Goal: Task Accomplishment & Management: Manage account settings

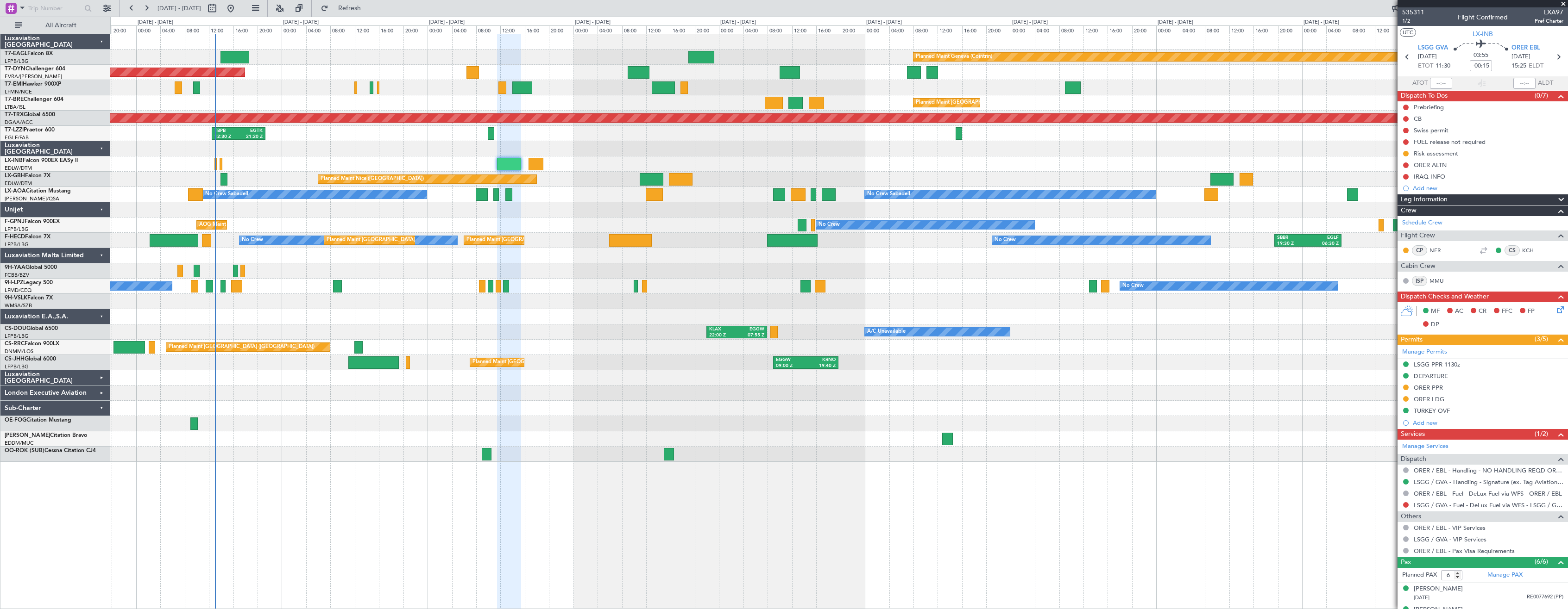
click at [284, 315] on div at bounding box center [839, 316] width 1457 height 15
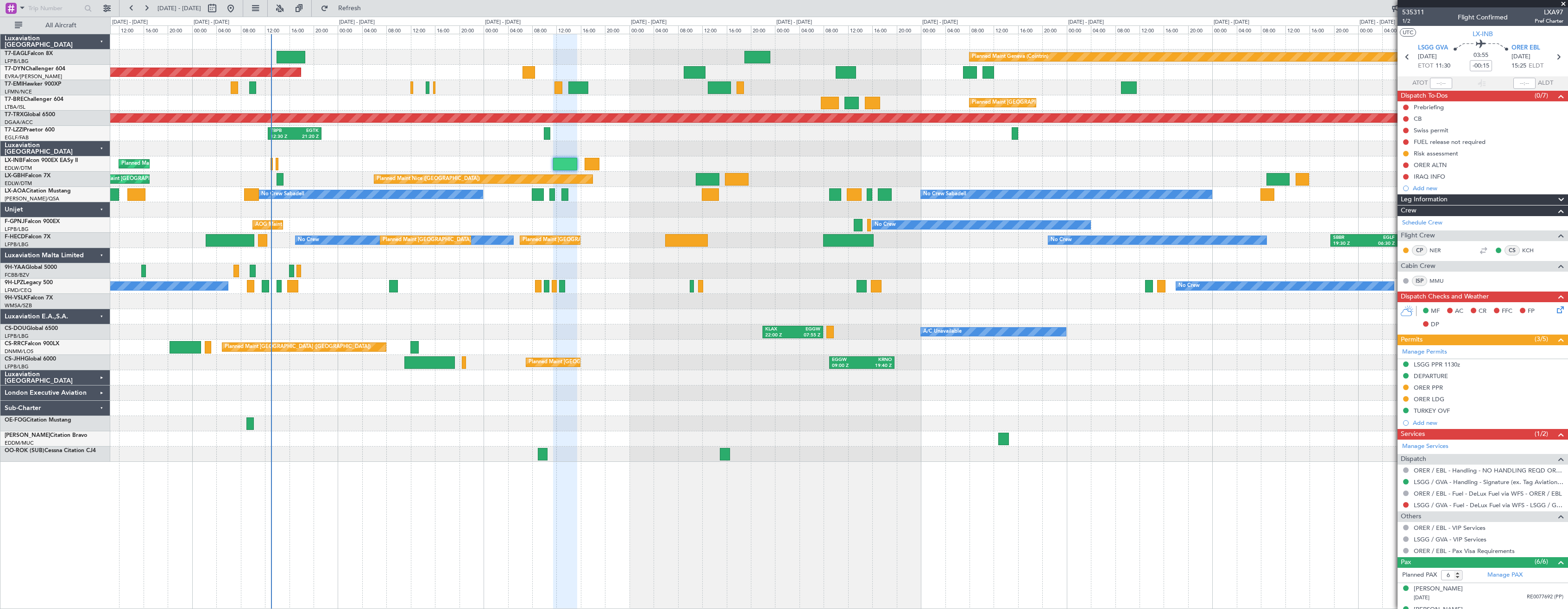
click at [292, 332] on div "Planned Maint Geneva (Cointrin) Planned Maint [GEOGRAPHIC_DATA]-[GEOGRAPHIC_DAT…" at bounding box center [839, 248] width 1457 height 428
click at [309, 332] on div "Planned Maint [GEOGRAPHIC_DATA] ([GEOGRAPHIC_DATA]) A/C Unavailable KLAX 22:00 …" at bounding box center [839, 332] width 1457 height 15
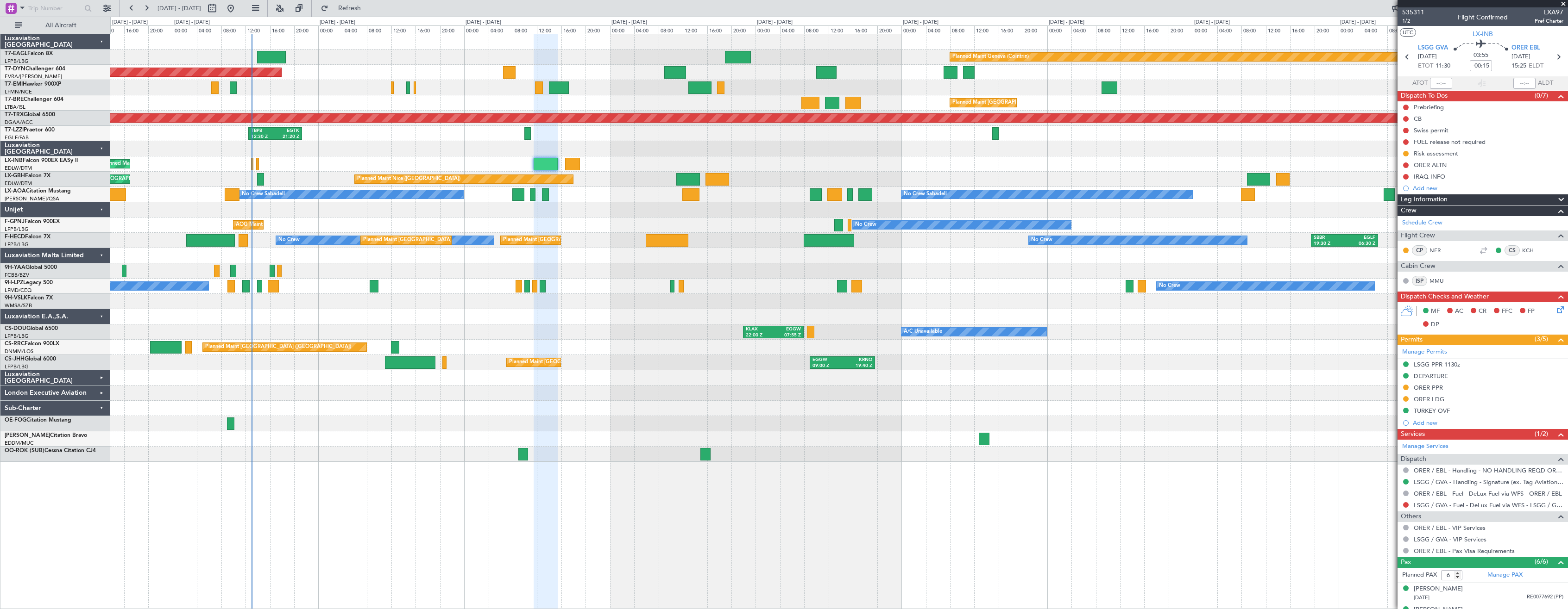
click at [263, 286] on div "No Crew No Crew" at bounding box center [839, 286] width 1457 height 15
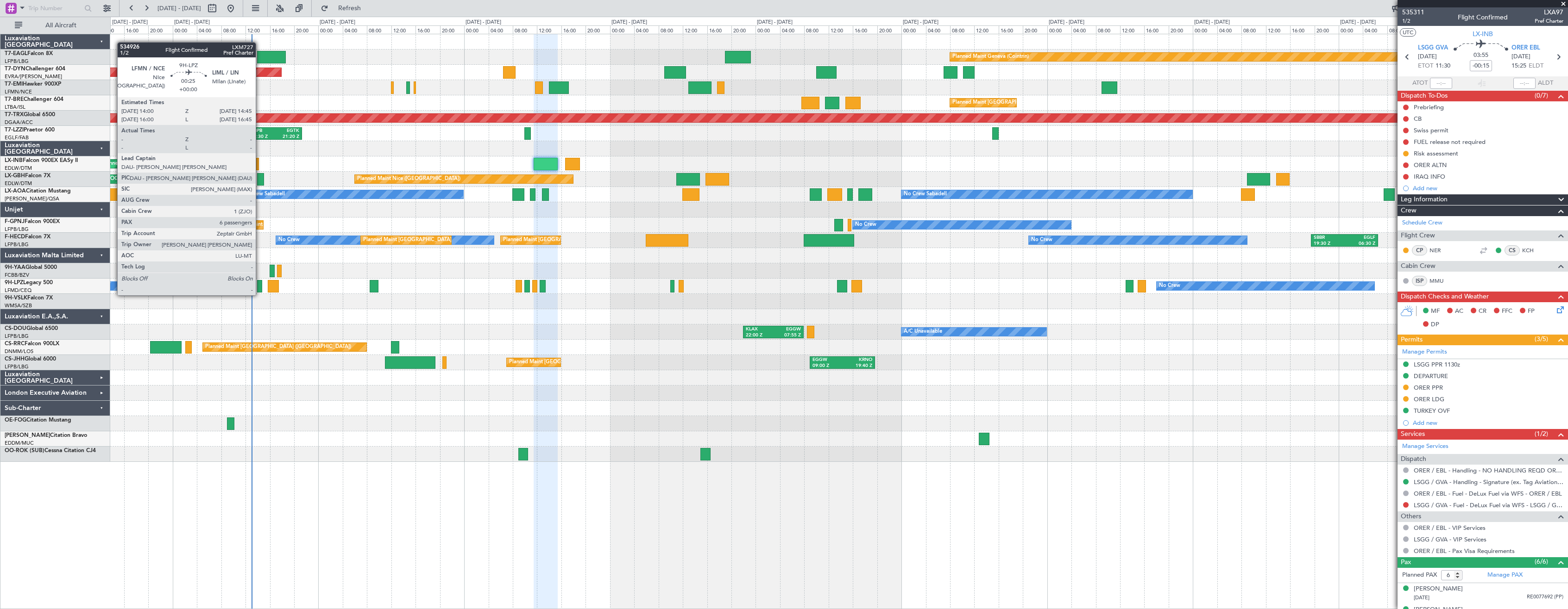
click at [260, 286] on div at bounding box center [259, 286] width 5 height 13
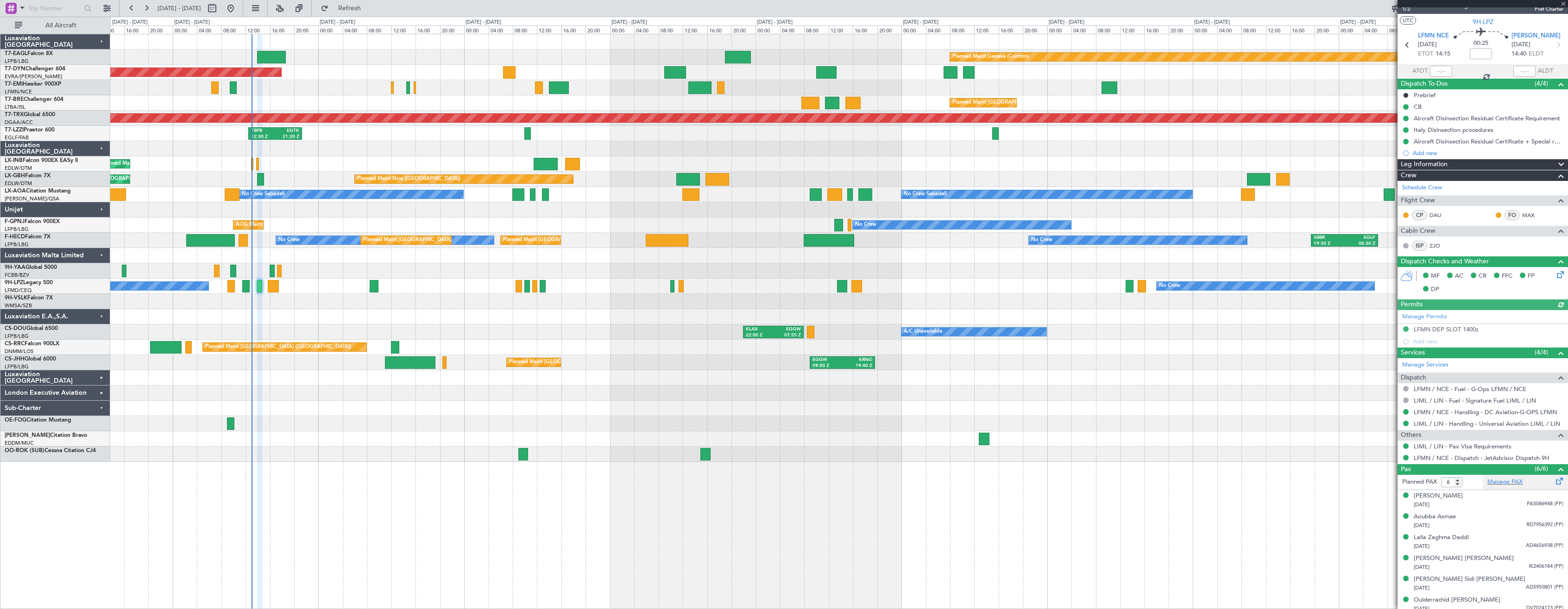
scroll to position [18, 0]
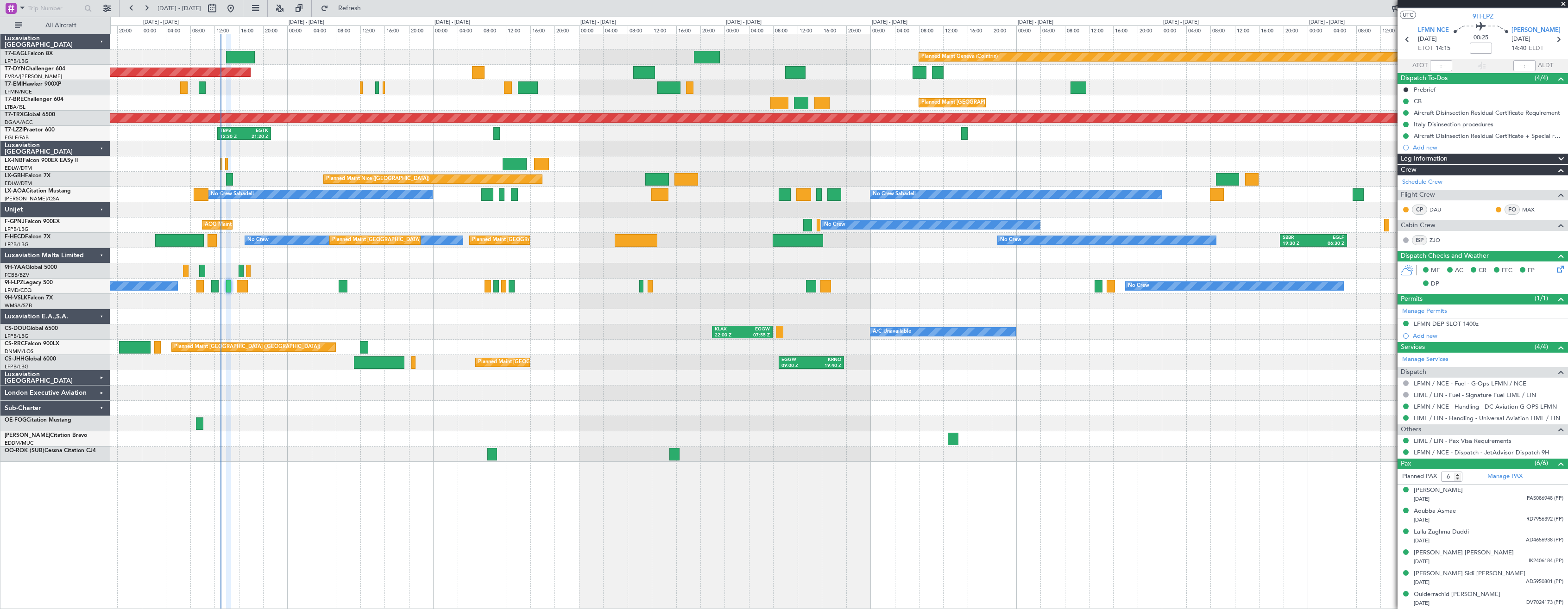
click at [295, 448] on div "Planned Maint Geneva (Cointrin) Planned Maint [GEOGRAPHIC_DATA]-[GEOGRAPHIC_DAT…" at bounding box center [839, 248] width 1457 height 428
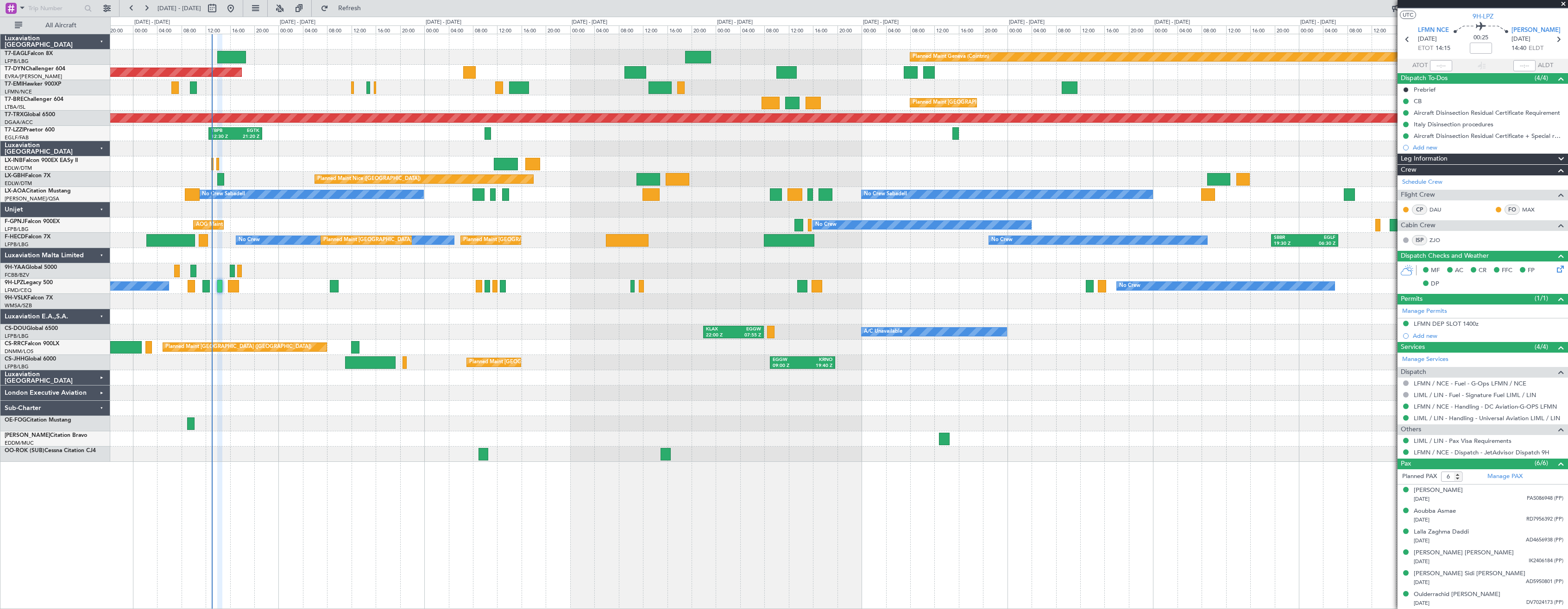
click at [306, 489] on div "Planned Maint Geneva (Cointrin) Planned Maint [GEOGRAPHIC_DATA]-[GEOGRAPHIC_DAT…" at bounding box center [839, 322] width 1458 height 576
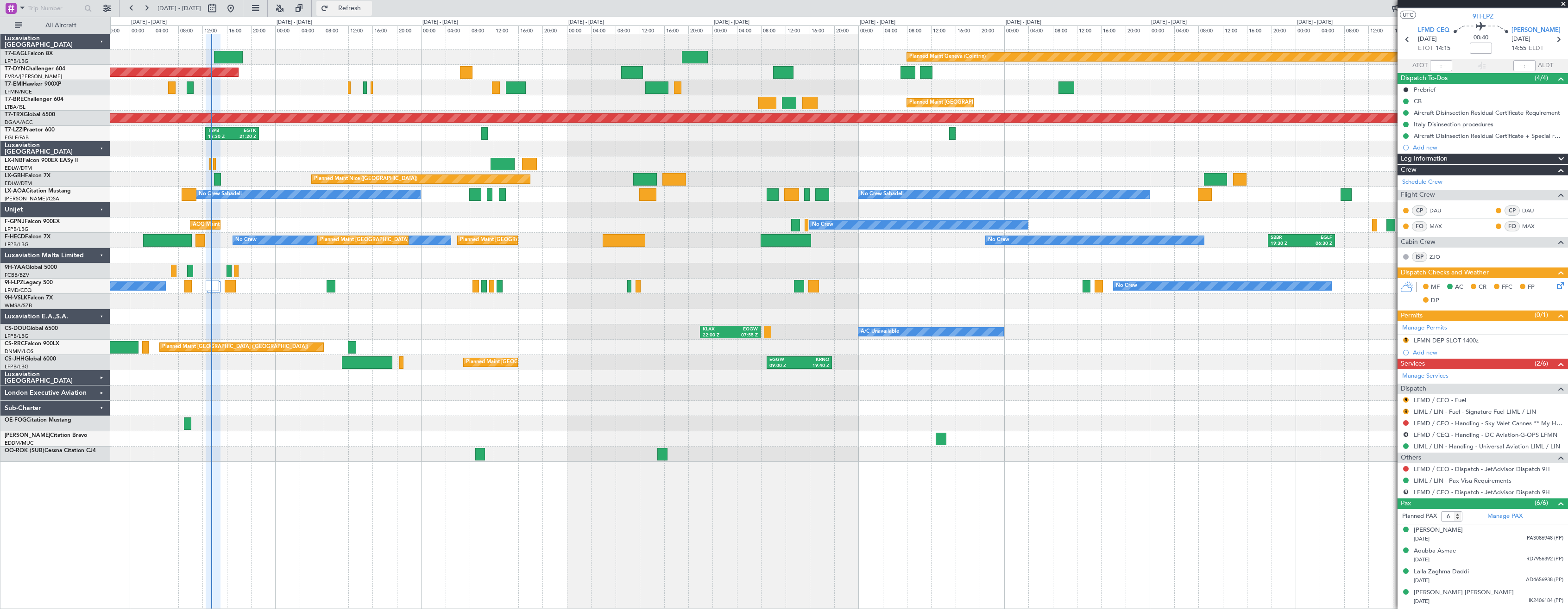
click at [363, 4] on button "Refresh" at bounding box center [344, 9] width 55 height 15
click at [102, 393] on div "London Executive Aviation" at bounding box center [55, 393] width 110 height 15
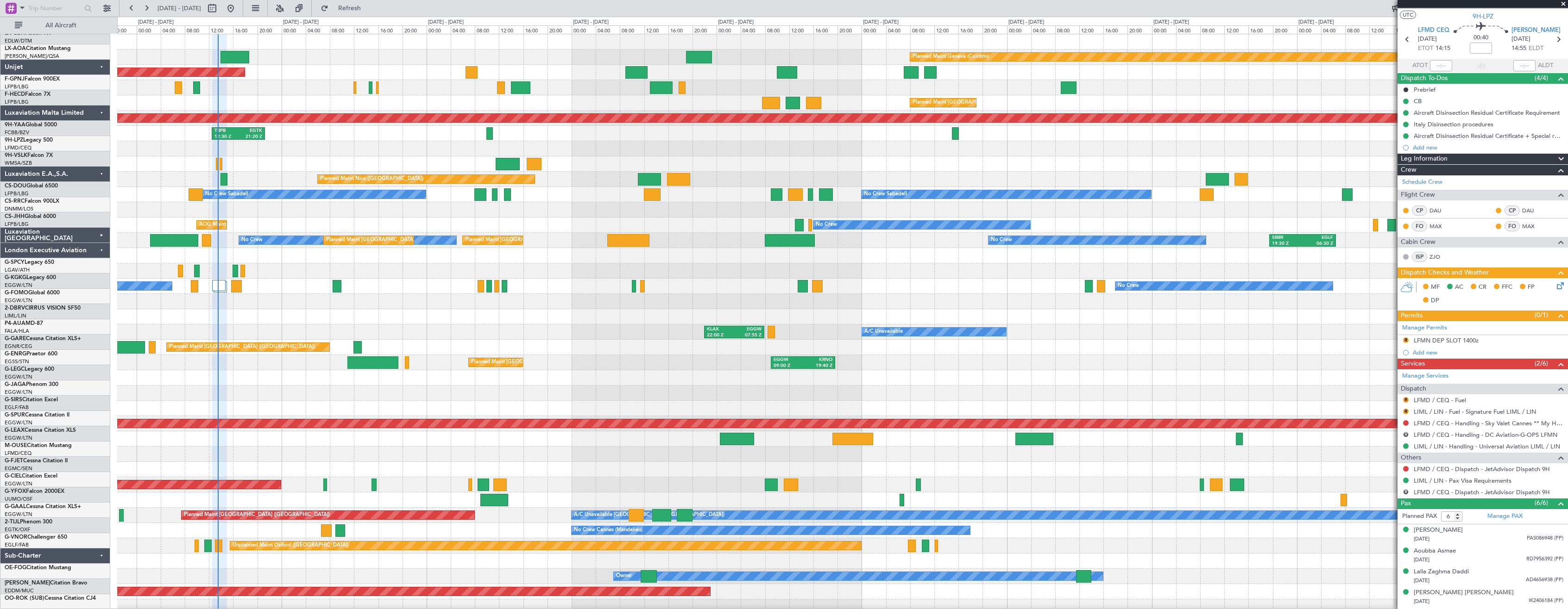
scroll to position [0, 0]
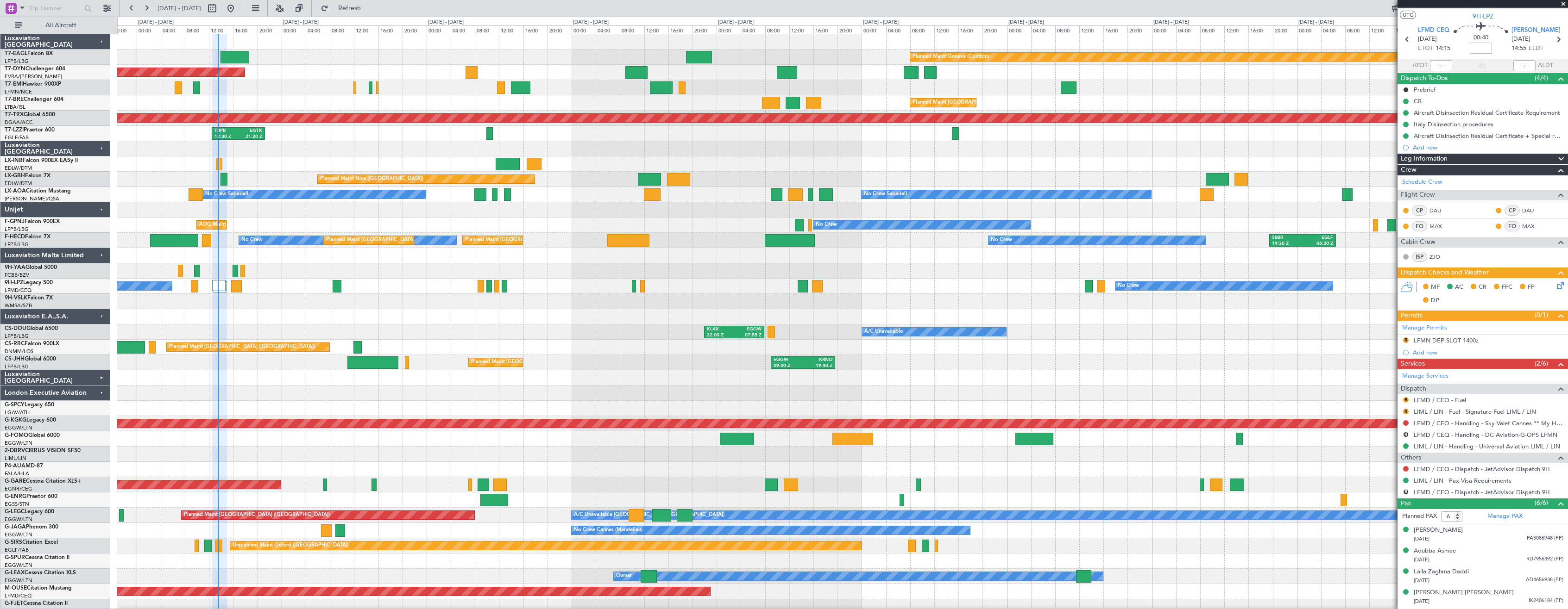
click at [103, 392] on div "London Executive Aviation" at bounding box center [55, 393] width 110 height 15
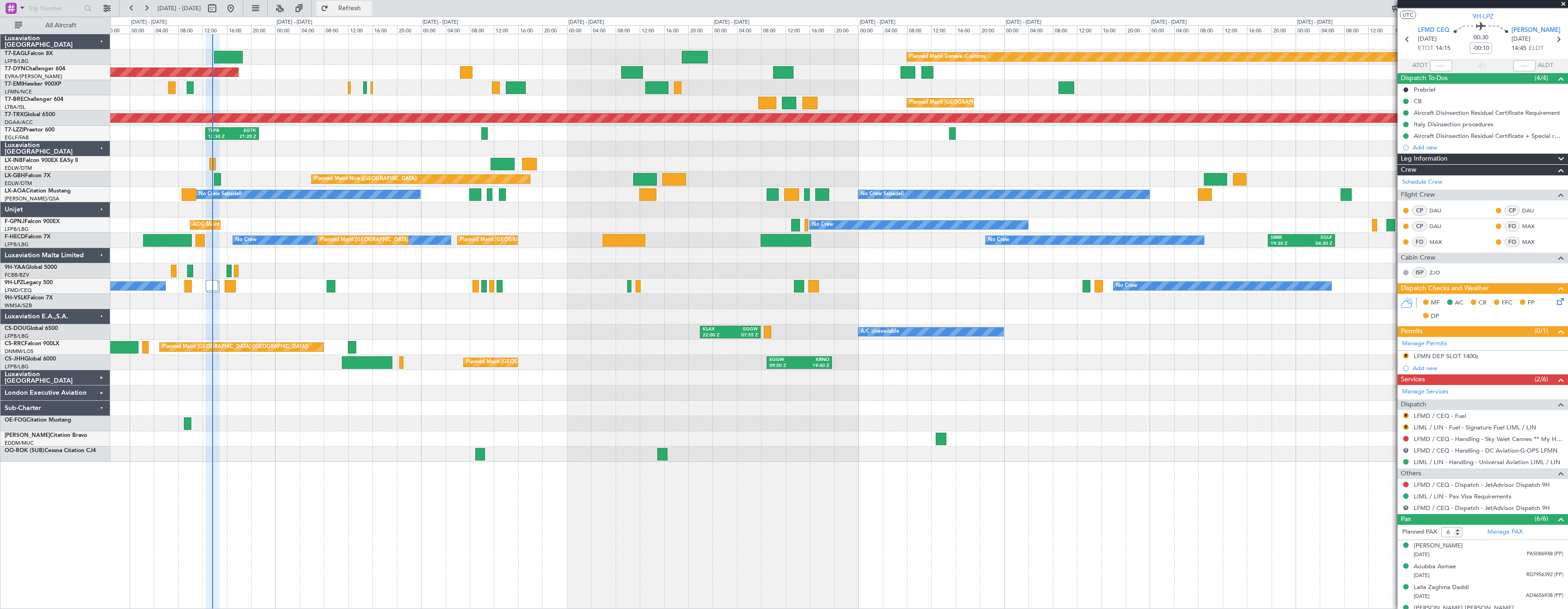
click at [369, 7] on span "Refresh" at bounding box center [350, 8] width 39 height 7
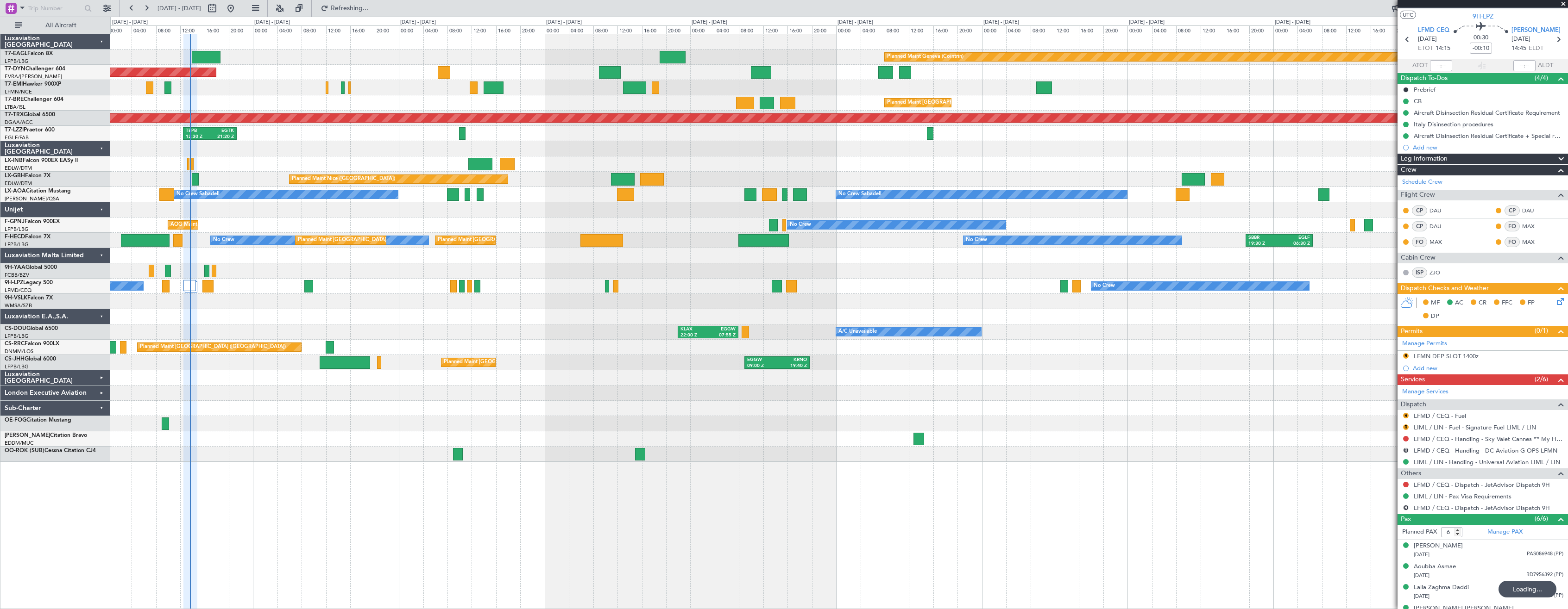
click at [555, 304] on div at bounding box center [839, 301] width 1457 height 15
click at [369, 12] on span "Refresh" at bounding box center [350, 8] width 39 height 7
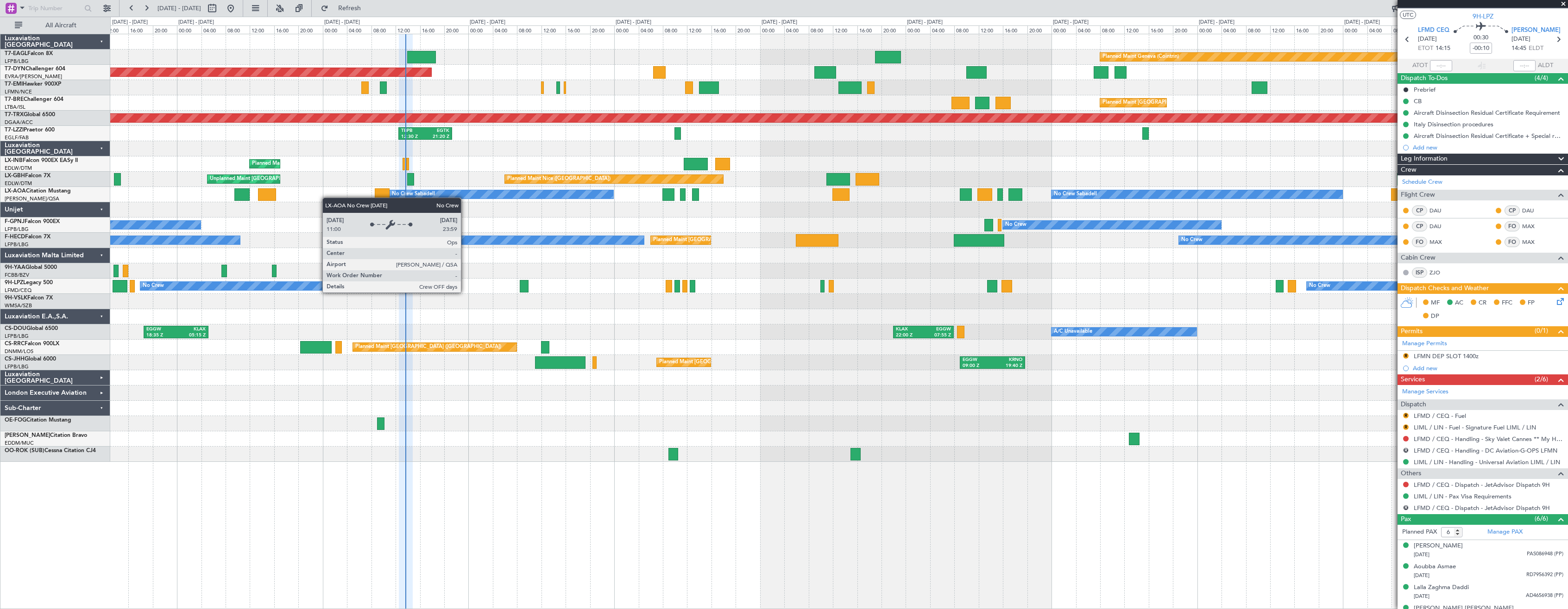
click at [444, 198] on div "Planned Maint Geneva (Cointrin) Planned Maint [GEOGRAPHIC_DATA]-[GEOGRAPHIC_DAT…" at bounding box center [839, 248] width 1457 height 428
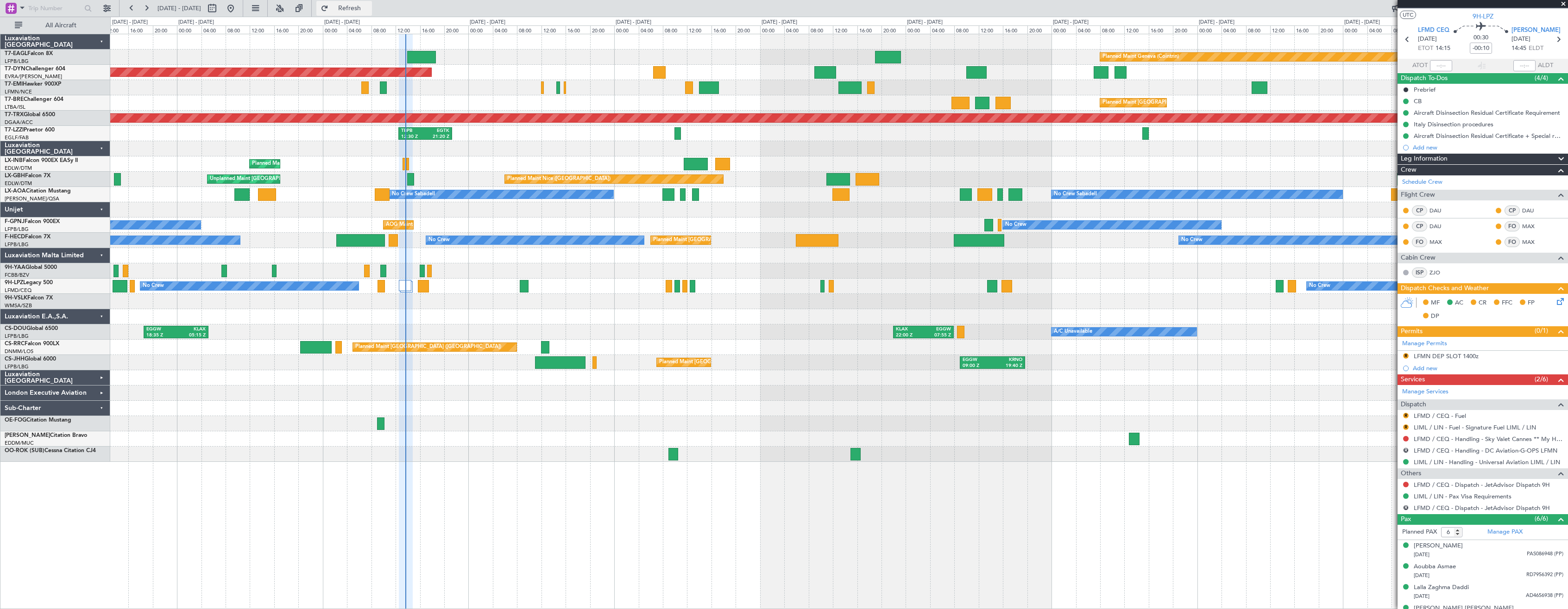
click at [369, 5] on span "Refresh" at bounding box center [350, 8] width 39 height 7
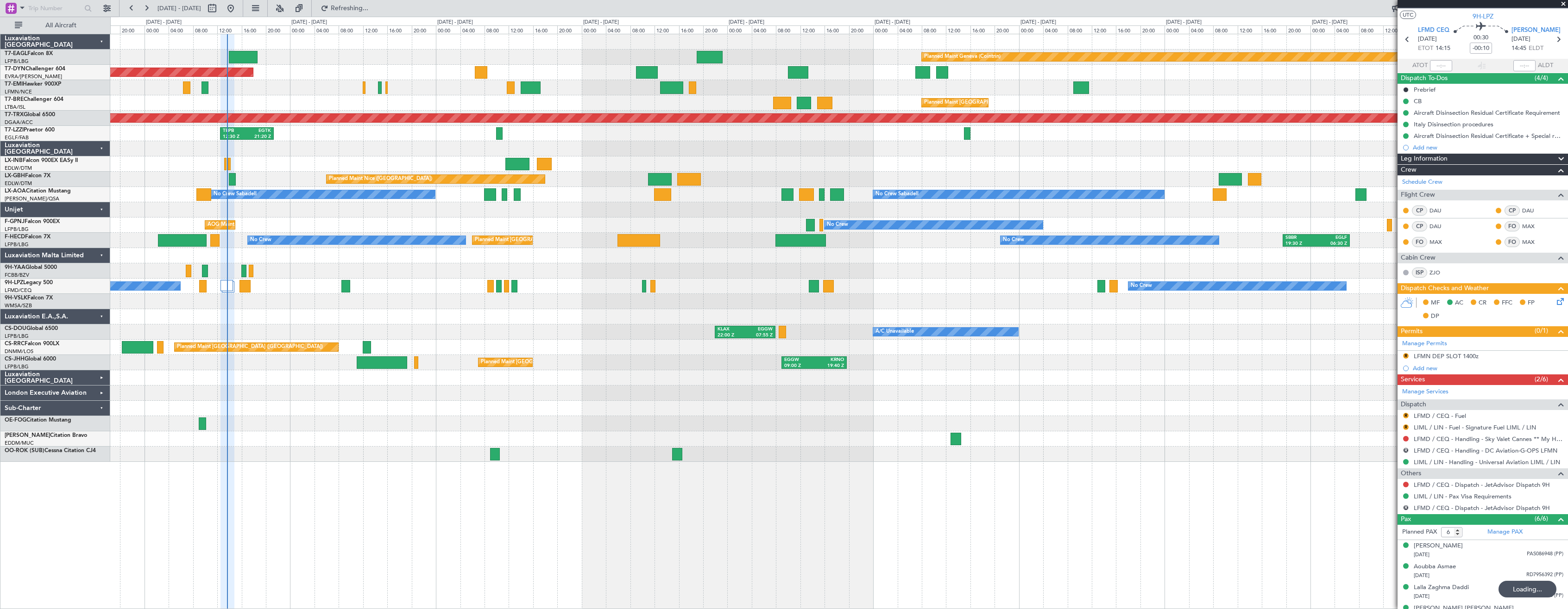
click at [394, 287] on div "Planned Maint Geneva (Cointrin) Planned Maint [GEOGRAPHIC_DATA]-[GEOGRAPHIC_DAT…" at bounding box center [839, 248] width 1457 height 428
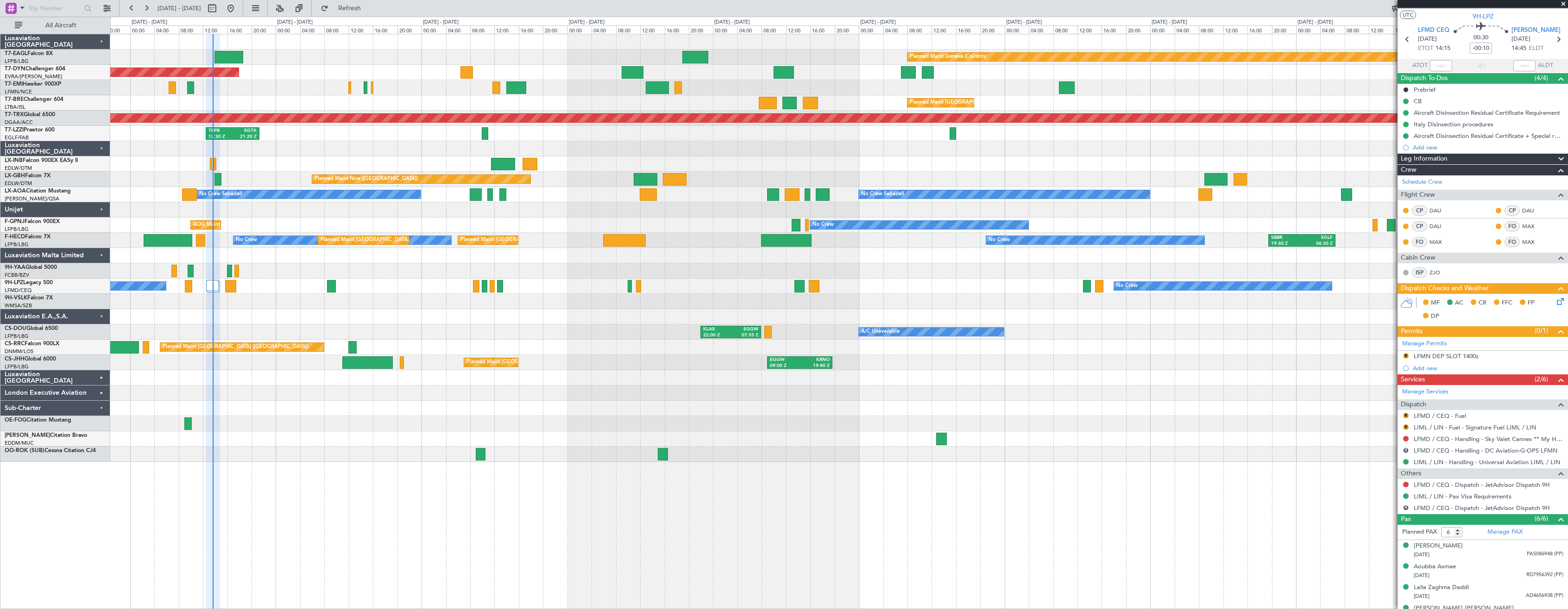
click at [1157, 373] on div "Planned Maint Geneva (Cointrin) Planned Maint [GEOGRAPHIC_DATA]-[GEOGRAPHIC_DAT…" at bounding box center [839, 248] width 1457 height 428
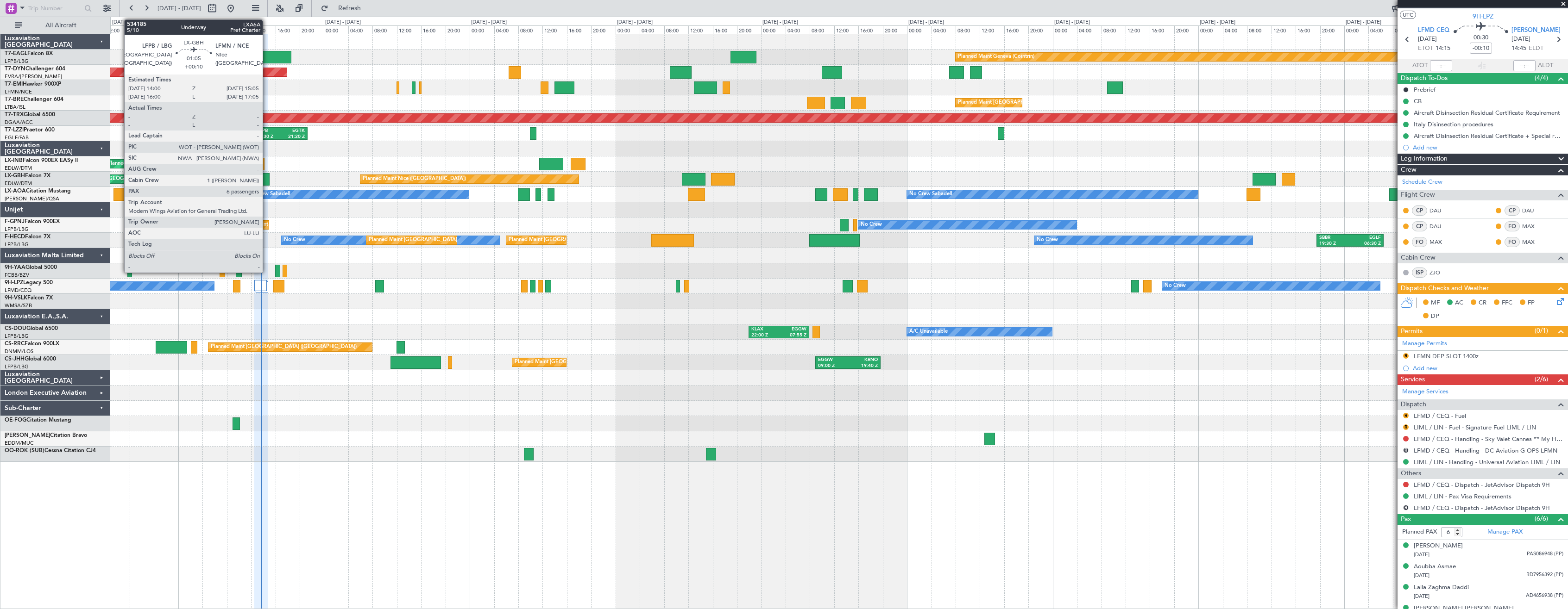
click at [265, 177] on div at bounding box center [265, 179] width 7 height 13
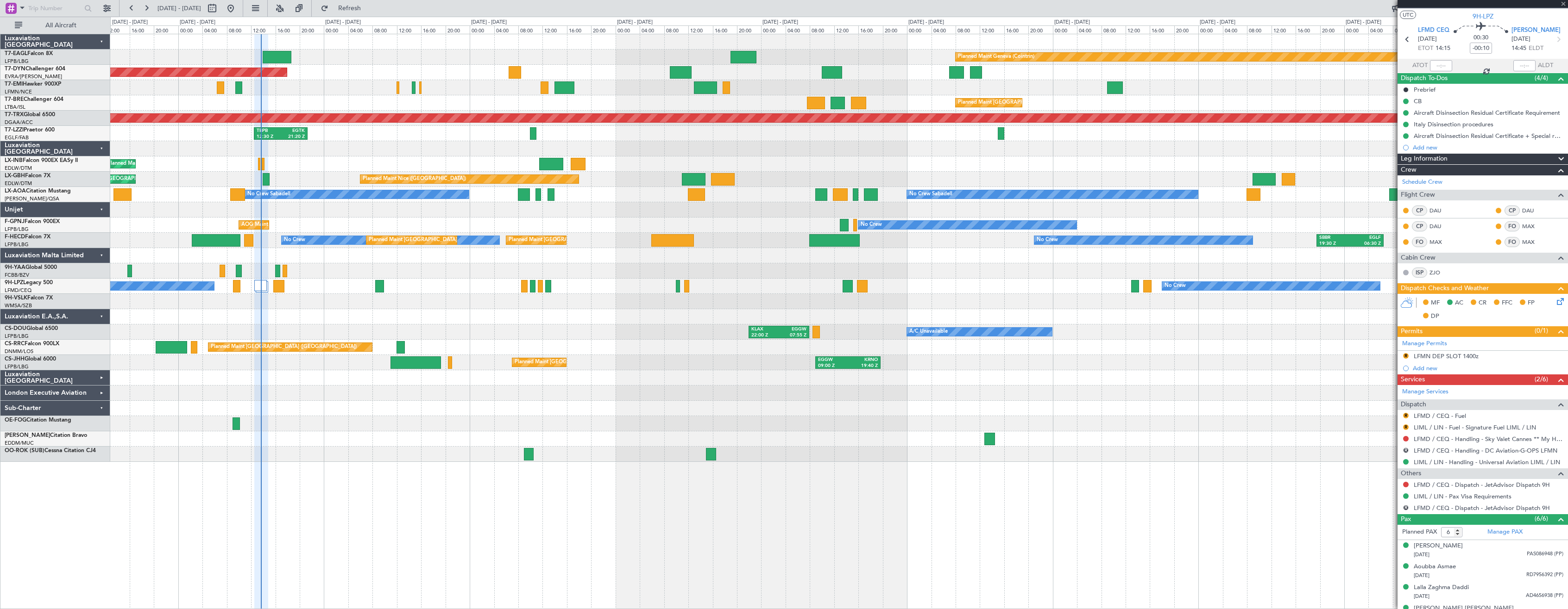
type input "+00:10"
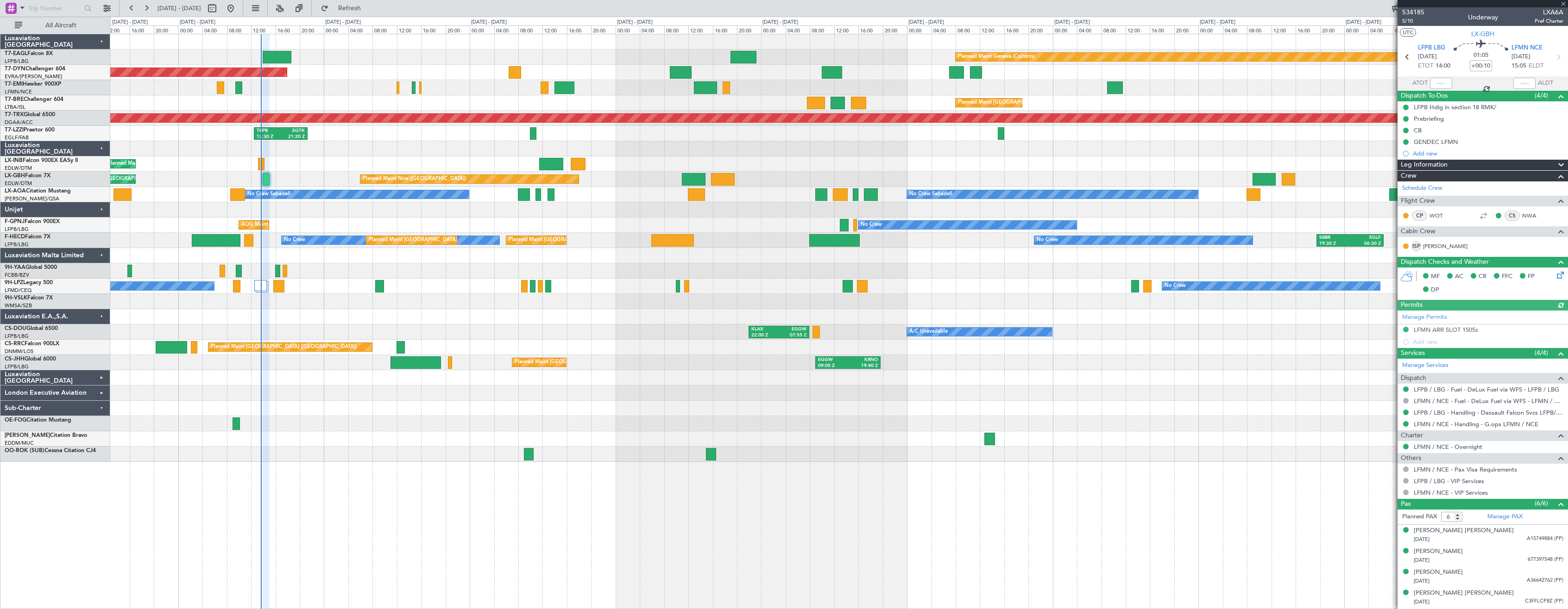
scroll to position [40, 0]
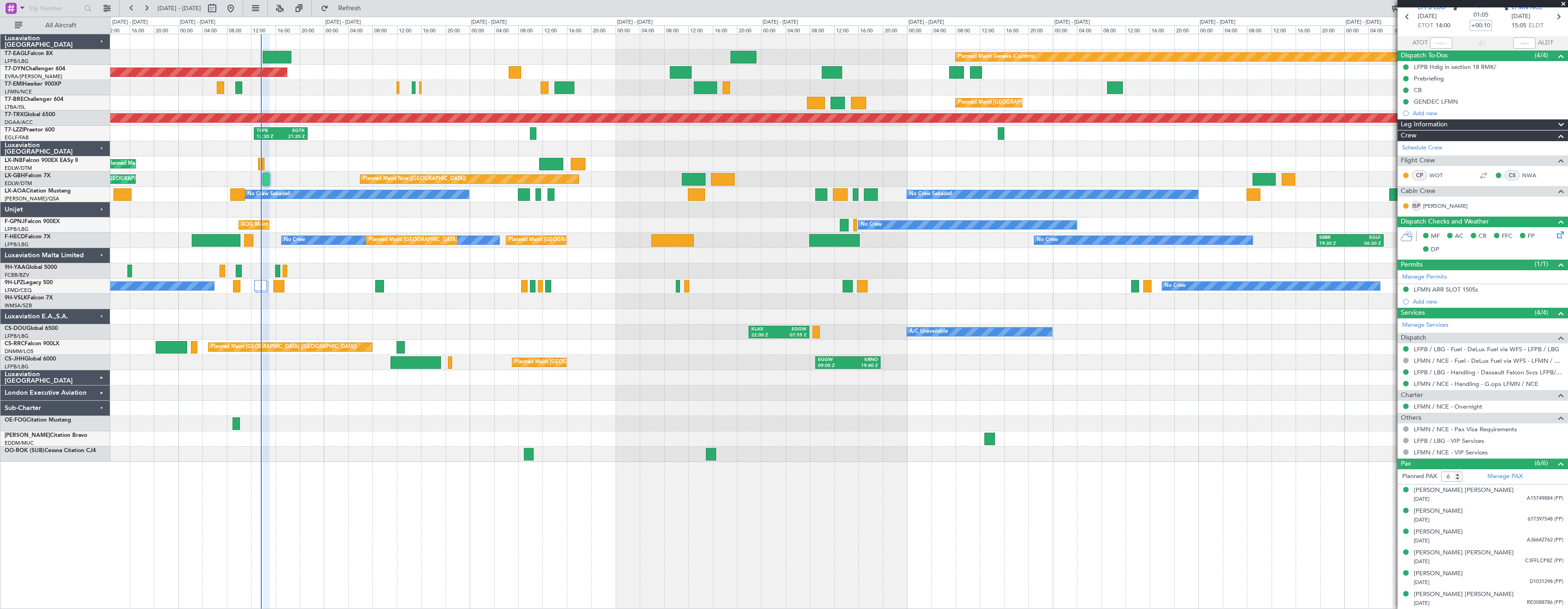
click at [335, 311] on div at bounding box center [839, 316] width 1457 height 15
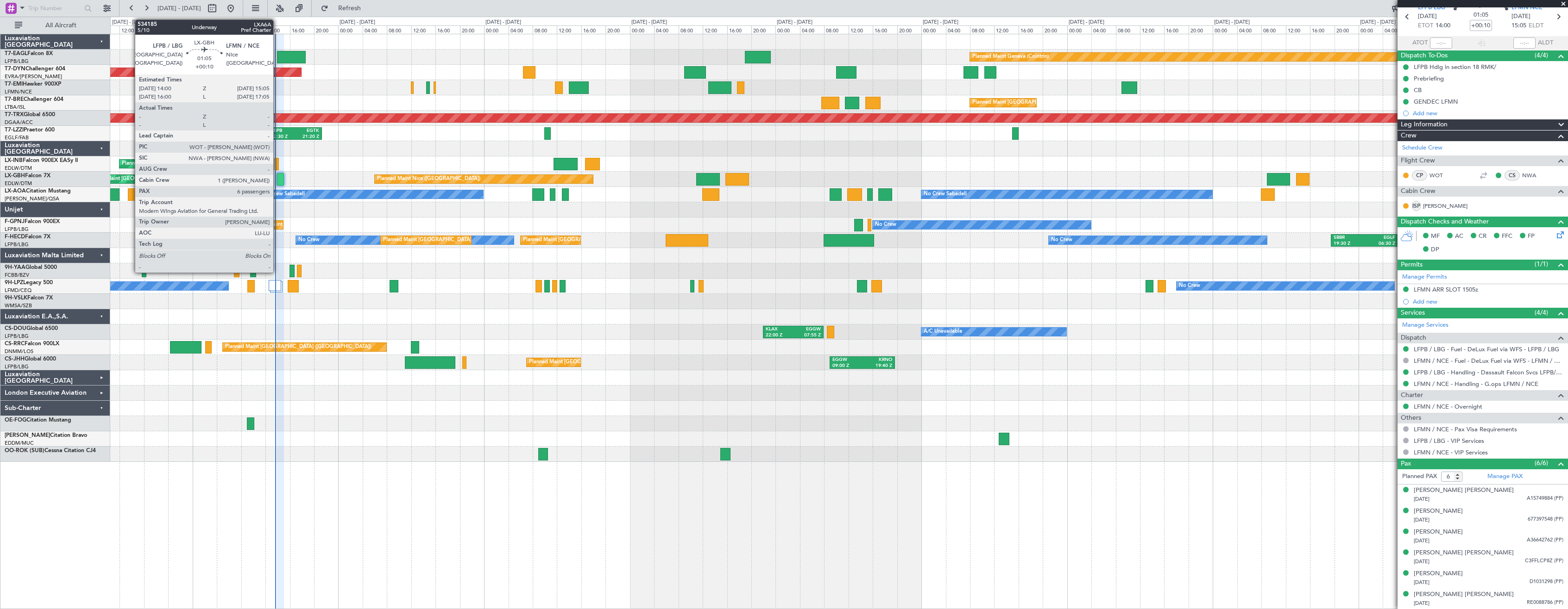
click at [278, 175] on div at bounding box center [280, 179] width 7 height 13
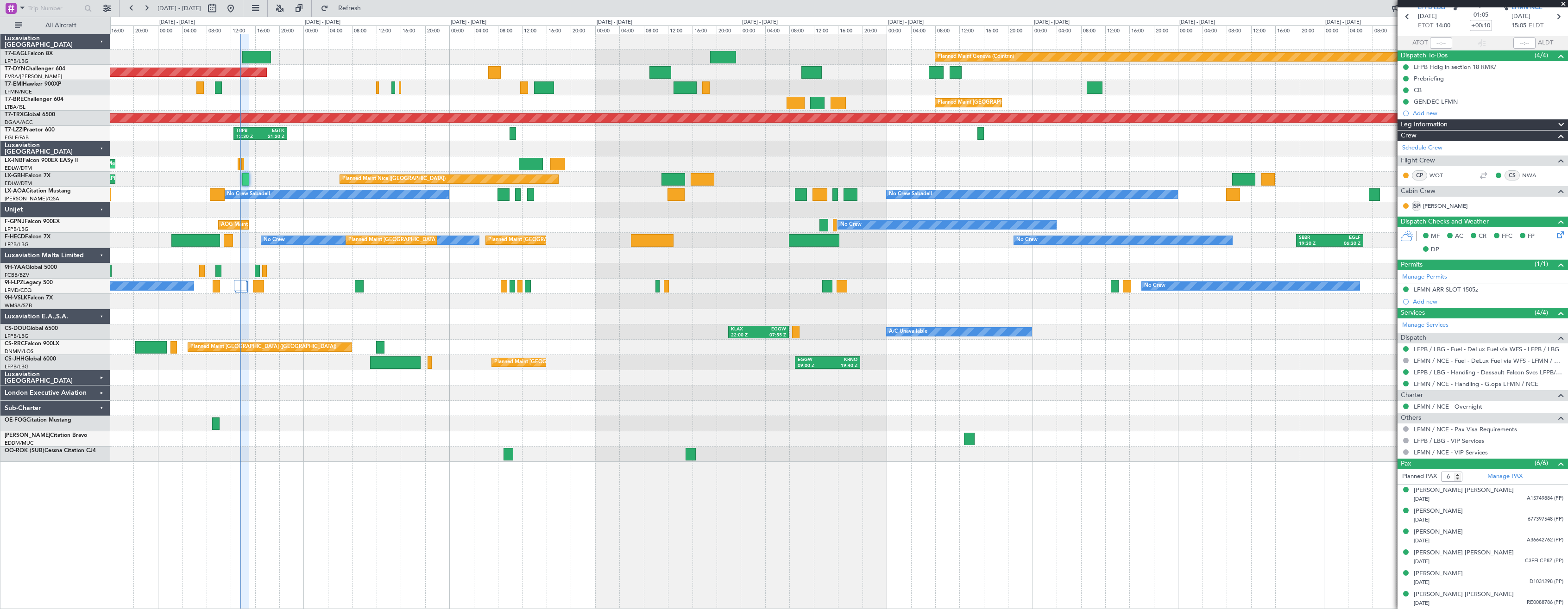
click at [617, 339] on div "Planned Maint [GEOGRAPHIC_DATA] ([GEOGRAPHIC_DATA]) A/C Unavailable KLAX 22:00 …" at bounding box center [839, 332] width 1457 height 15
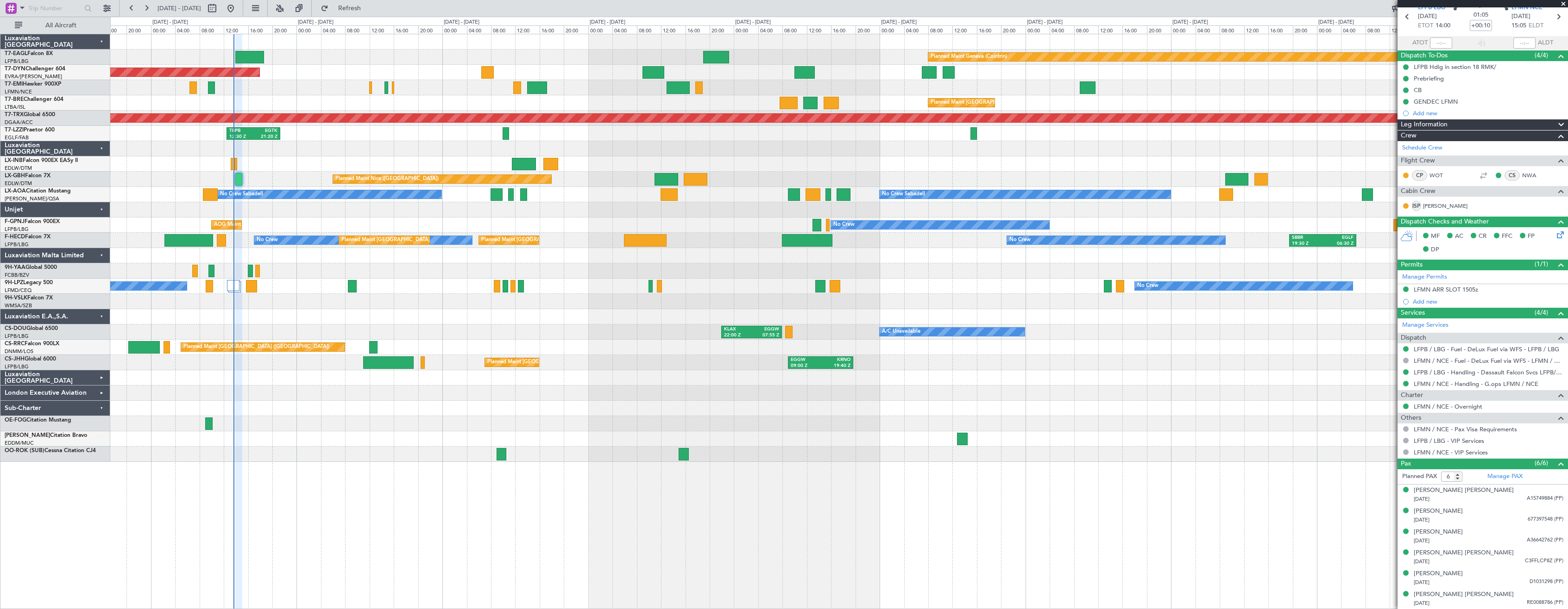
click at [601, 339] on div "Planned Maint [GEOGRAPHIC_DATA] ([GEOGRAPHIC_DATA]) A/C Unavailable KLAX 22:00 …" at bounding box center [839, 332] width 1457 height 15
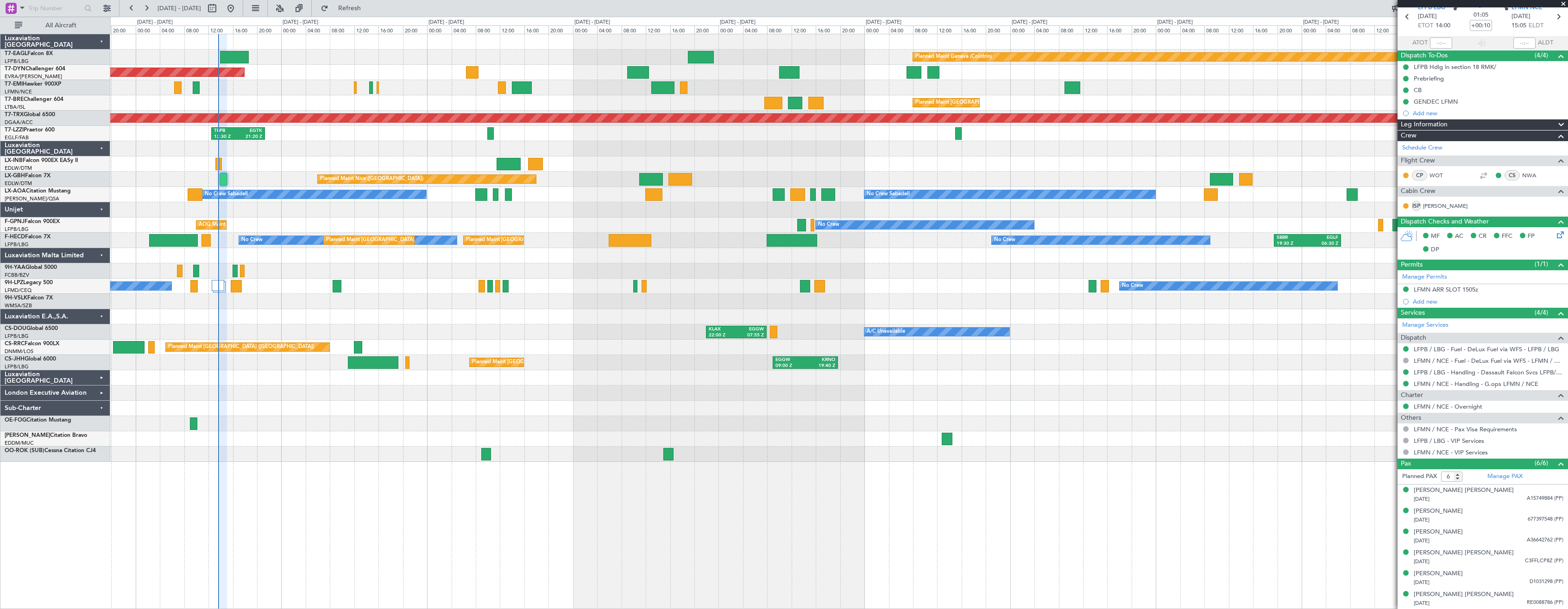
click at [488, 423] on div at bounding box center [839, 423] width 1457 height 15
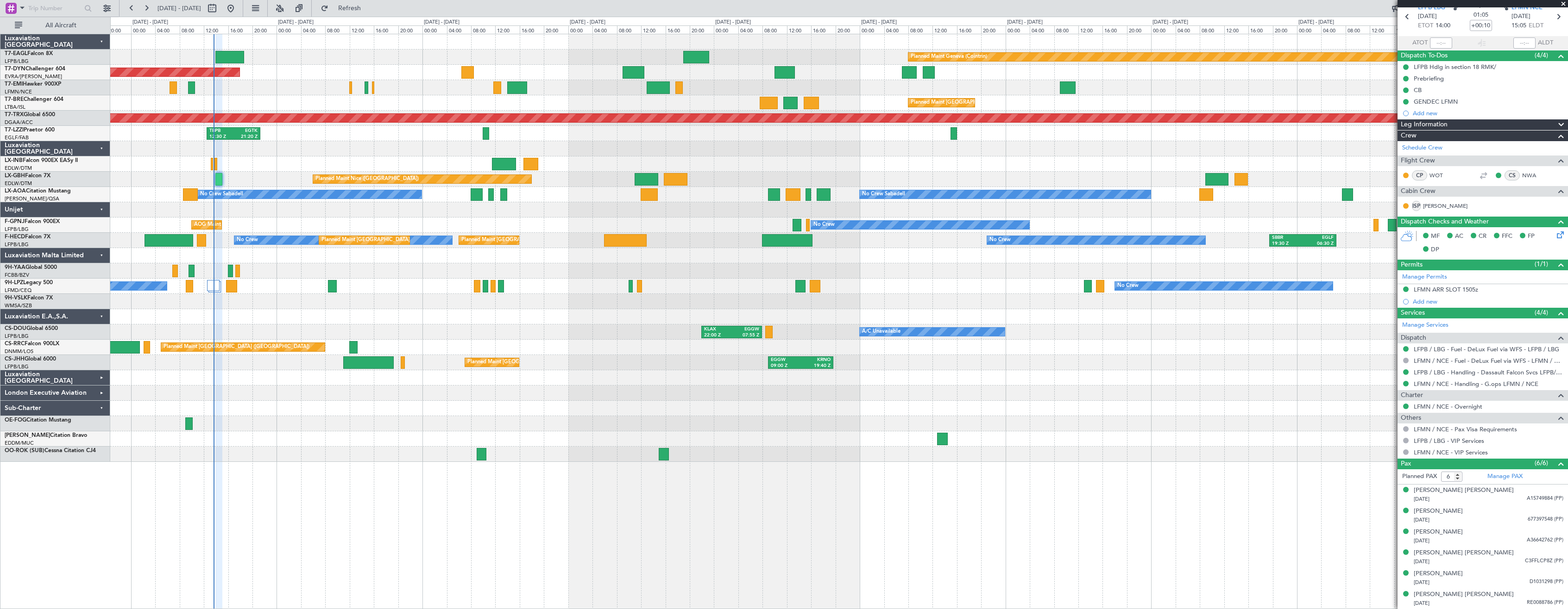
click at [333, 507] on div "Planned Maint Geneva (Cointrin) Planned Maint [GEOGRAPHIC_DATA]-[GEOGRAPHIC_DAT…" at bounding box center [839, 322] width 1458 height 576
click at [307, 507] on div "Planned Maint Geneva (Cointrin) Planned Maint [GEOGRAPHIC_DATA]-[GEOGRAPHIC_DAT…" at bounding box center [839, 322] width 1458 height 576
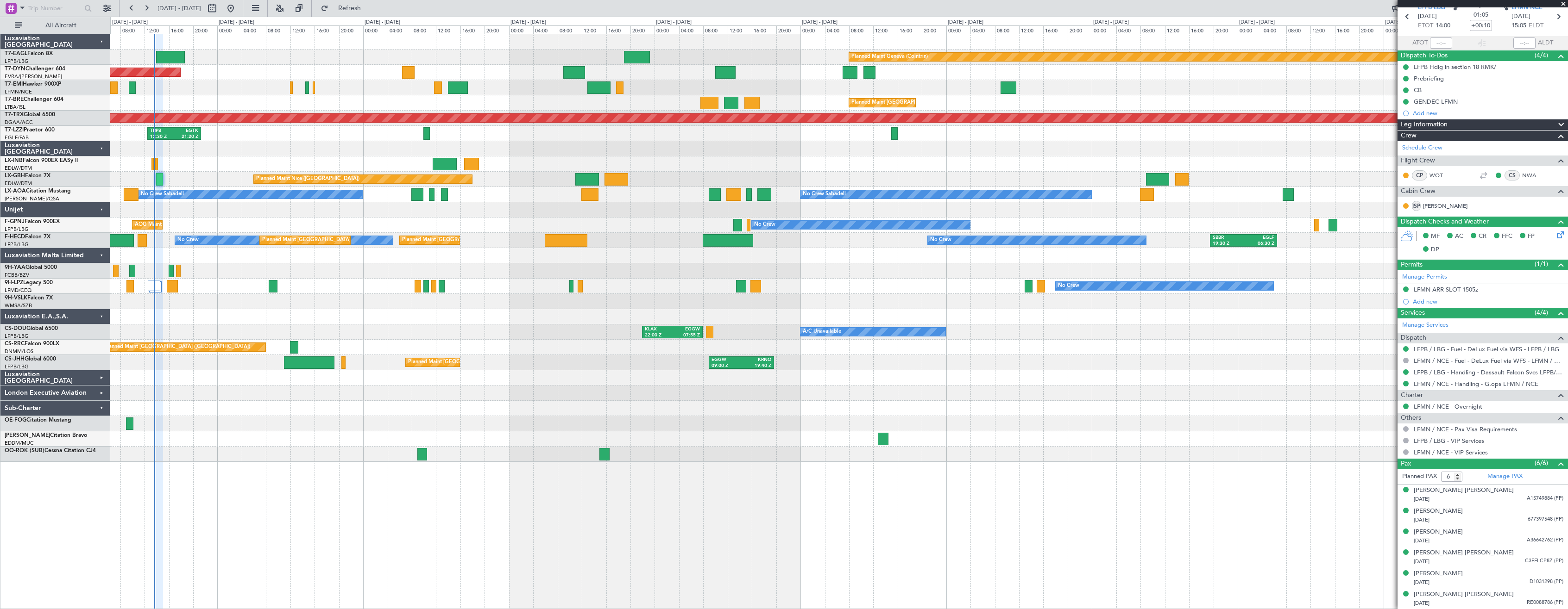
click at [281, 508] on div "Planned Maint Geneva (Cointrin) Planned Maint [GEOGRAPHIC_DATA]-[GEOGRAPHIC_DAT…" at bounding box center [839, 322] width 1458 height 576
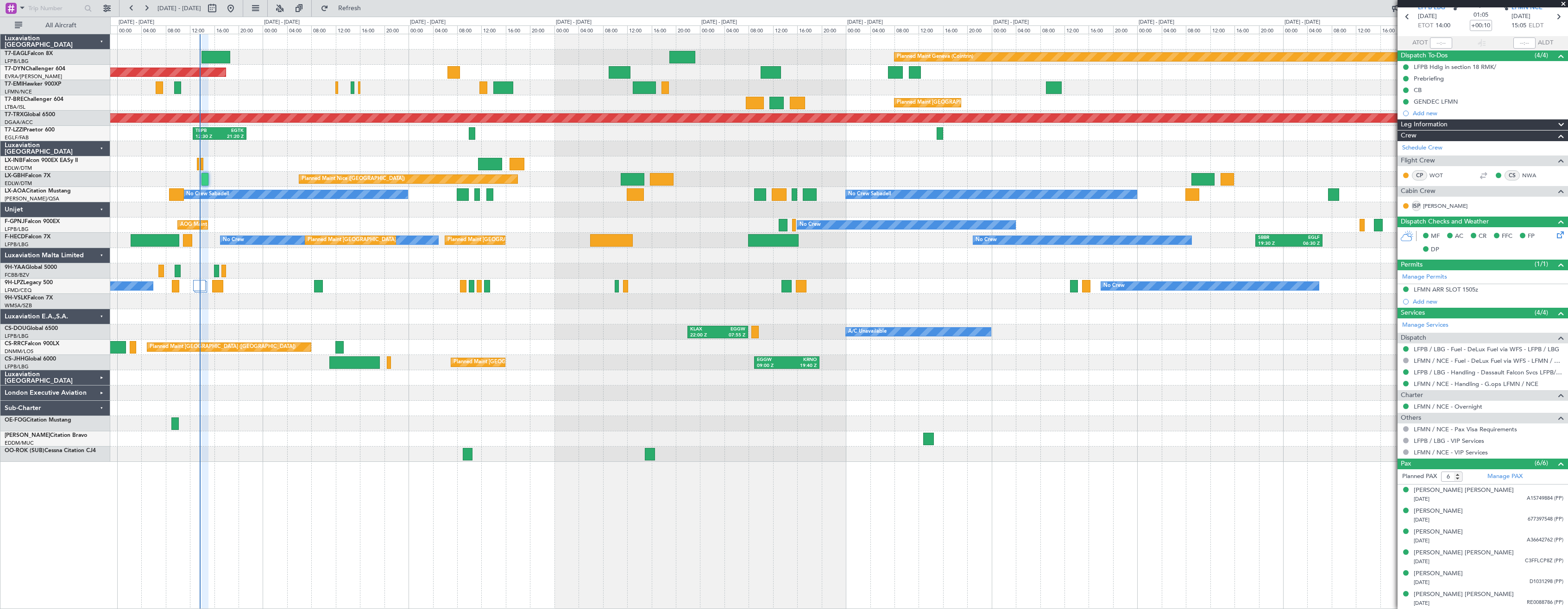
click at [324, 519] on div "Planned Maint Geneva (Cointrin) Planned Maint [GEOGRAPHIC_DATA]-[GEOGRAPHIC_DAT…" at bounding box center [839, 322] width 1458 height 576
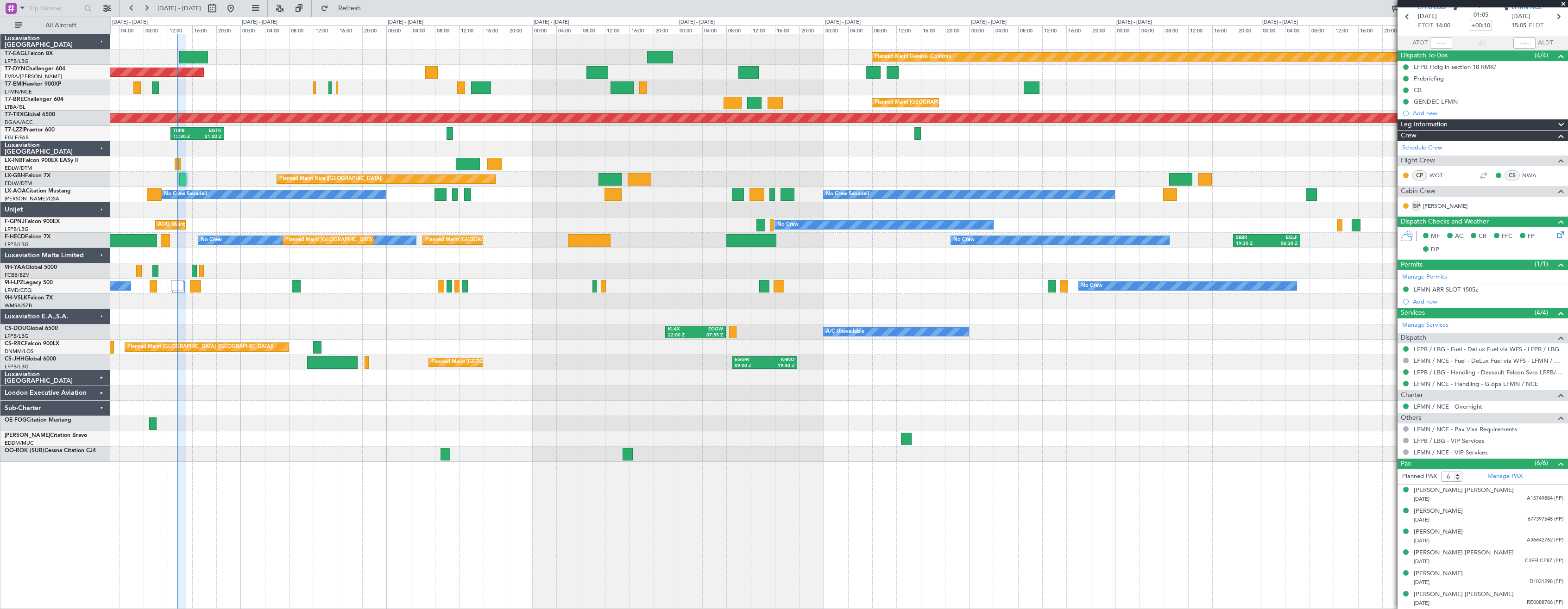
click at [295, 485] on div "Planned Maint Geneva (Cointrin) Planned Maint [GEOGRAPHIC_DATA]-[GEOGRAPHIC_DAT…" at bounding box center [839, 322] width 1458 height 576
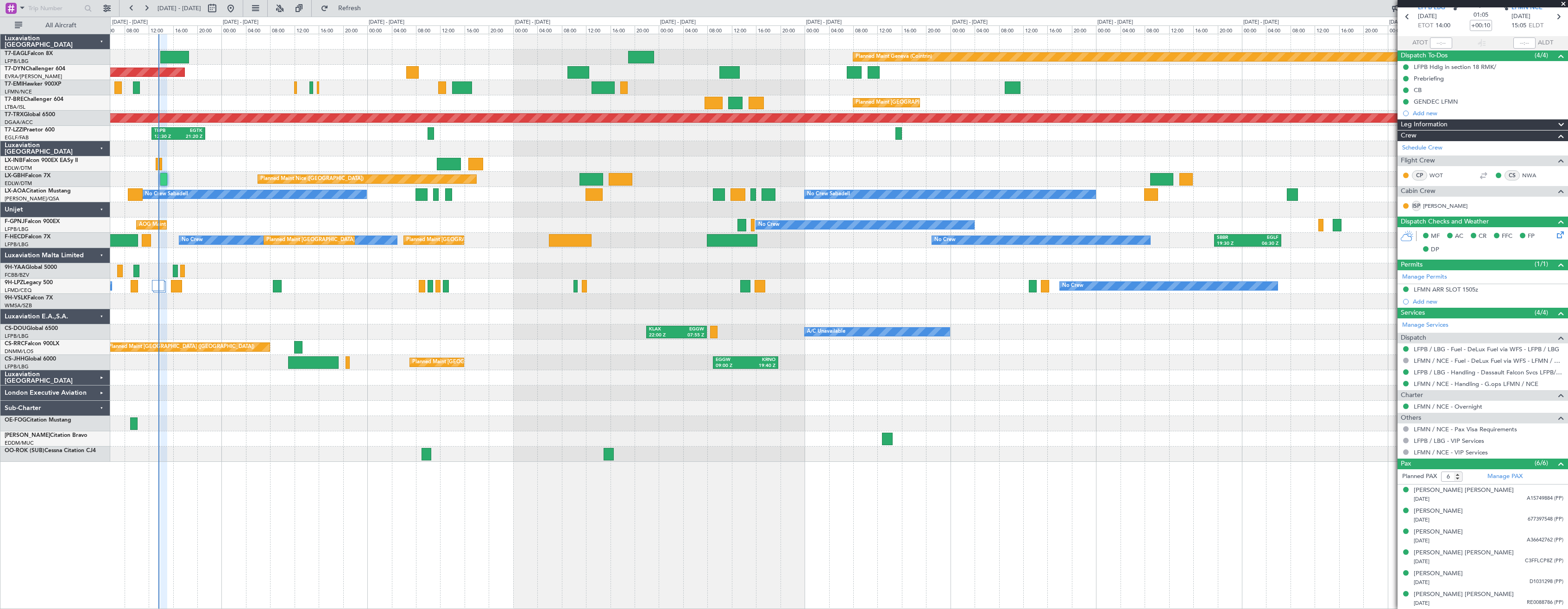
click at [311, 476] on div "Planned Maint Geneva (Cointrin) Planned Maint [GEOGRAPHIC_DATA]-[GEOGRAPHIC_DAT…" at bounding box center [839, 322] width 1458 height 576
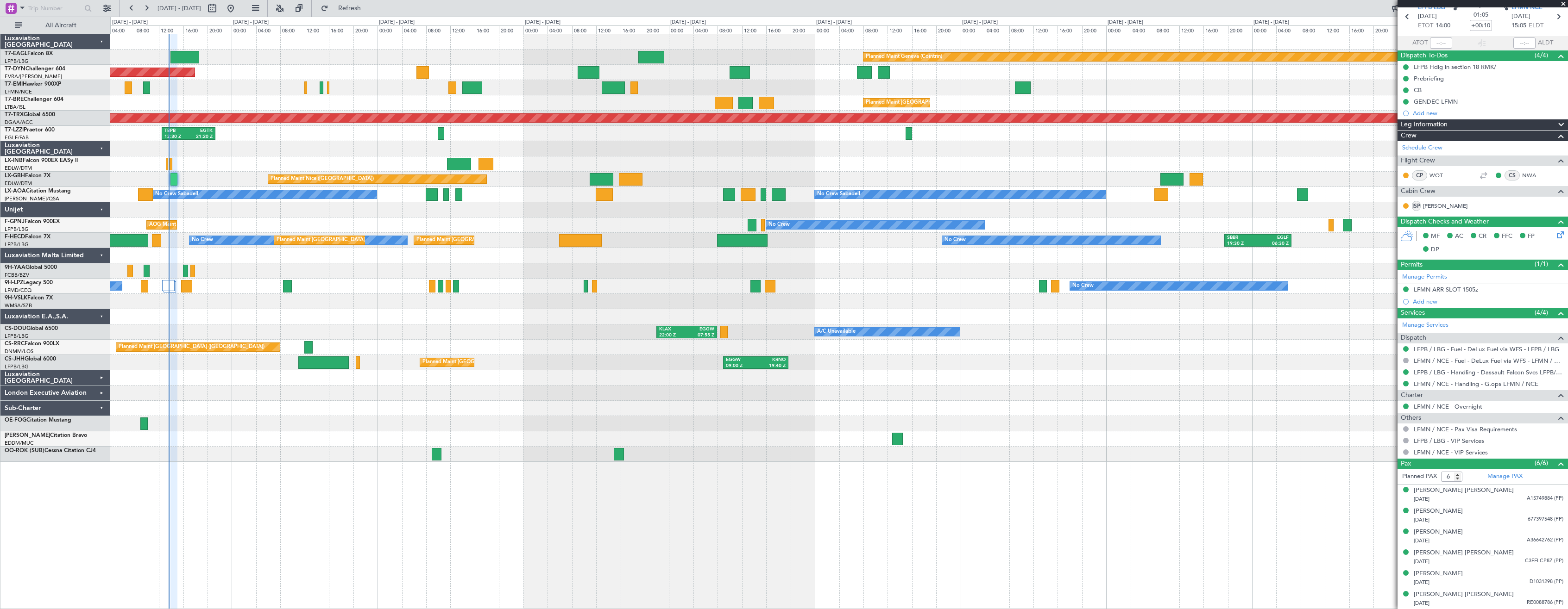
click at [329, 482] on div "Planned Maint Geneva (Cointrin) Planned Maint [GEOGRAPHIC_DATA]-[GEOGRAPHIC_DAT…" at bounding box center [839, 322] width 1458 height 576
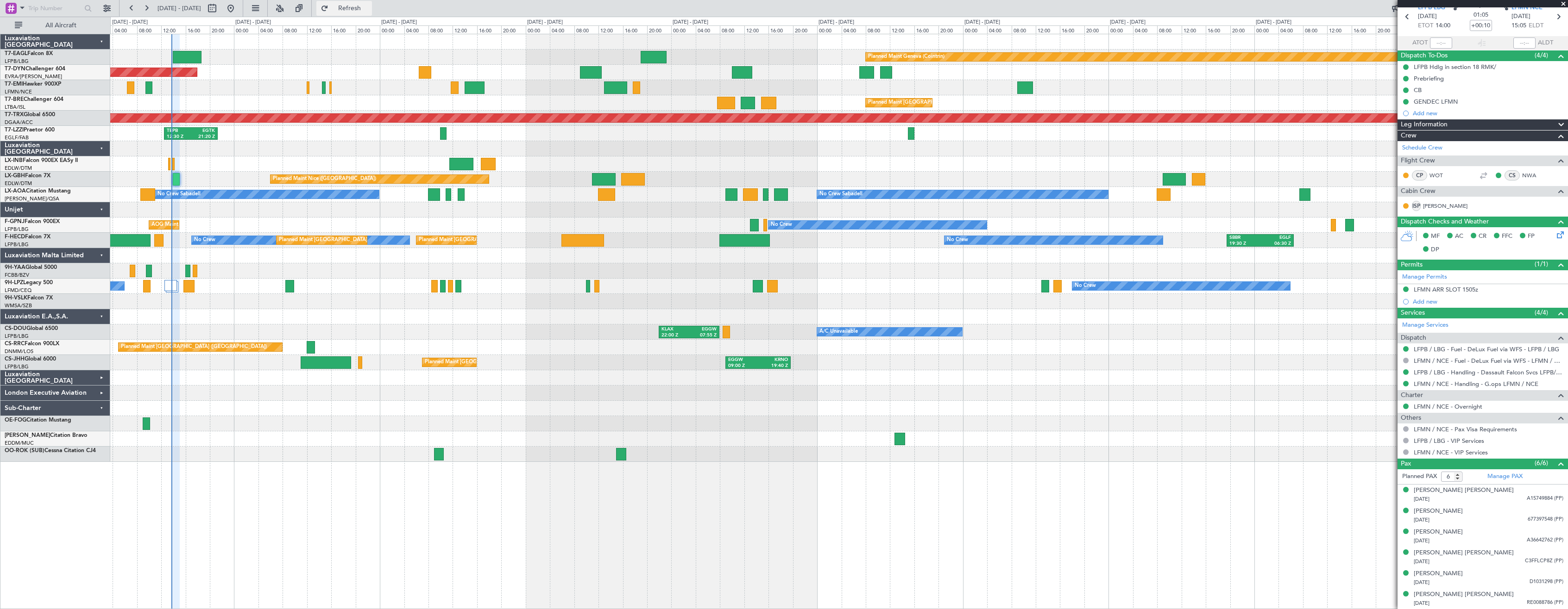
click at [372, 1] on button "Refresh" at bounding box center [344, 9] width 55 height 15
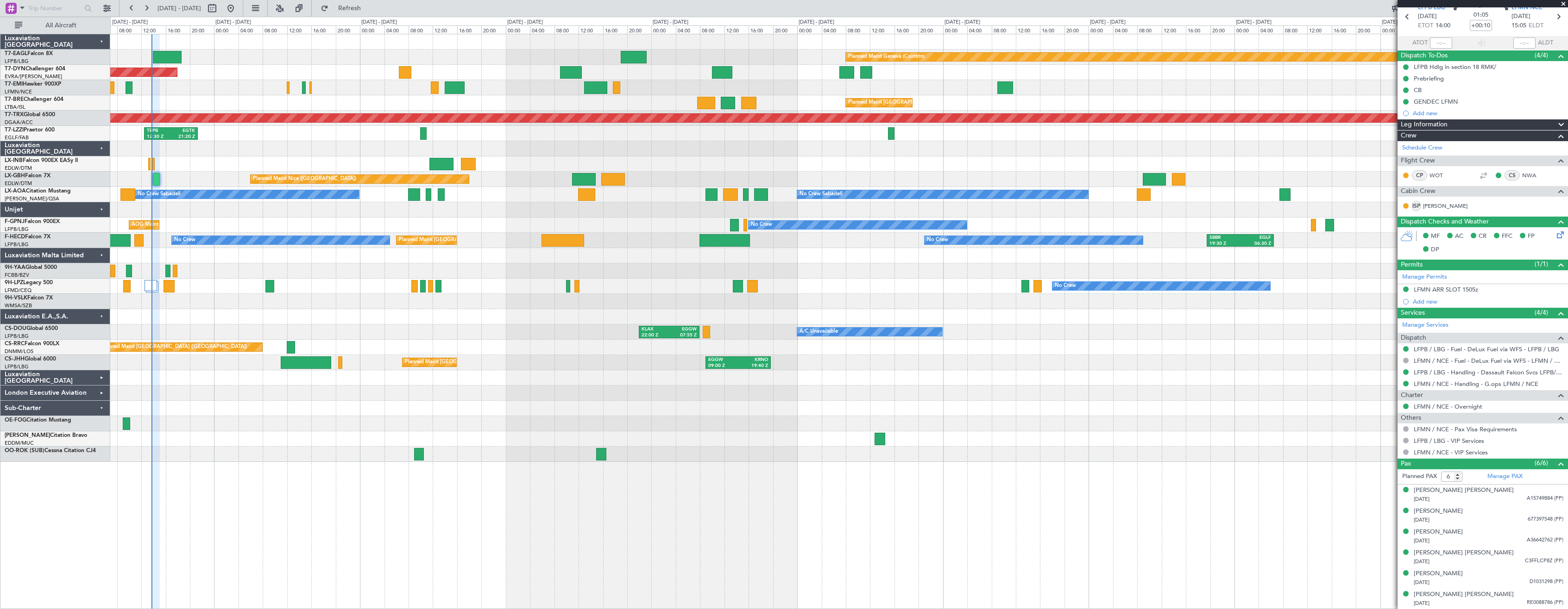
click at [608, 406] on div "Planned Maint Geneva (Cointrin) Planned Maint [GEOGRAPHIC_DATA]-[GEOGRAPHIC_DAT…" at bounding box center [839, 248] width 1457 height 428
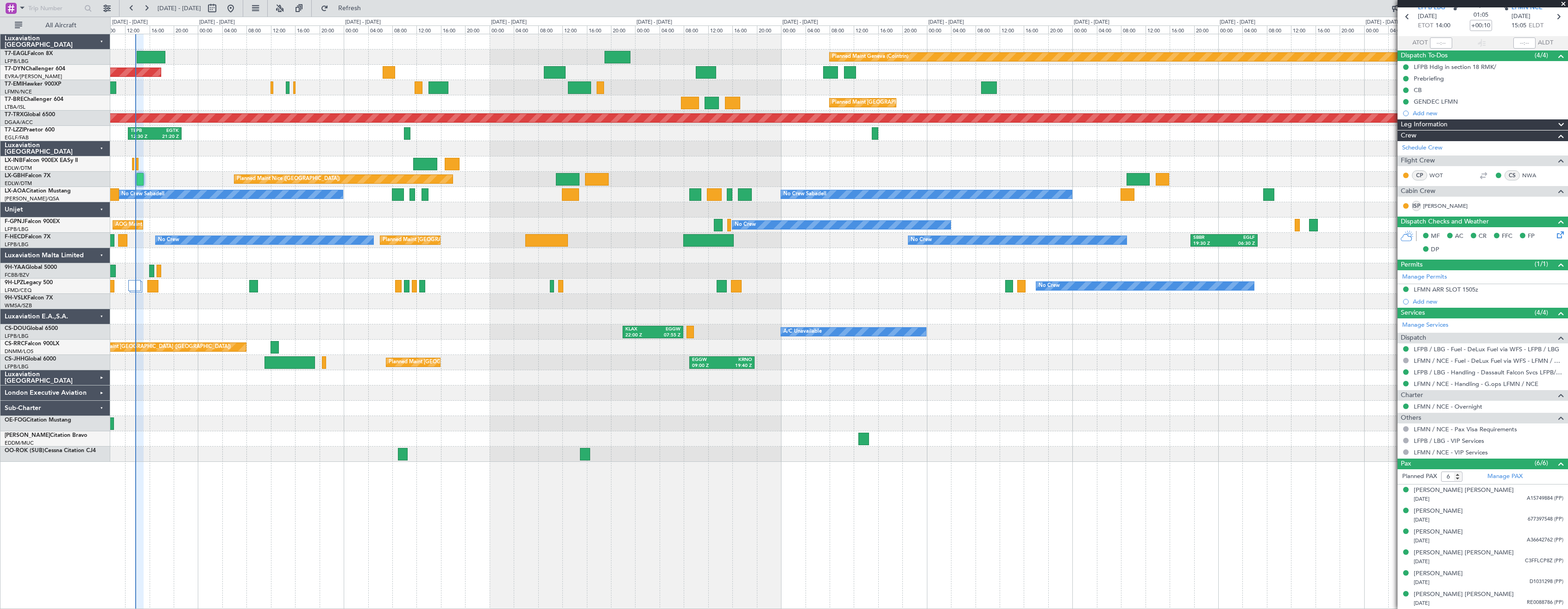
click at [578, 400] on div at bounding box center [839, 393] width 1457 height 15
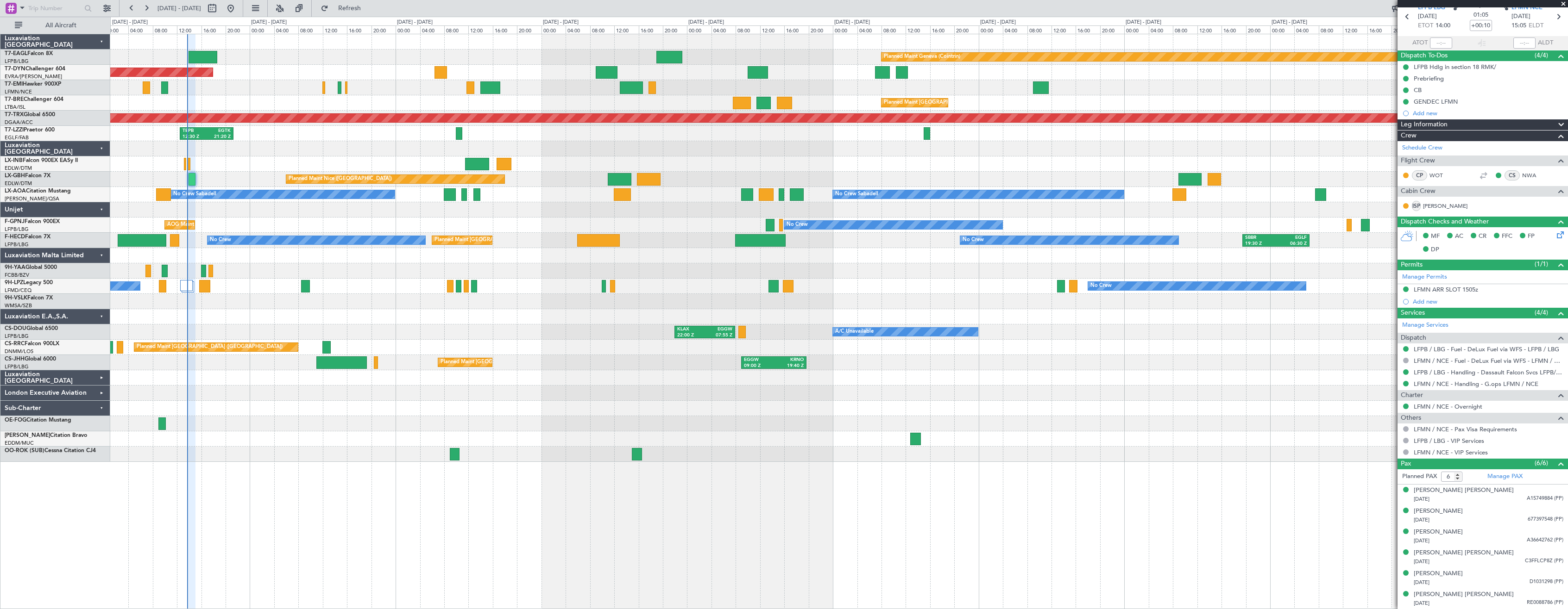
click at [586, 374] on div "Planned Maint Geneva (Cointrin) Planned Maint [GEOGRAPHIC_DATA]-[GEOGRAPHIC_DAT…" at bounding box center [839, 248] width 1457 height 428
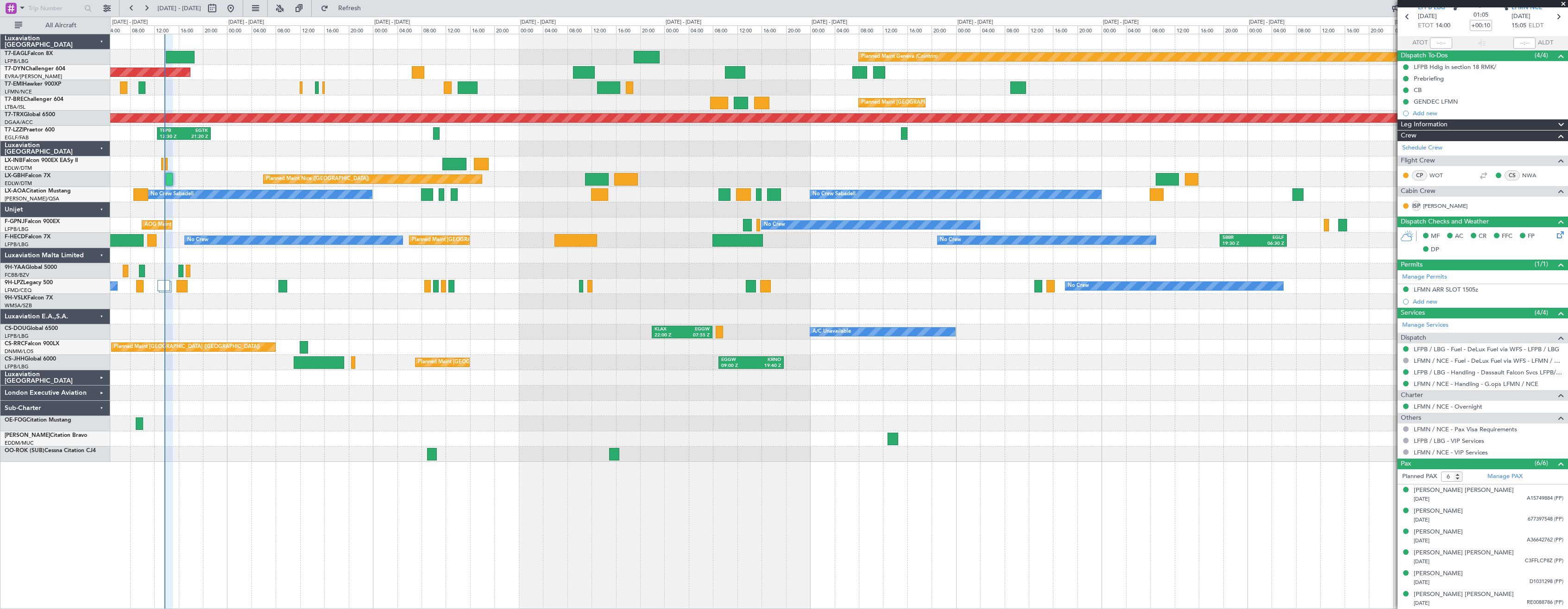
click at [1007, 377] on div at bounding box center [839, 378] width 1457 height 15
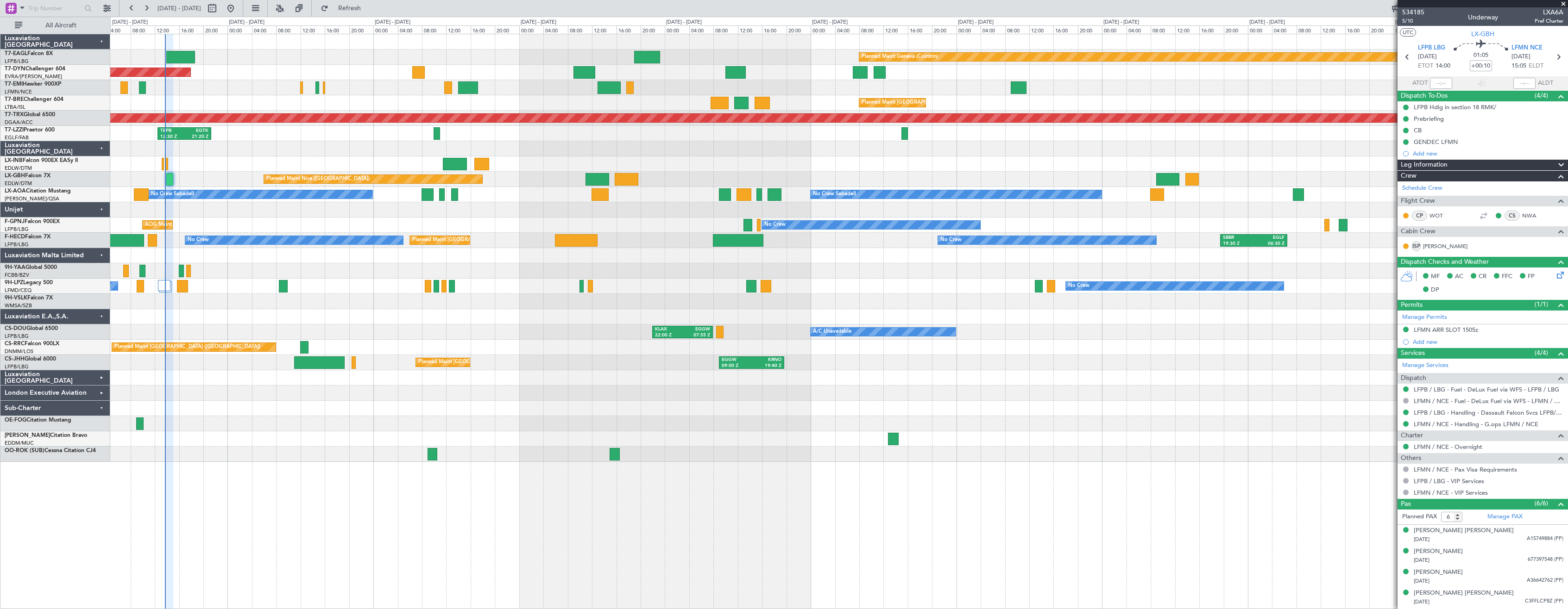
scroll to position [40, 0]
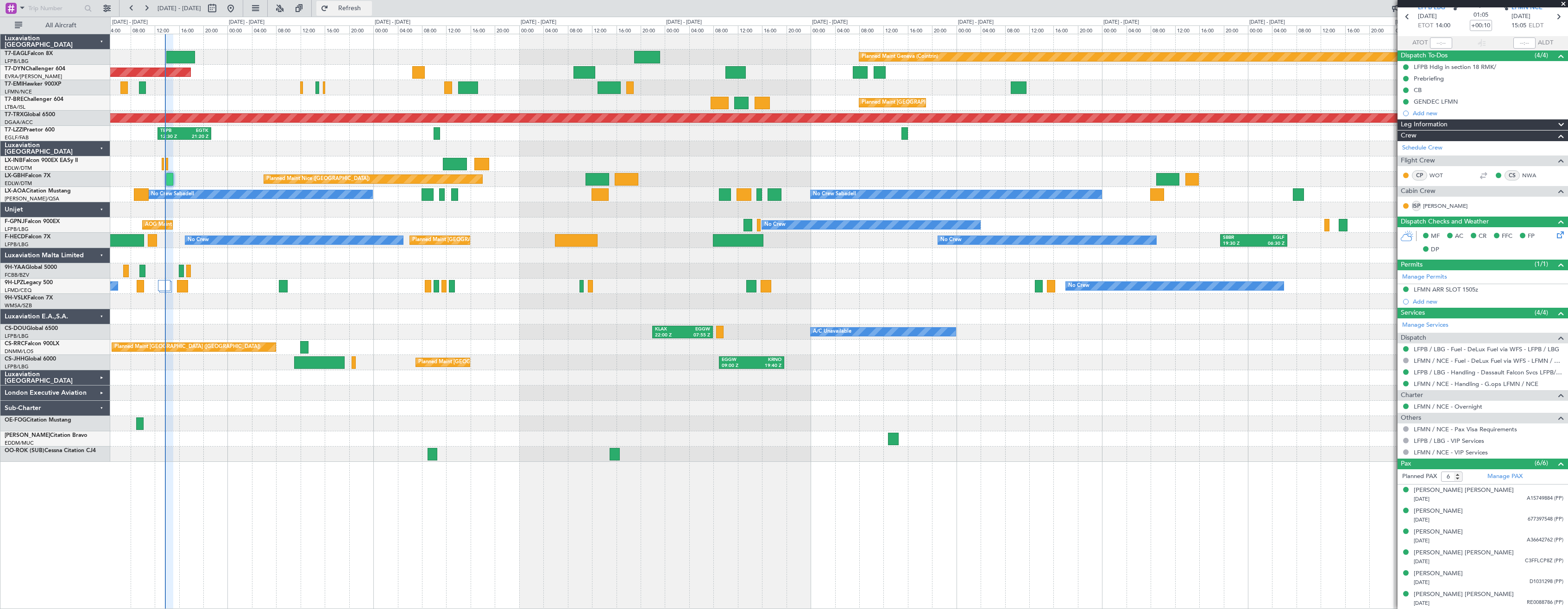
click at [372, 13] on button "Refresh" at bounding box center [344, 9] width 55 height 15
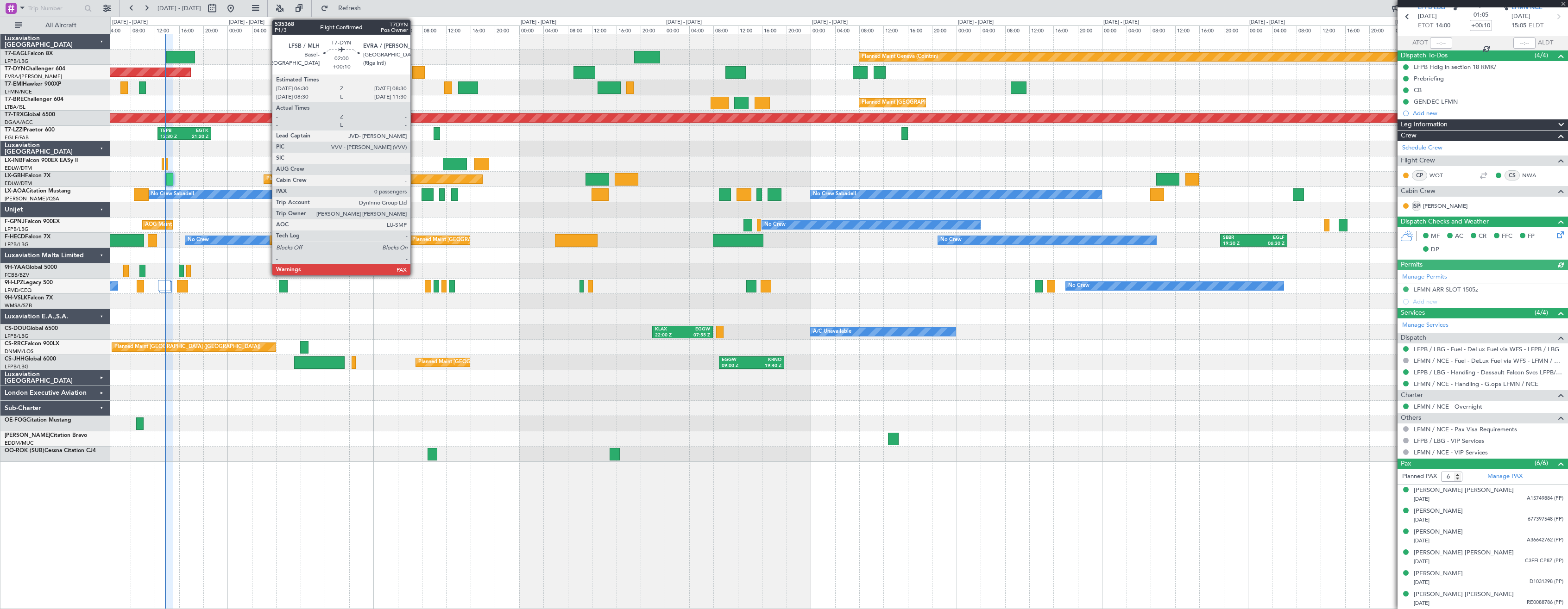
click at [415, 74] on div at bounding box center [418, 72] width 13 height 13
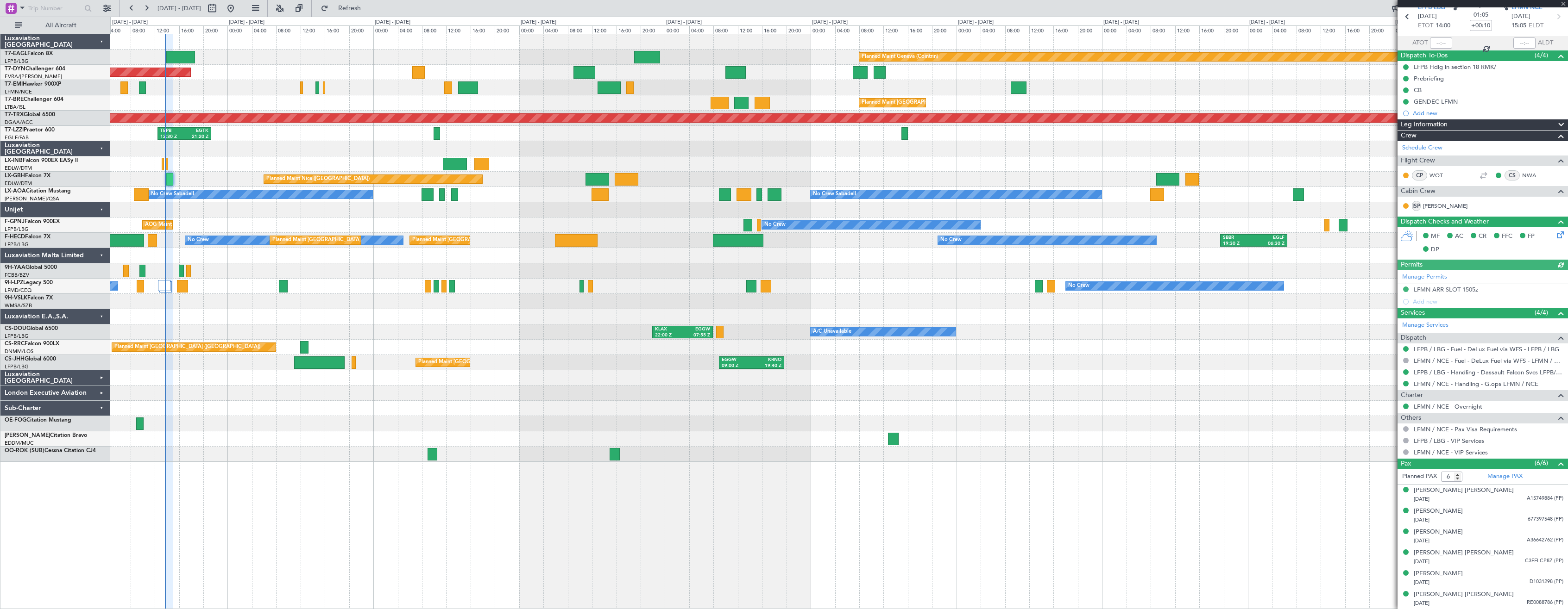
type input "0"
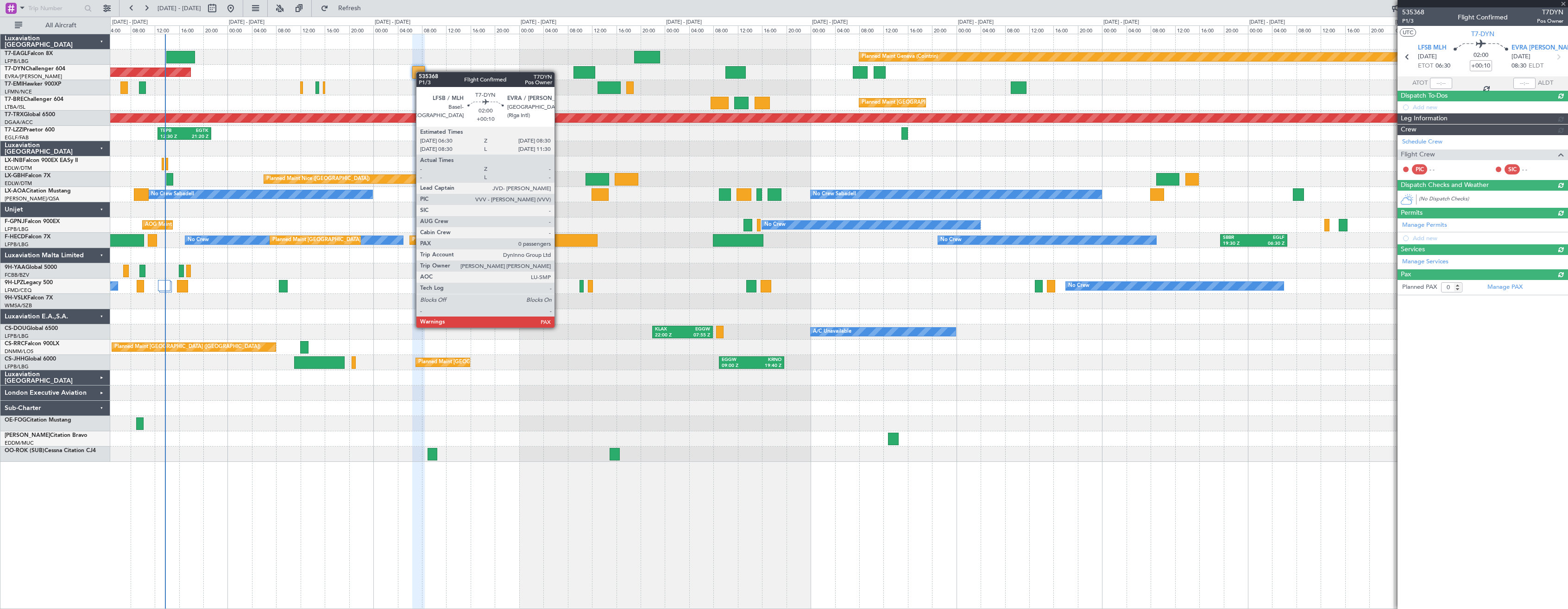
scroll to position [0, 0]
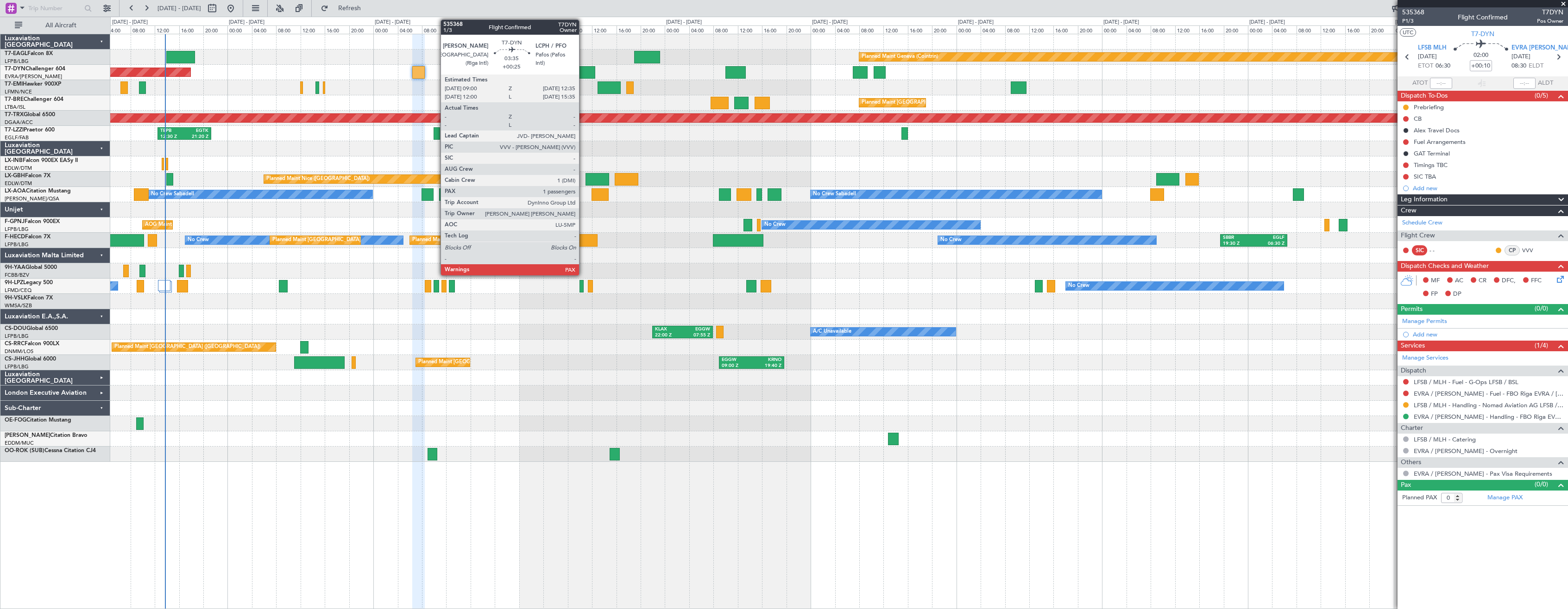
click at [583, 71] on div at bounding box center [584, 72] width 22 height 13
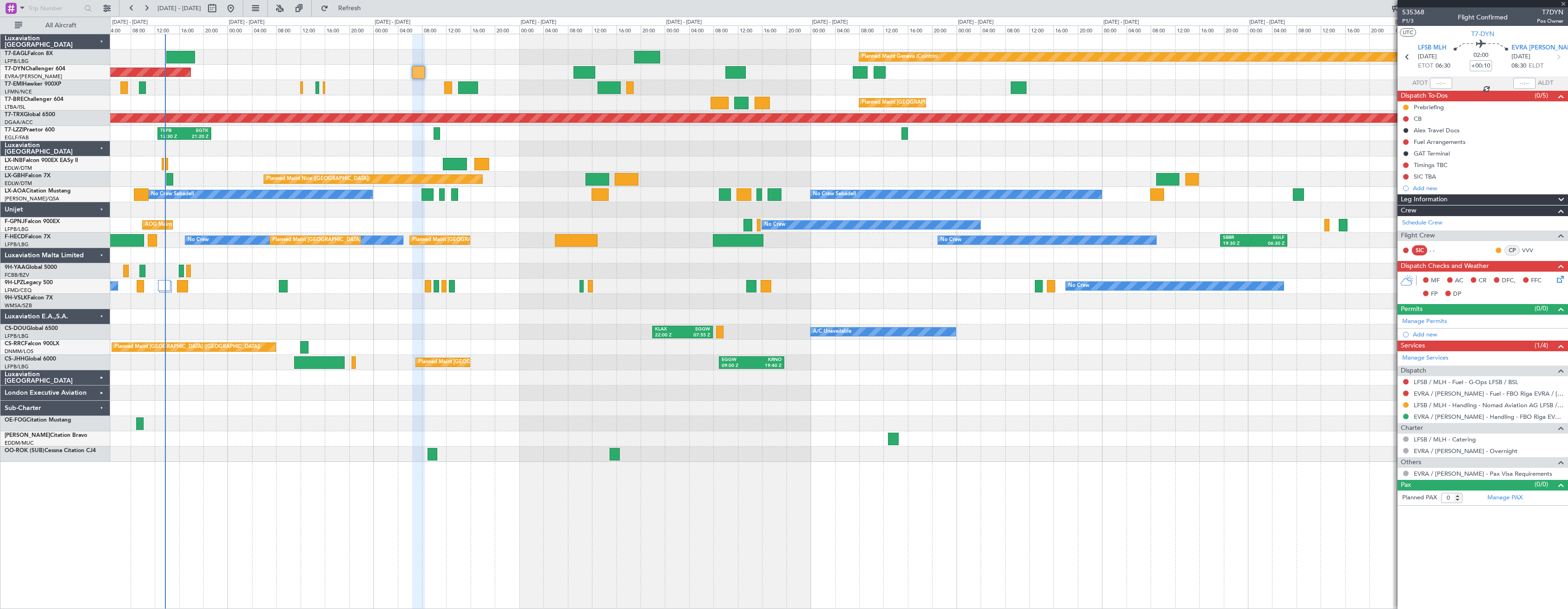
type input "+00:25"
type input "3"
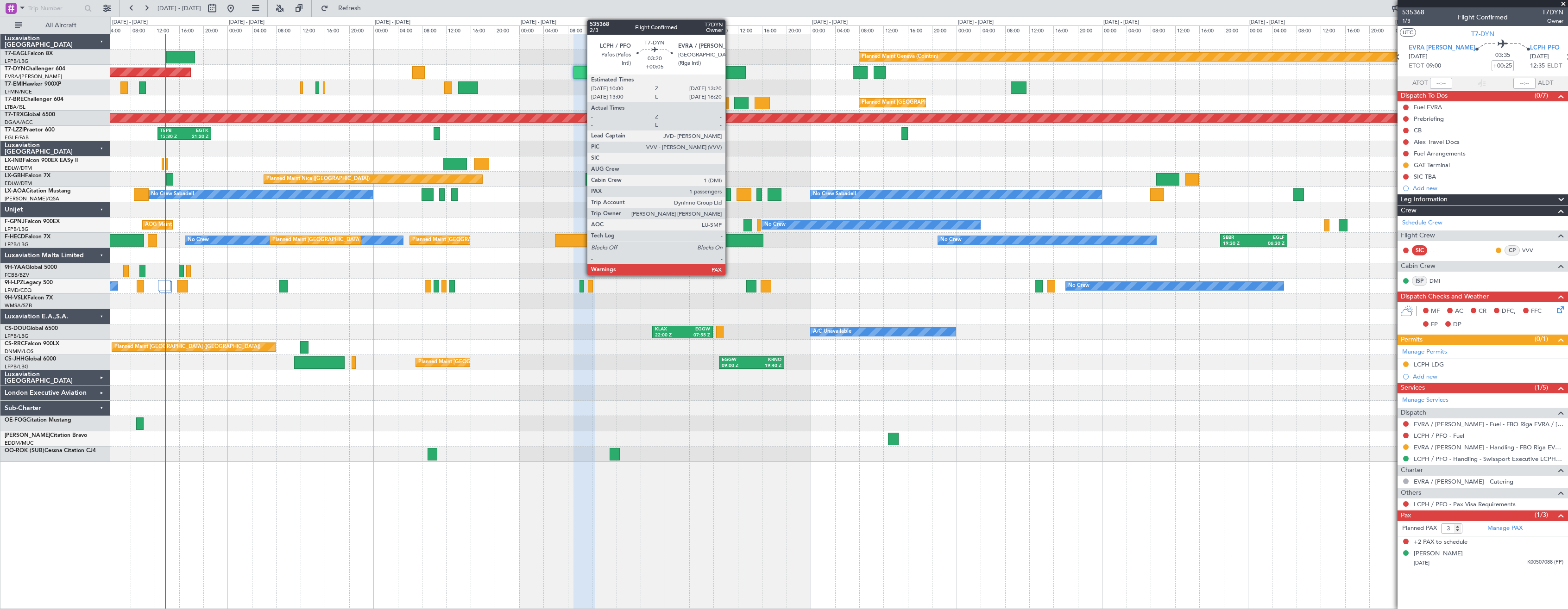
click at [730, 72] on div at bounding box center [735, 72] width 20 height 13
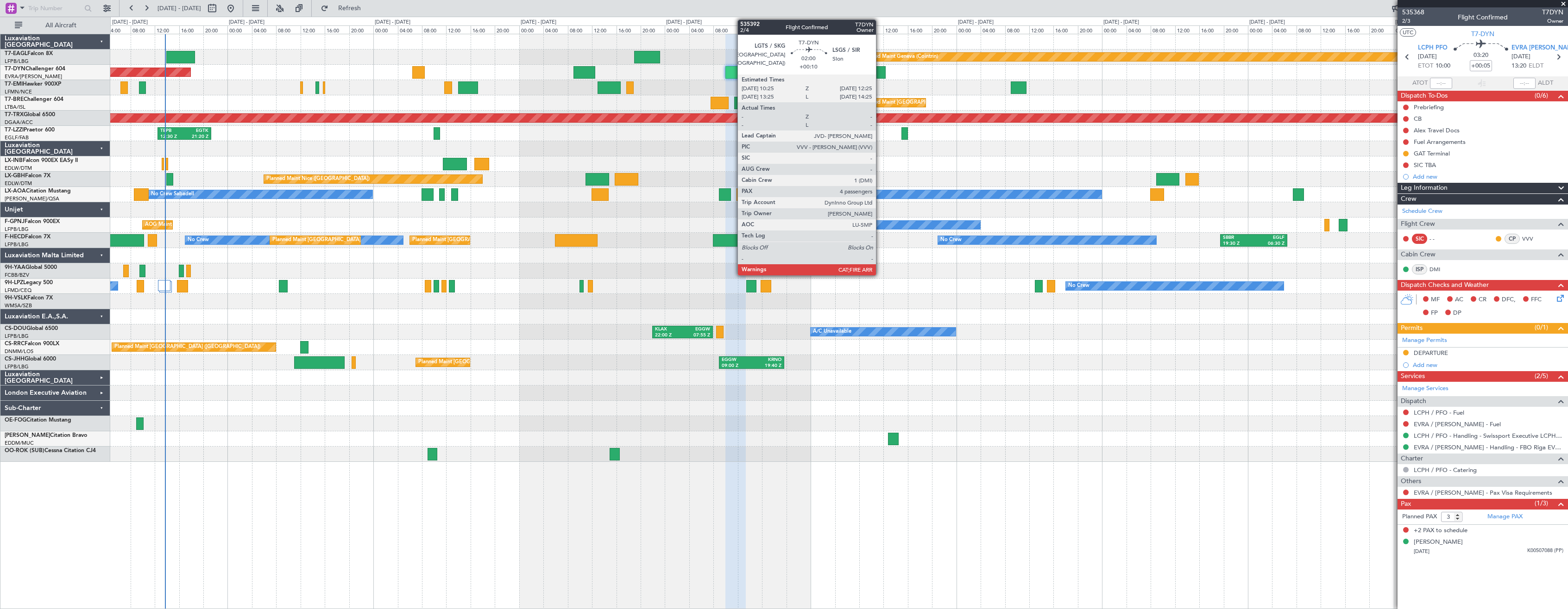
click at [880, 72] on div at bounding box center [880, 72] width 13 height 13
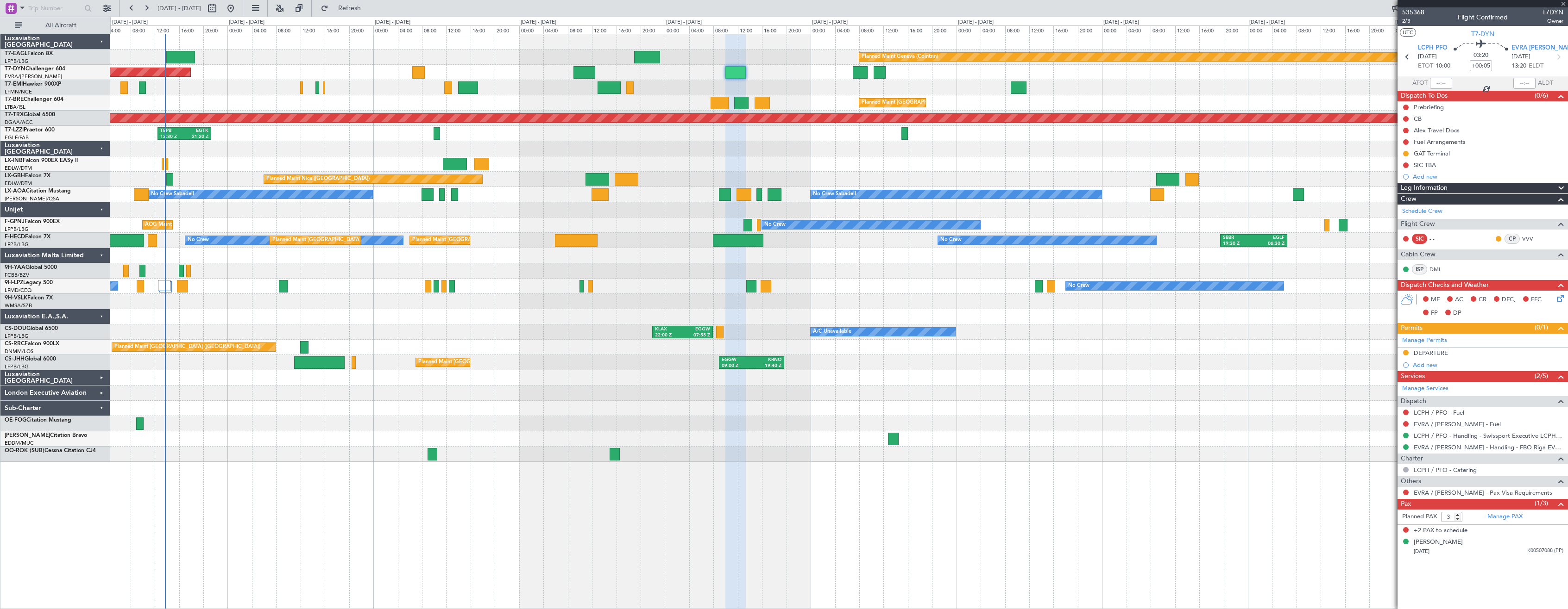
type input "+00:10"
type input "4"
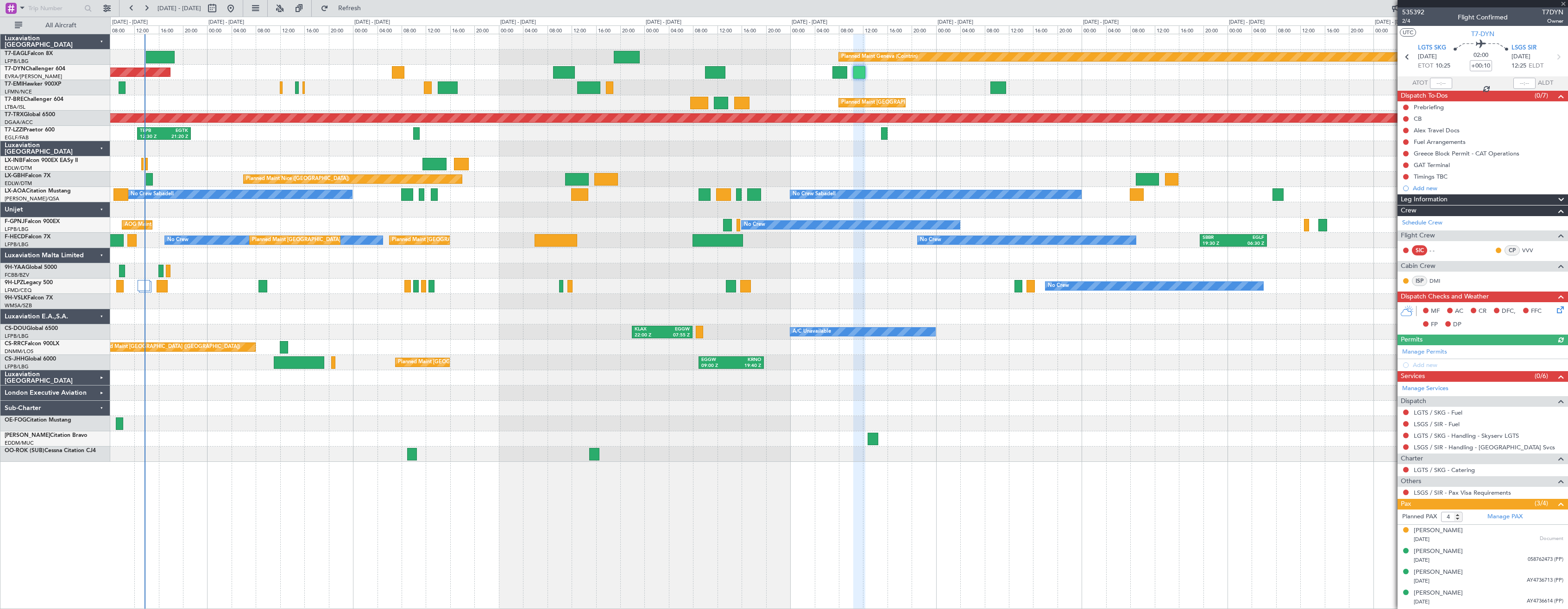
click at [1202, 96] on div "Planned Maint Geneva (Cointrin) Planned Maint [GEOGRAPHIC_DATA]-[GEOGRAPHIC_DAT…" at bounding box center [839, 248] width 1457 height 428
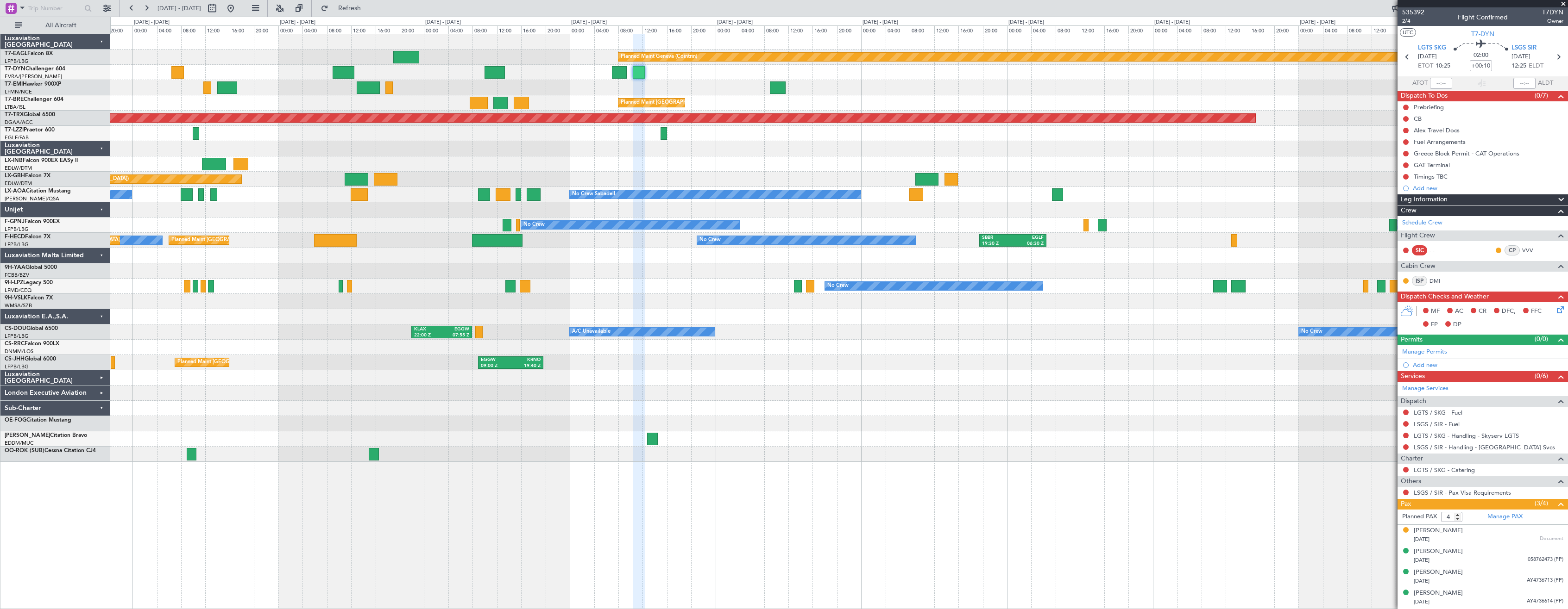
click at [905, 96] on div "Planned Maint Geneva (Cointrin) Planned Maint [GEOGRAPHIC_DATA]-[GEOGRAPHIC_DAT…" at bounding box center [839, 248] width 1457 height 428
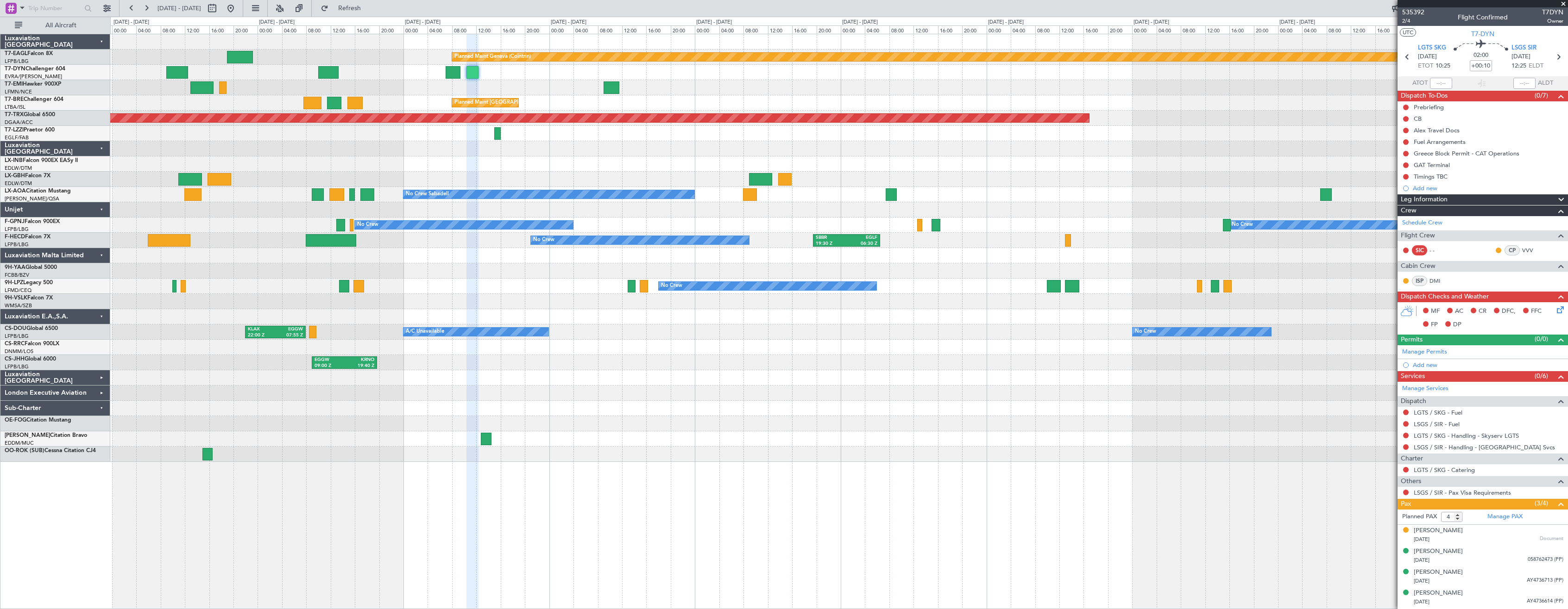
click at [745, 113] on div "Planned Maint Geneva (Cointrin) Planned Maint [GEOGRAPHIC_DATA]-[GEOGRAPHIC_DAT…" at bounding box center [839, 248] width 1457 height 428
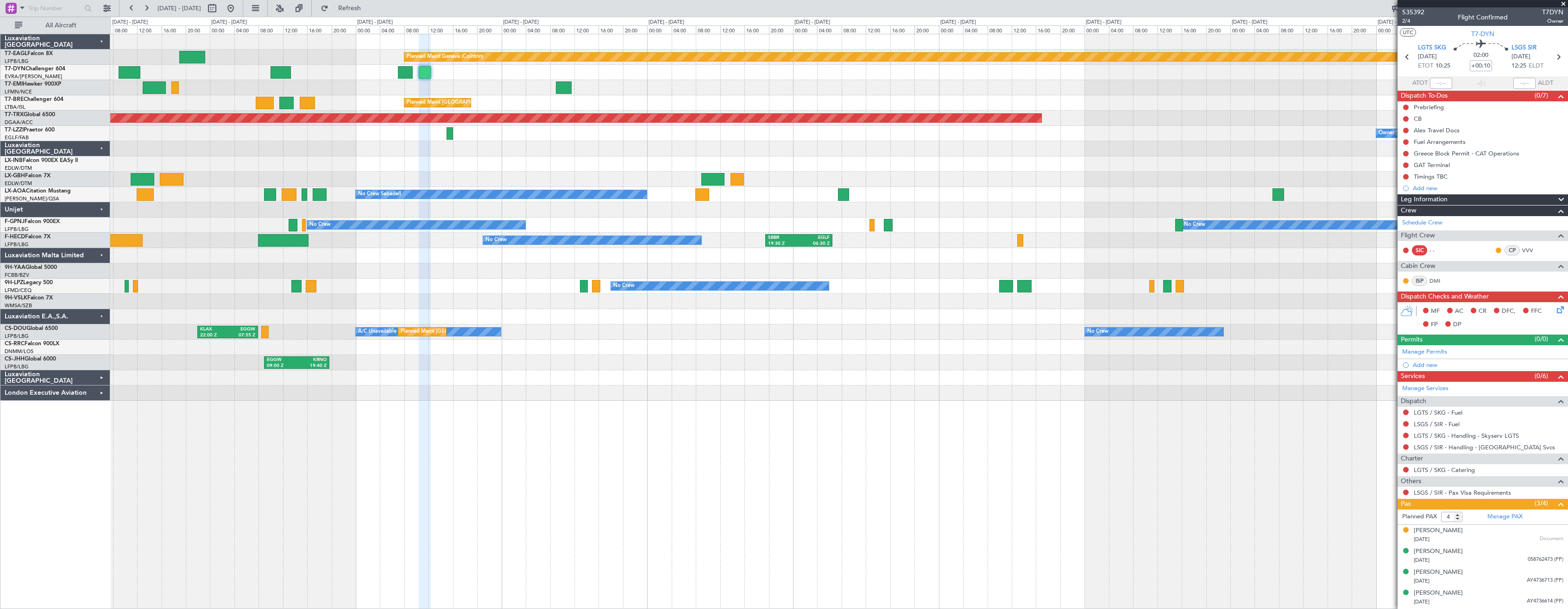
click at [1143, 132] on div "Owner [GEOGRAPHIC_DATA] ([GEOGRAPHIC_DATA]) TBPB 12:30 Z EGTK 21:20 Z" at bounding box center [839, 133] width 1457 height 15
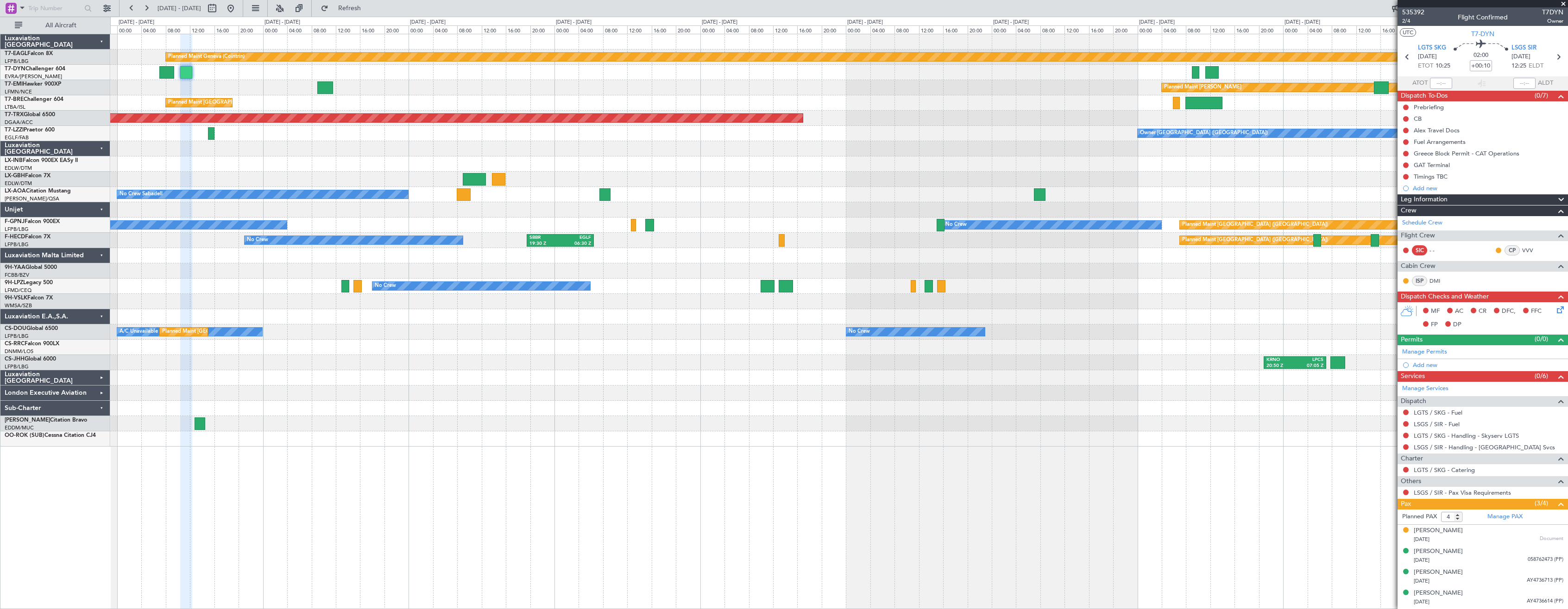
click at [1012, 123] on div "Planned Maint [GEOGRAPHIC_DATA] ([GEOGRAPHIC_DATA])" at bounding box center [839, 118] width 1457 height 15
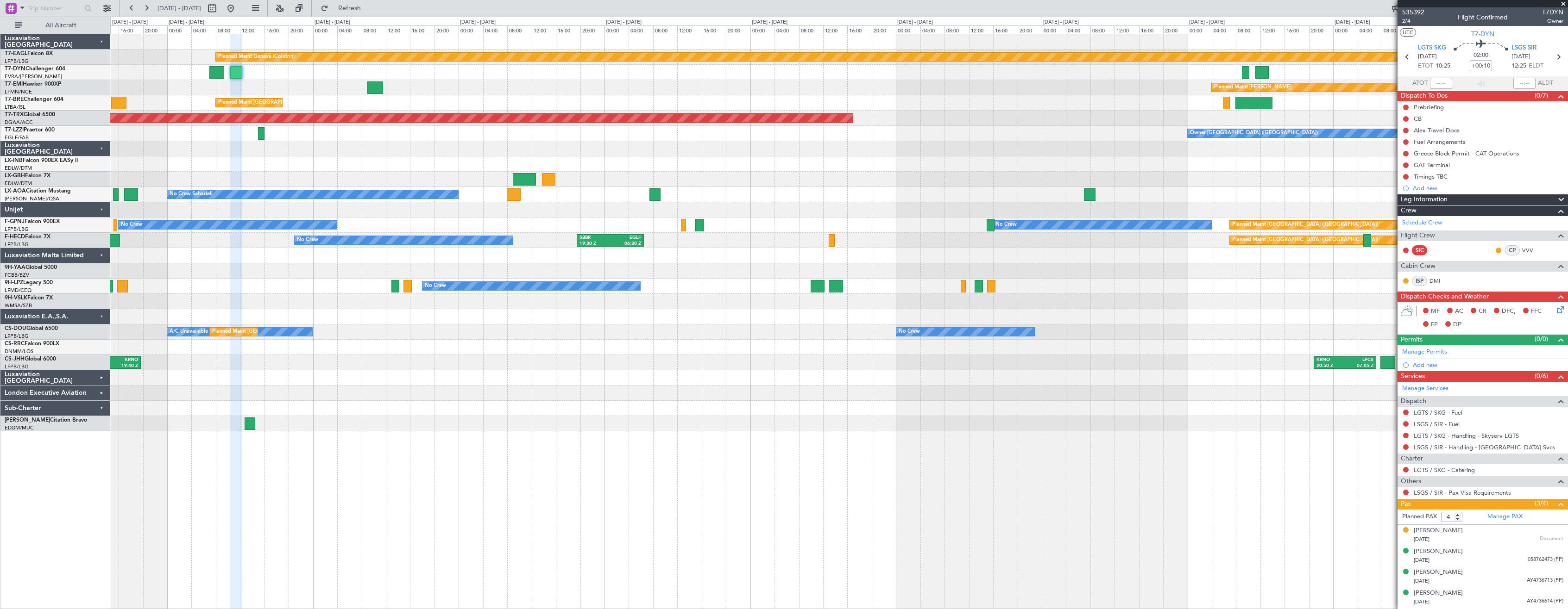
click at [447, 182] on div "Planned Maint Geneva (Cointrin) Planned Maint [PERSON_NAME] Planned Maint [GEOG…" at bounding box center [839, 232] width 1457 height 397
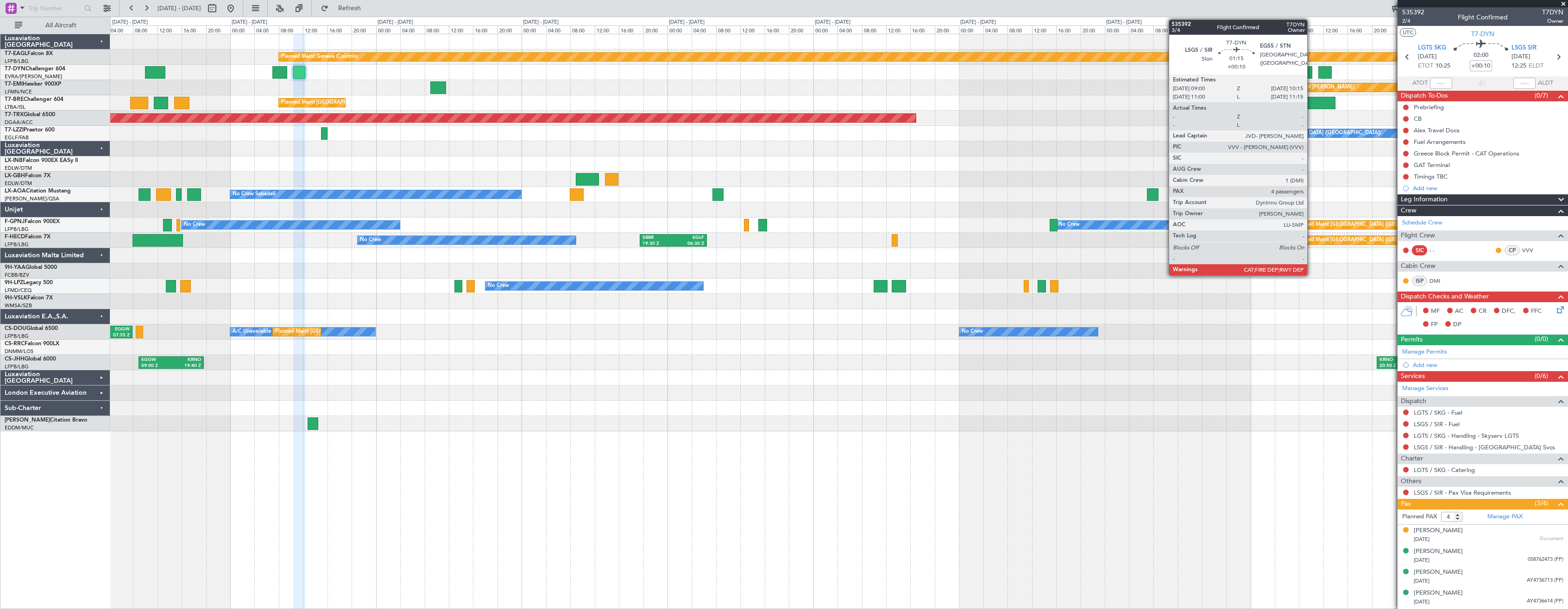
click at [1311, 71] on div at bounding box center [1309, 72] width 8 height 13
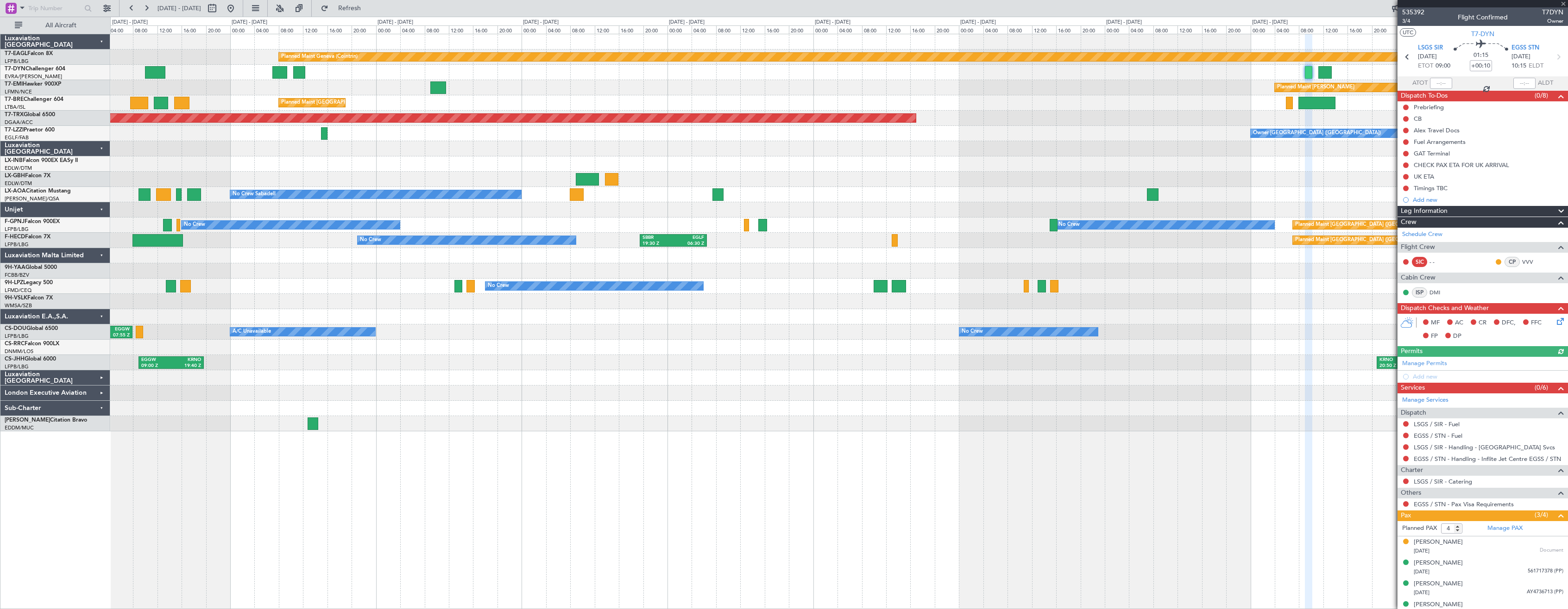
scroll to position [10, 0]
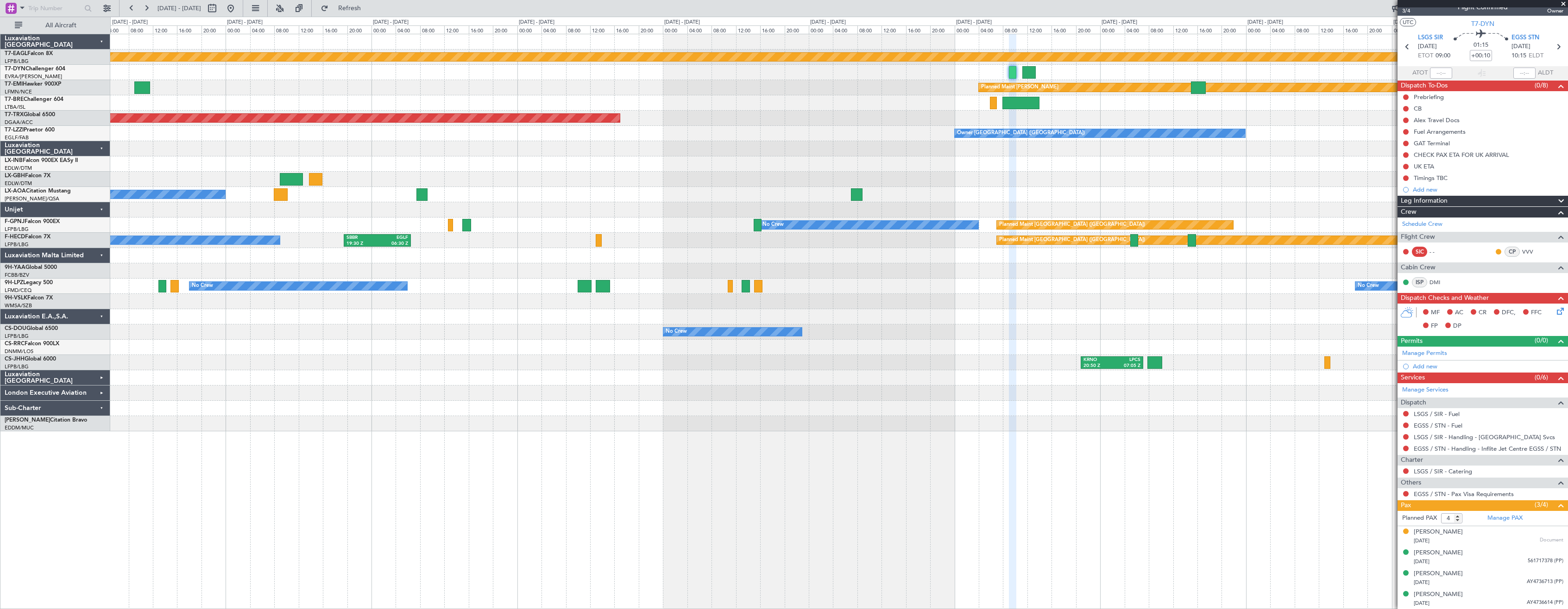
click at [1038, 210] on div at bounding box center [839, 210] width 1457 height 15
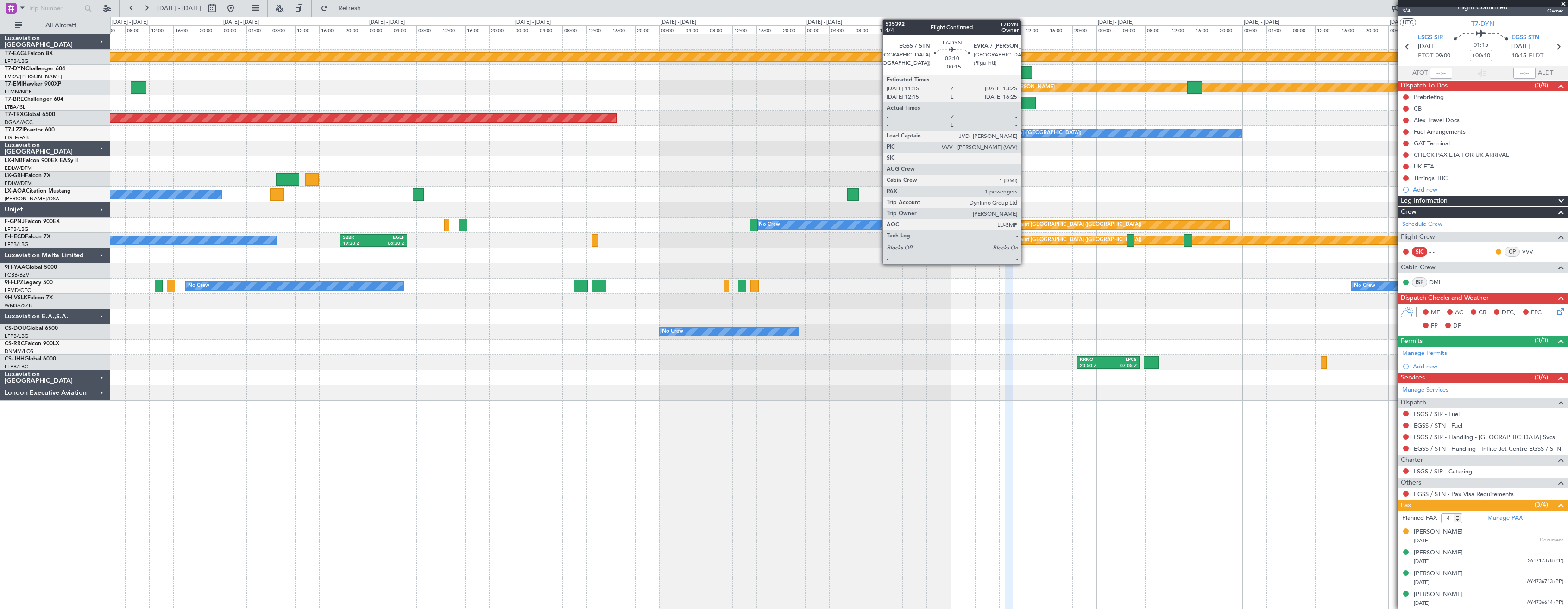
click at [1025, 69] on div at bounding box center [1025, 72] width 13 height 13
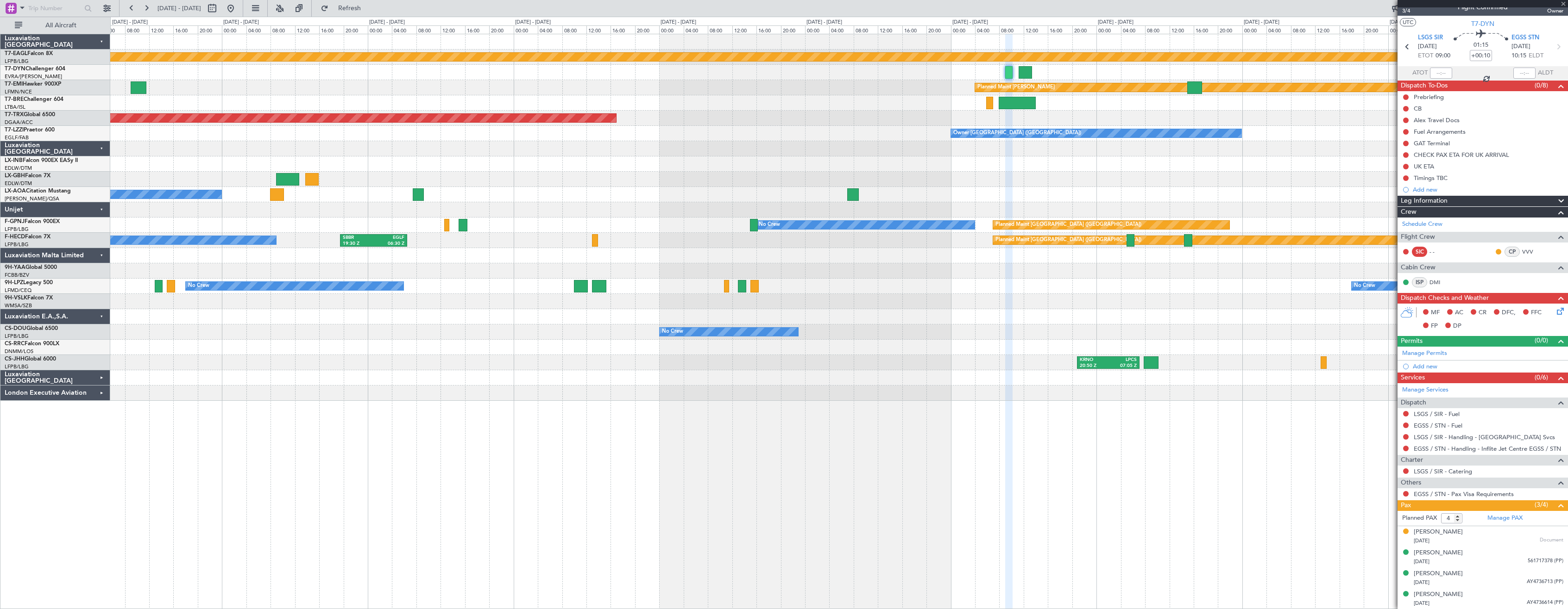
type input "+00:15"
type input "1"
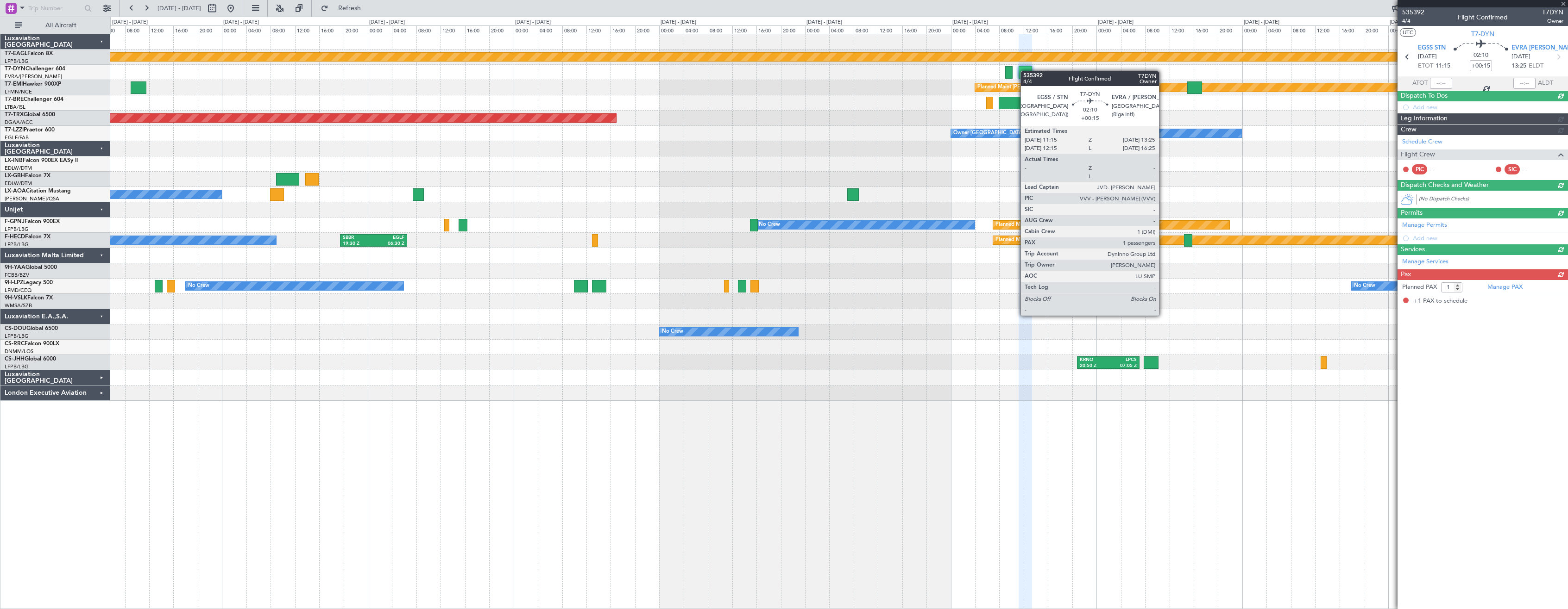
scroll to position [0, 0]
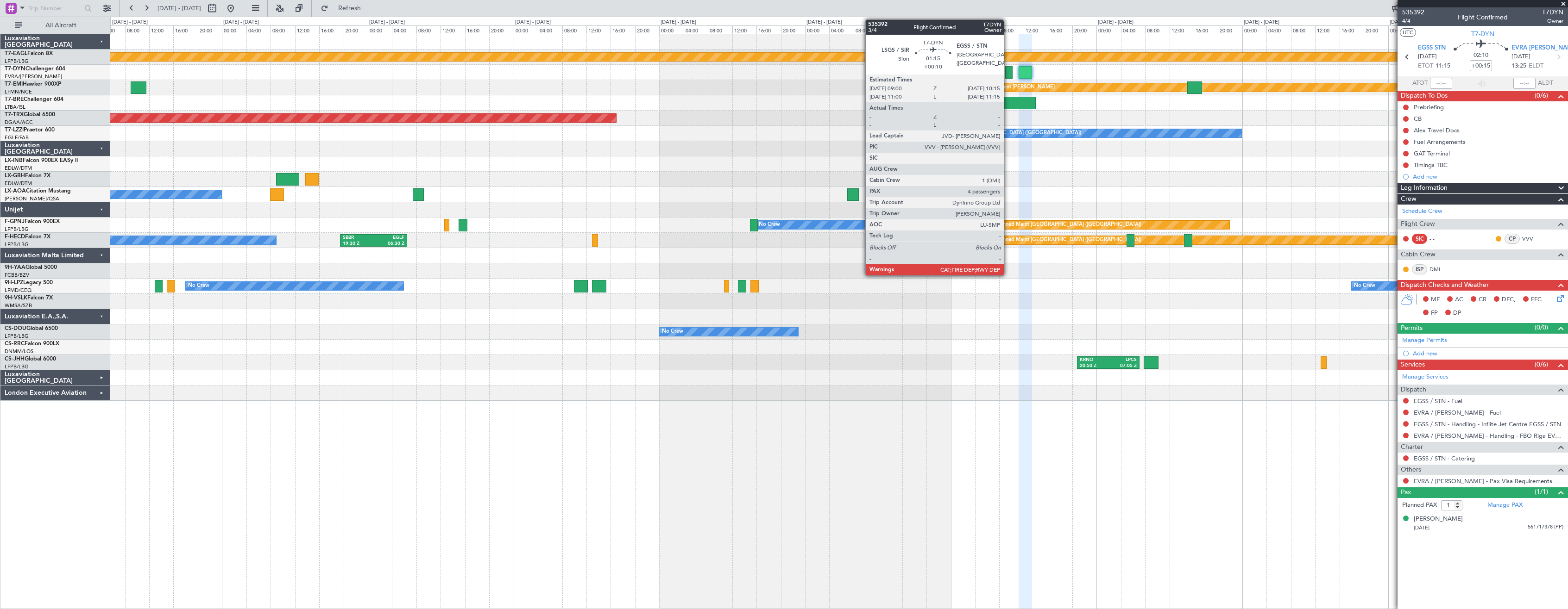
click at [1008, 72] on div at bounding box center [1009, 72] width 8 height 13
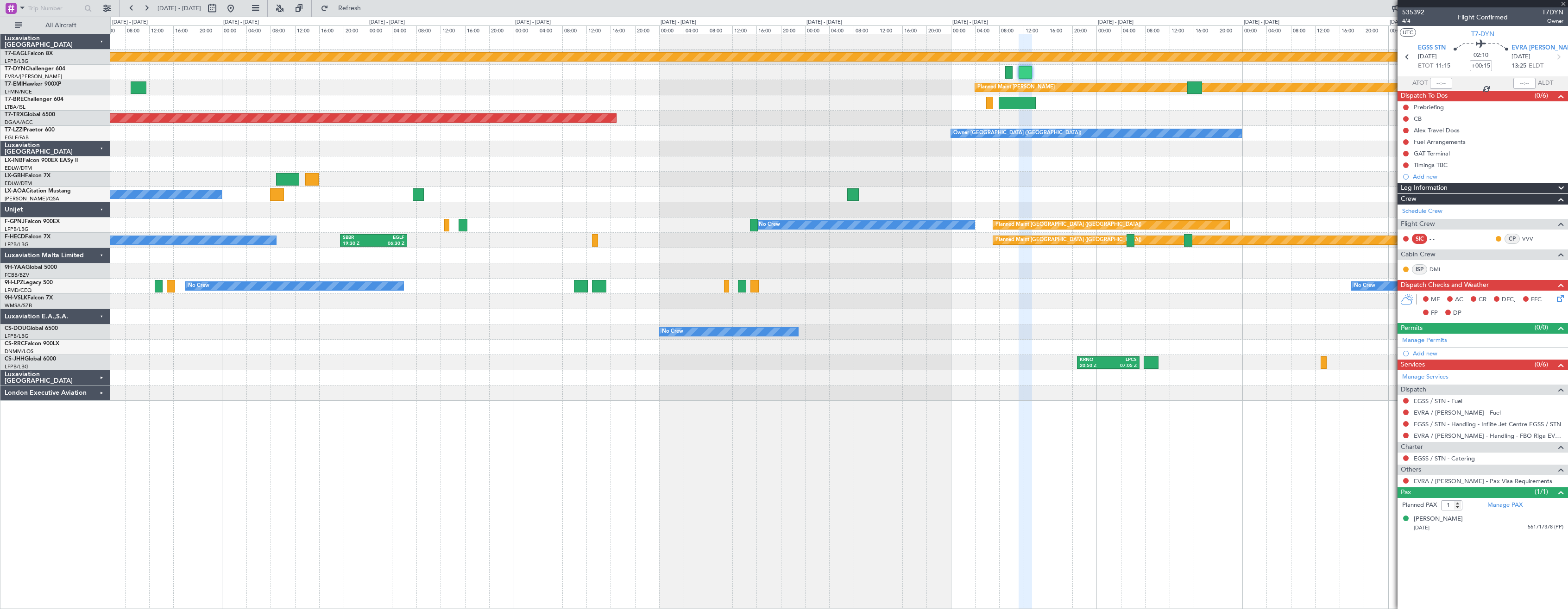
type input "+00:10"
type input "4"
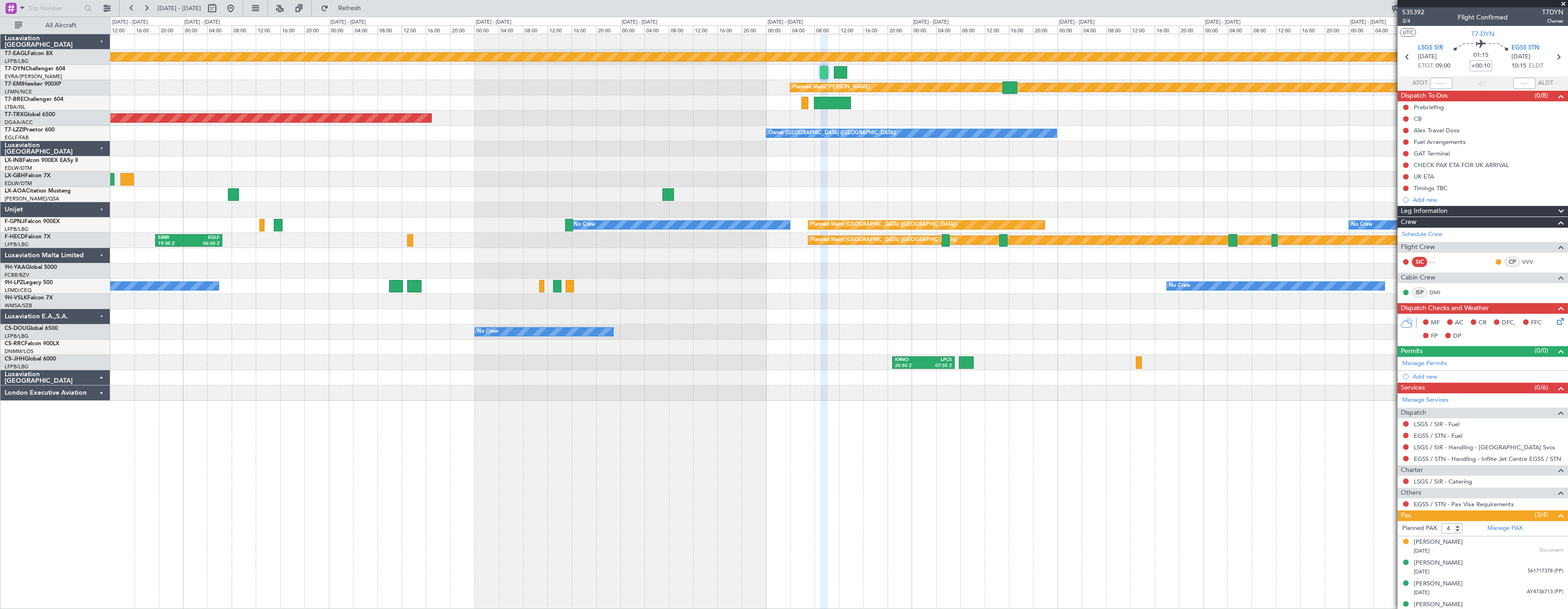
click at [872, 181] on div at bounding box center [839, 179] width 1457 height 15
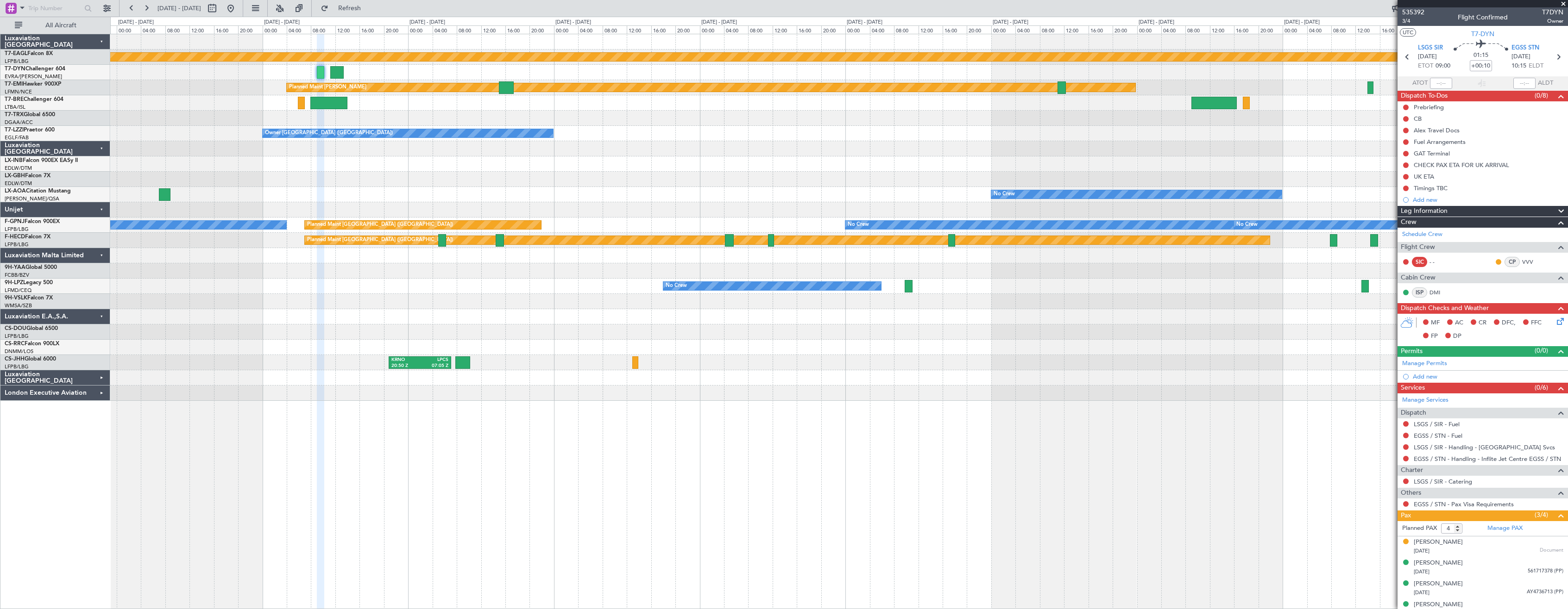
click at [769, 183] on div at bounding box center [839, 179] width 1457 height 15
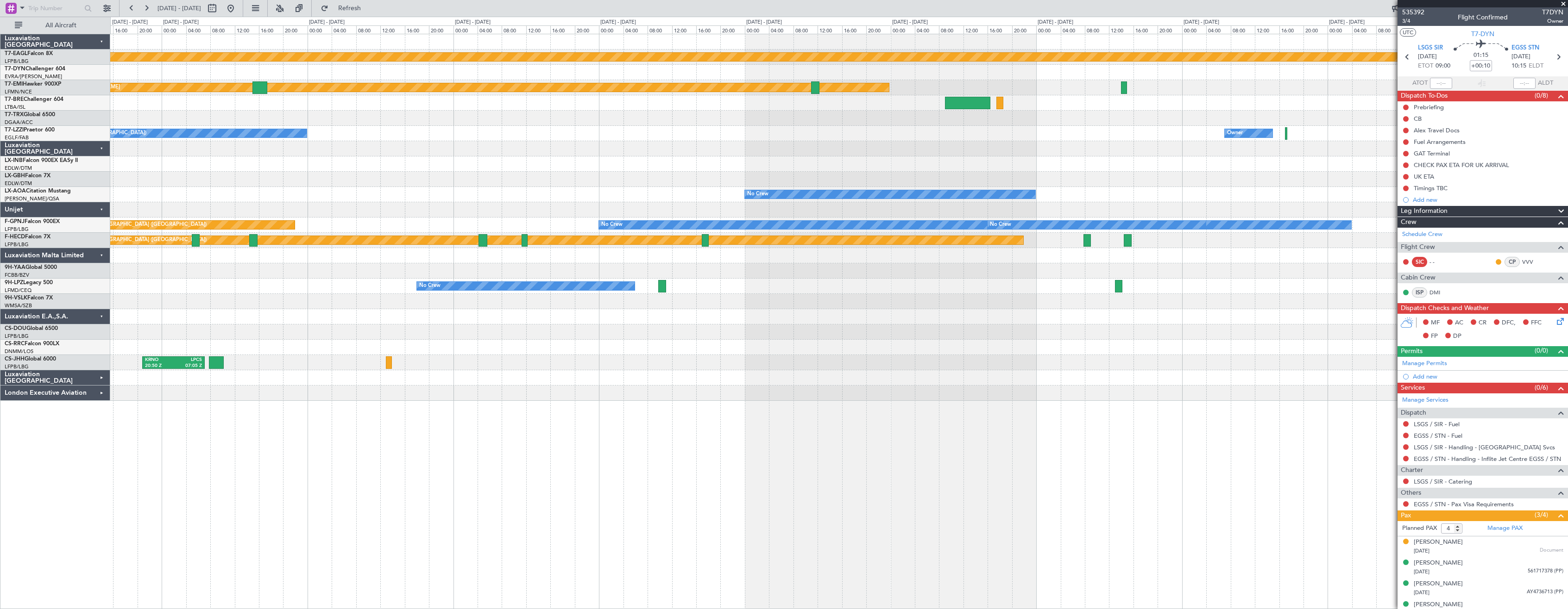
click at [670, 165] on div "Planned Maint Geneva (Cointrin) Planned Maint [PERSON_NAME] Owner London ([GEOG…" at bounding box center [839, 217] width 1457 height 367
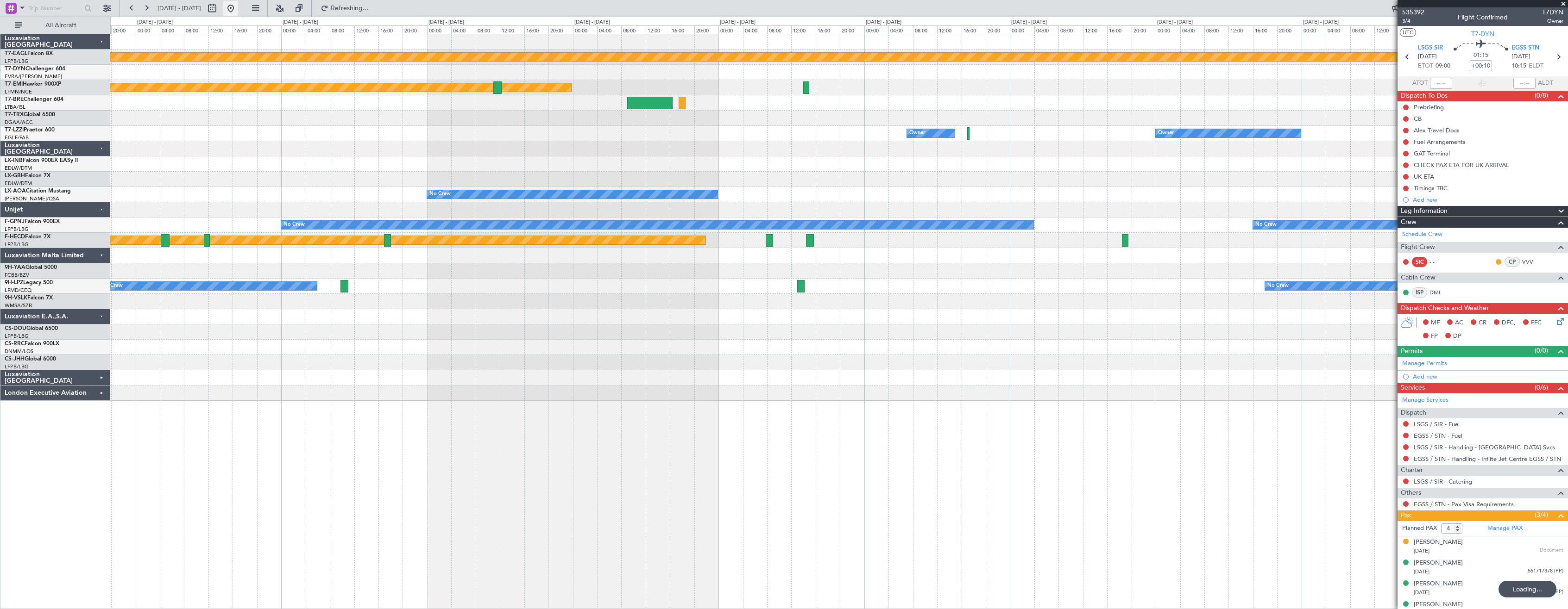
click at [238, 10] on button at bounding box center [231, 9] width 15 height 15
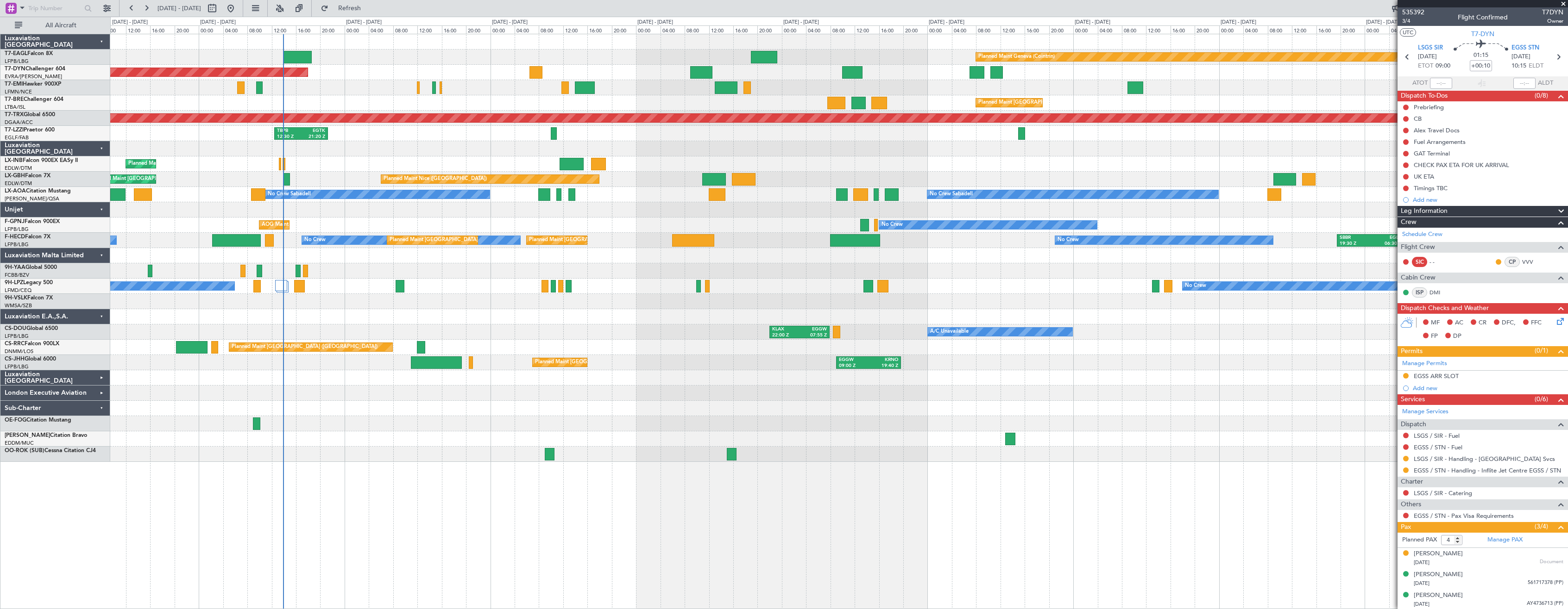
click at [355, 500] on div "Planned Maint Geneva (Cointrin) Planned Maint [GEOGRAPHIC_DATA]-[GEOGRAPHIC_DAT…" at bounding box center [839, 322] width 1458 height 576
click at [666, 542] on div "Planned Maint Geneva (Cointrin) Planned Maint [GEOGRAPHIC_DATA]-[GEOGRAPHIC_DAT…" at bounding box center [839, 322] width 1458 height 576
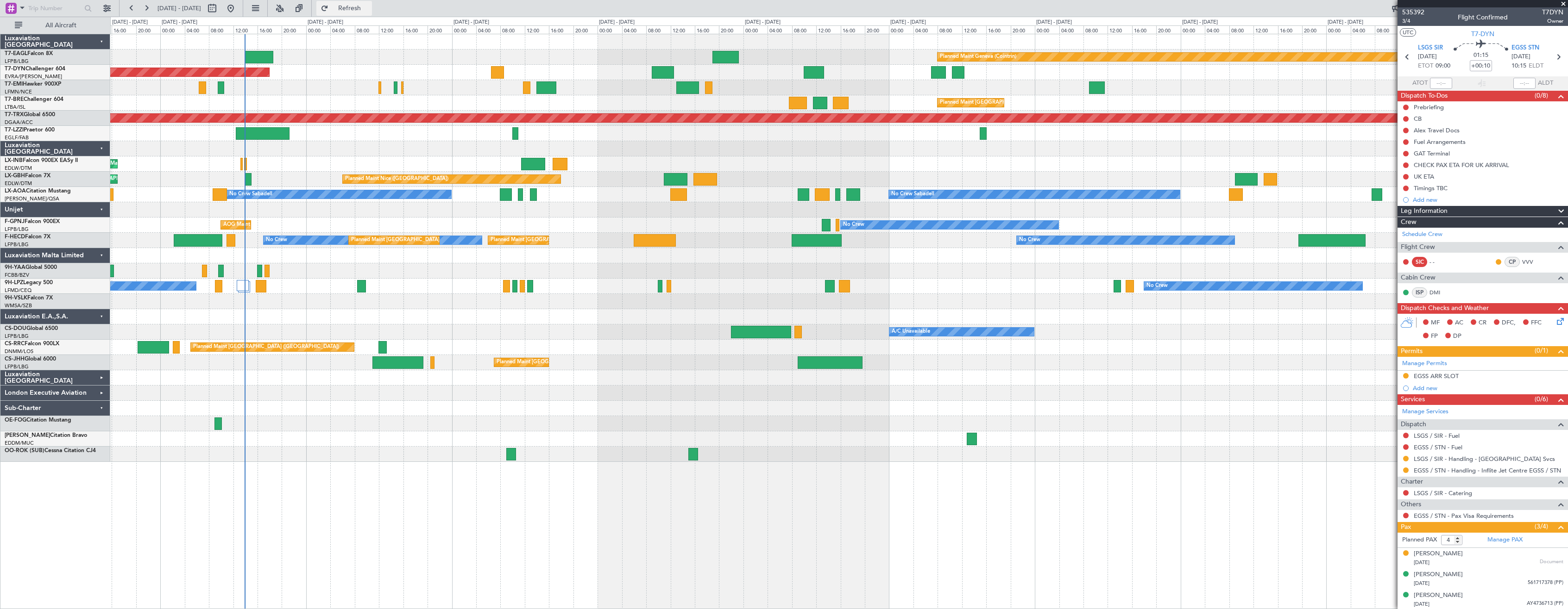
click at [372, 2] on button "Refresh" at bounding box center [344, 9] width 55 height 15
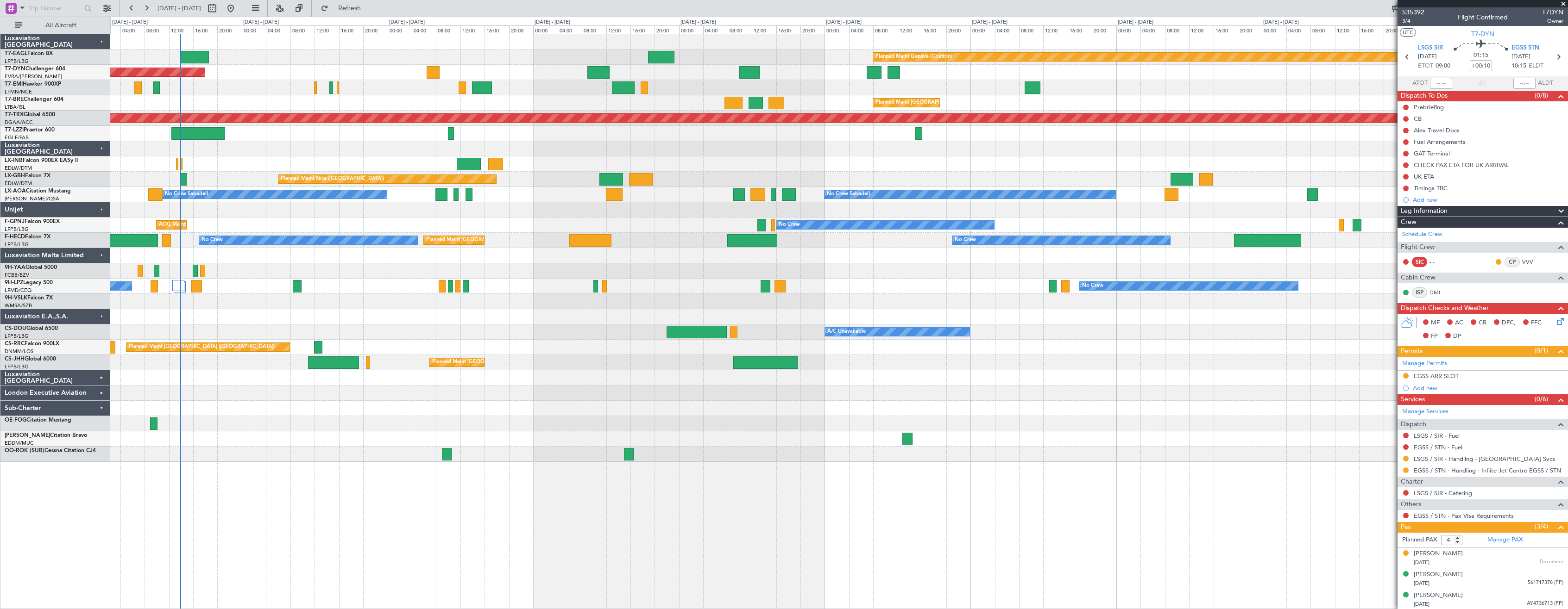
click at [796, 435] on div "Planned Maint Geneva (Cointrin) Planned Maint [GEOGRAPHIC_DATA]-[GEOGRAPHIC_DAT…" at bounding box center [839, 248] width 1457 height 428
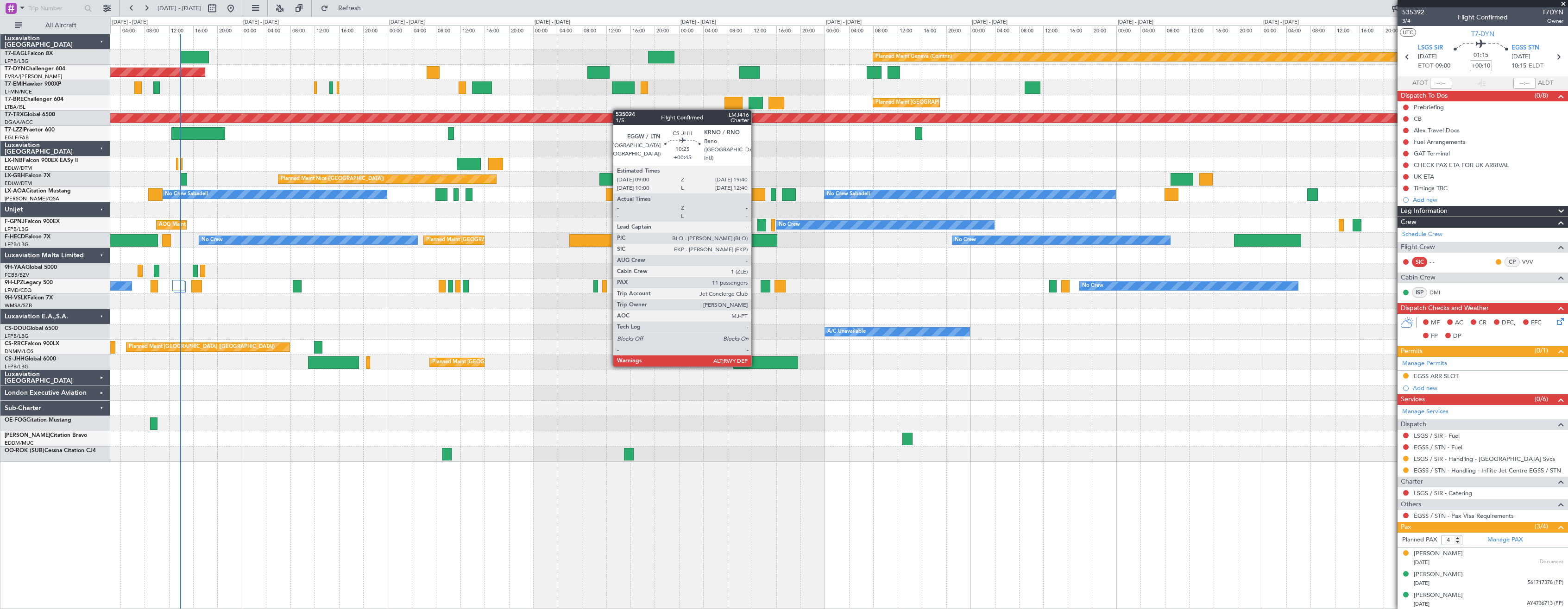
click at [755, 366] on div at bounding box center [766, 363] width 65 height 13
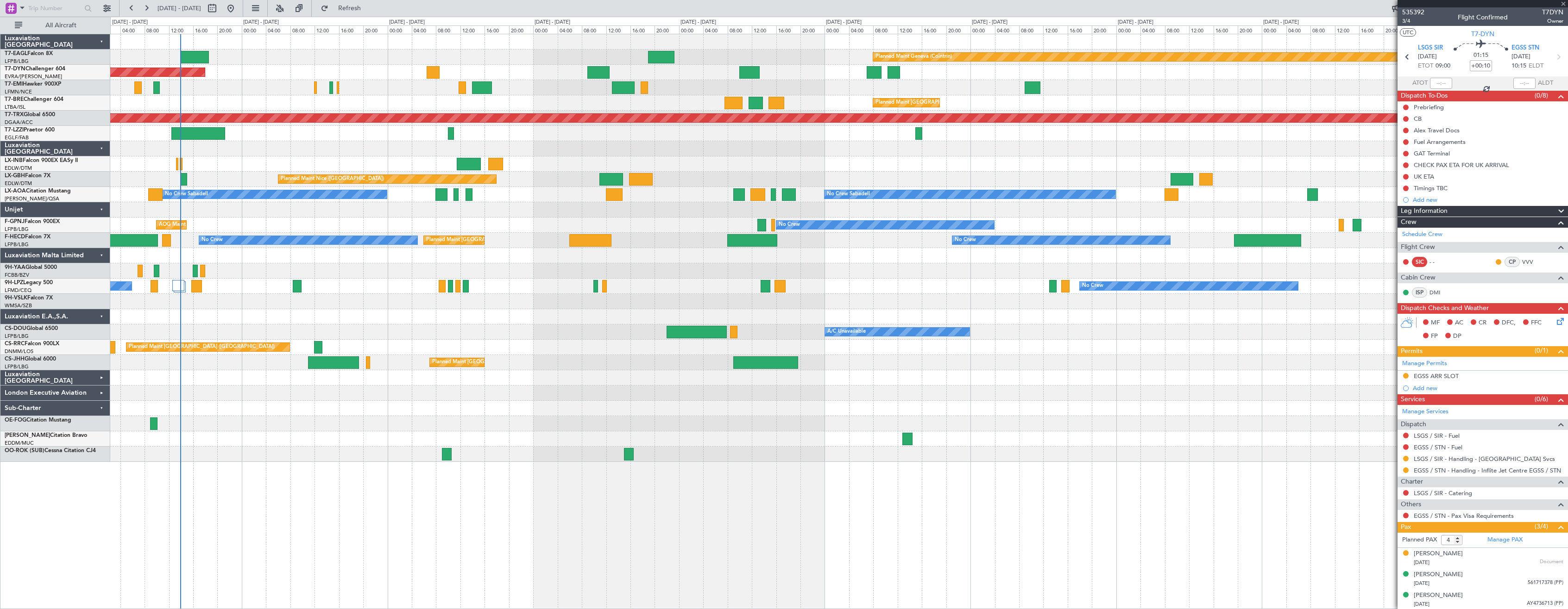
type input "+00:45"
type input "11"
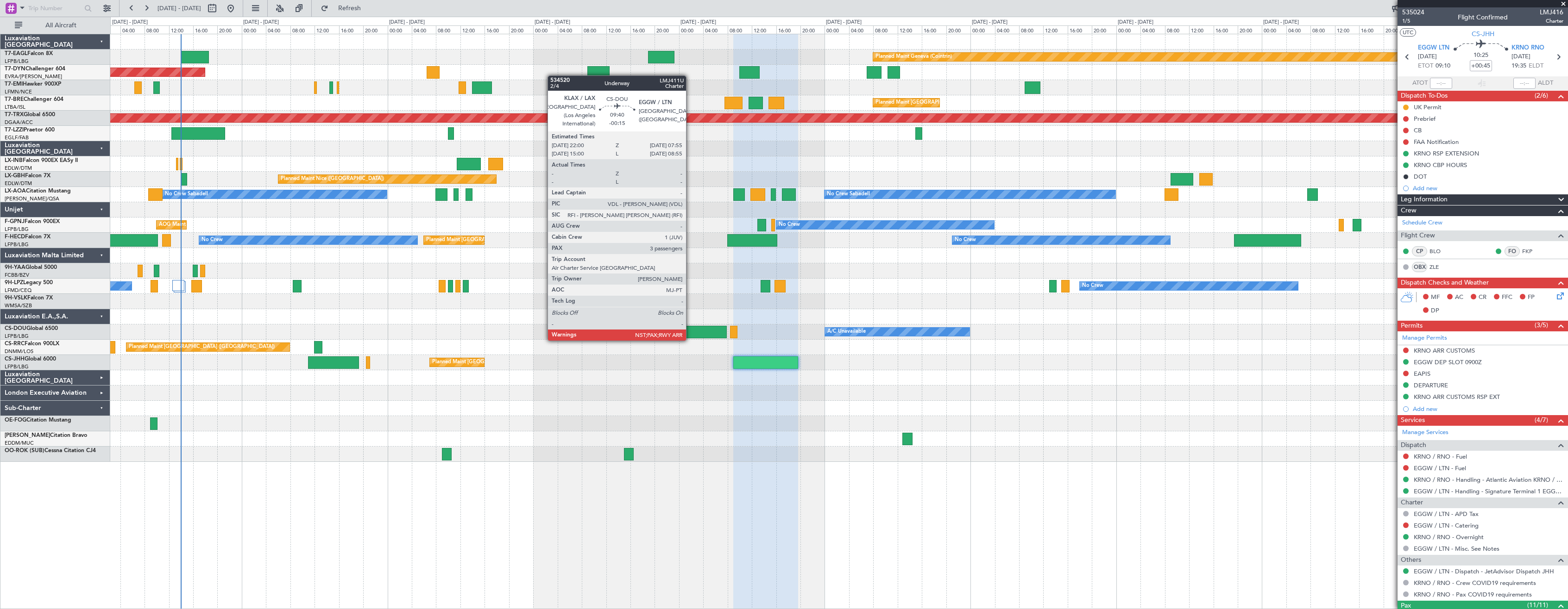
click at [690, 332] on div at bounding box center [697, 332] width 61 height 13
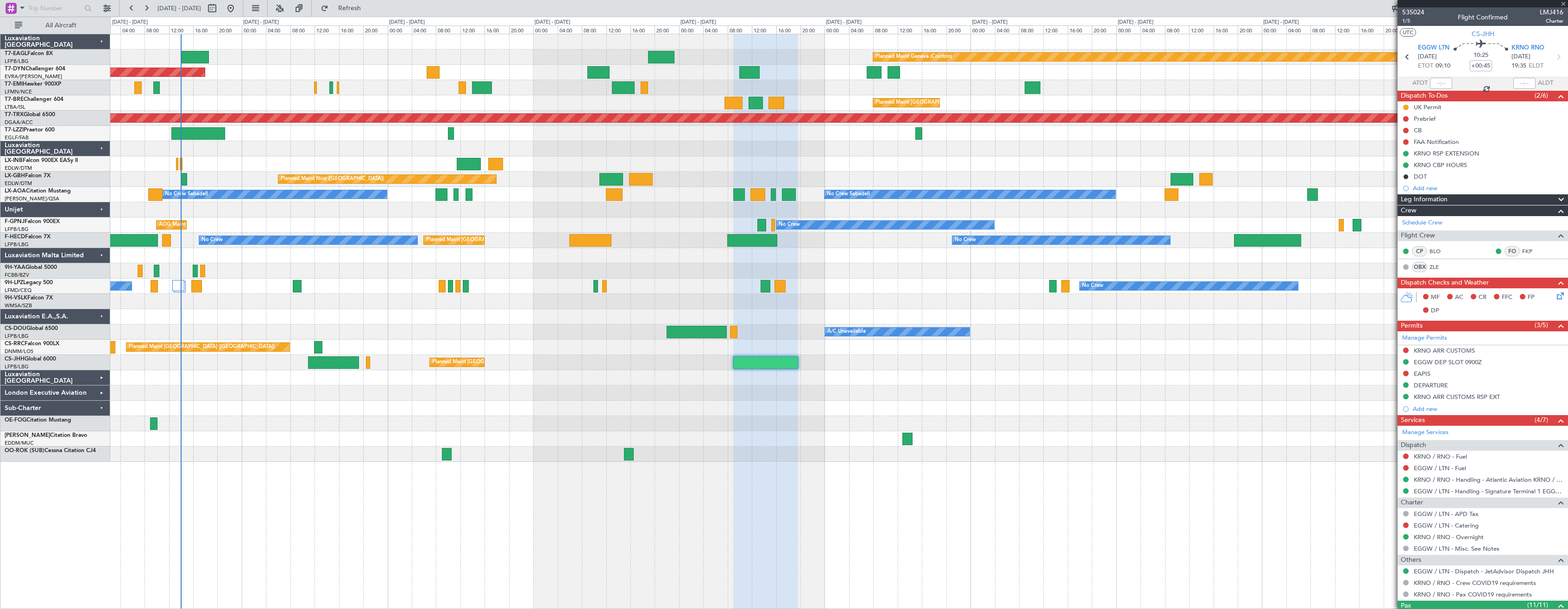
type input "-00:15"
type input "3"
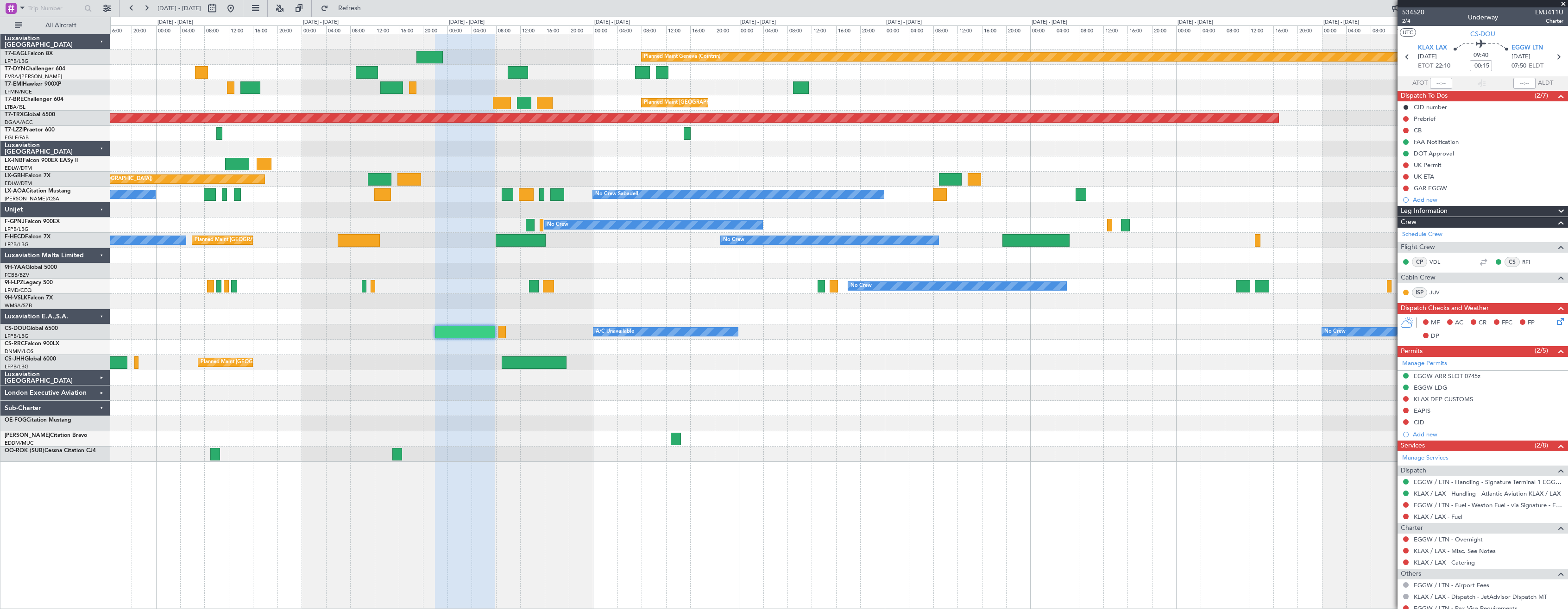
click at [593, 405] on div "Planned Maint Geneva (Cointrin) Planned Maint [GEOGRAPHIC_DATA]-[GEOGRAPHIC_DAT…" at bounding box center [839, 248] width 1457 height 428
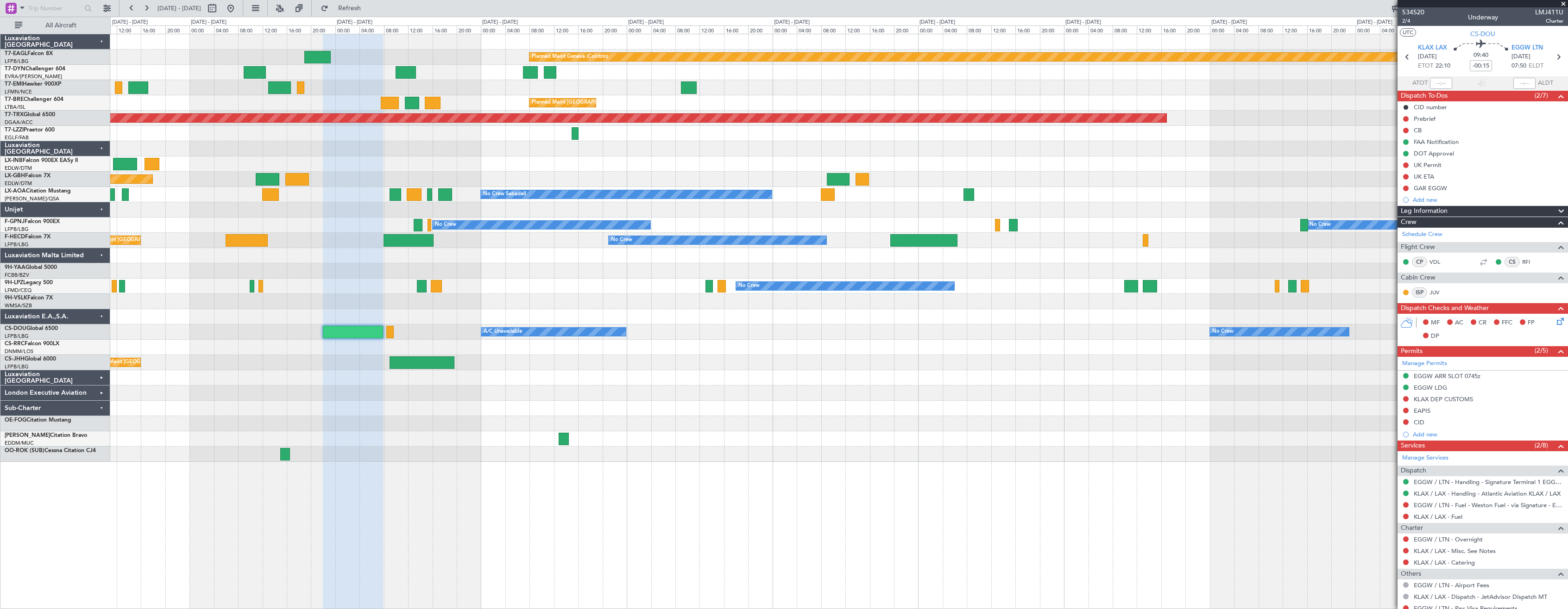
click at [652, 402] on div "Planned Maint Geneva (Cointrin) Planned Maint [GEOGRAPHIC_DATA]-[GEOGRAPHIC_DAT…" at bounding box center [839, 248] width 1457 height 428
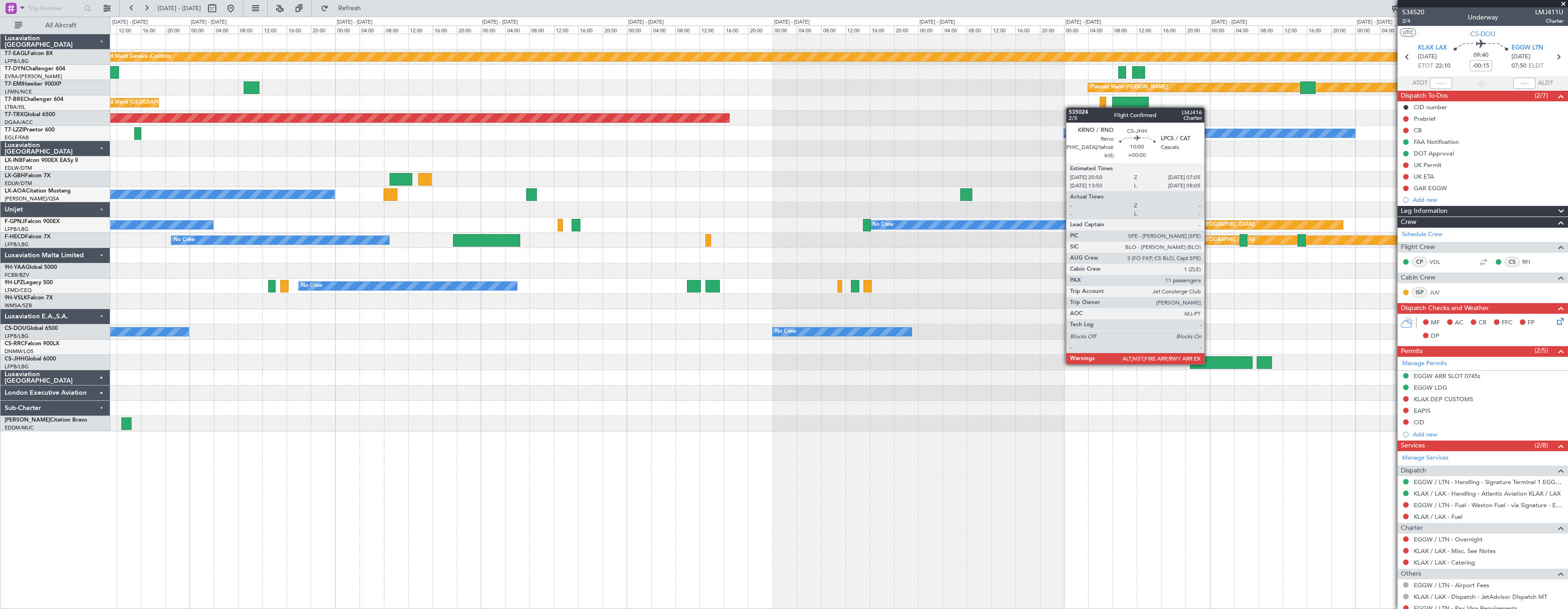
click at [1208, 363] on div at bounding box center [1221, 363] width 63 height 13
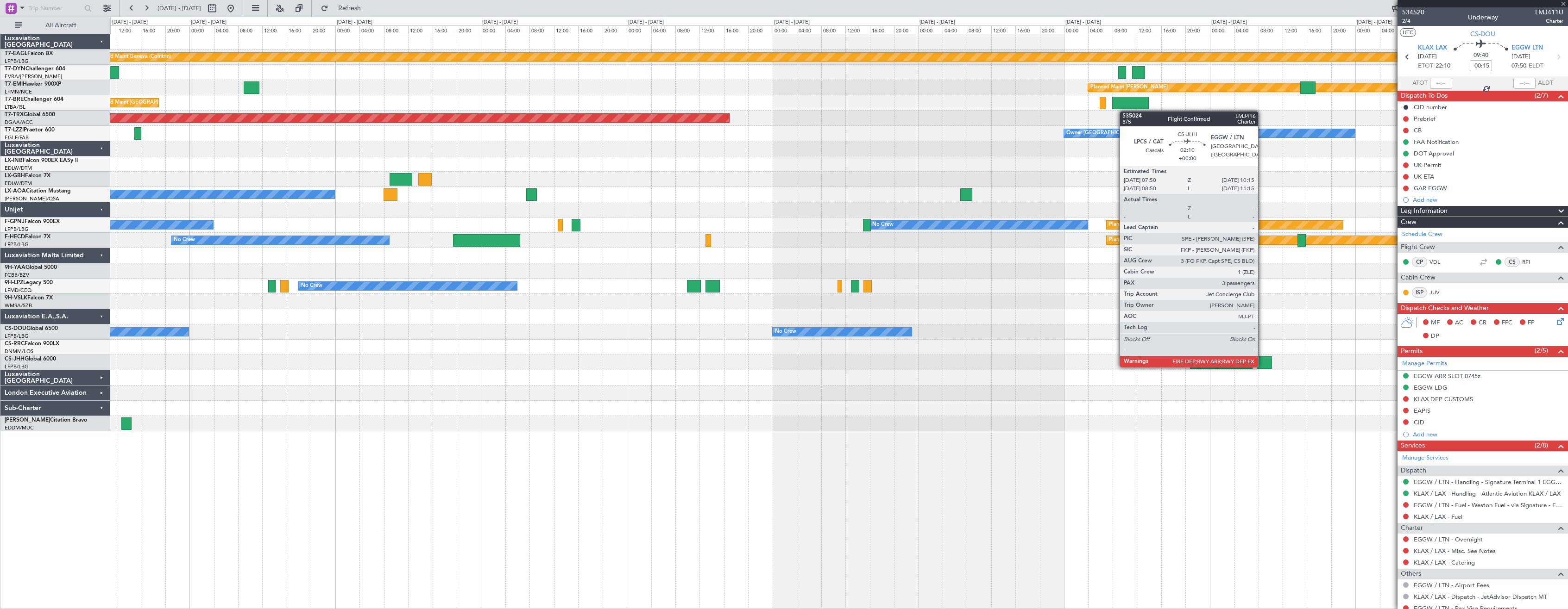
type input "11"
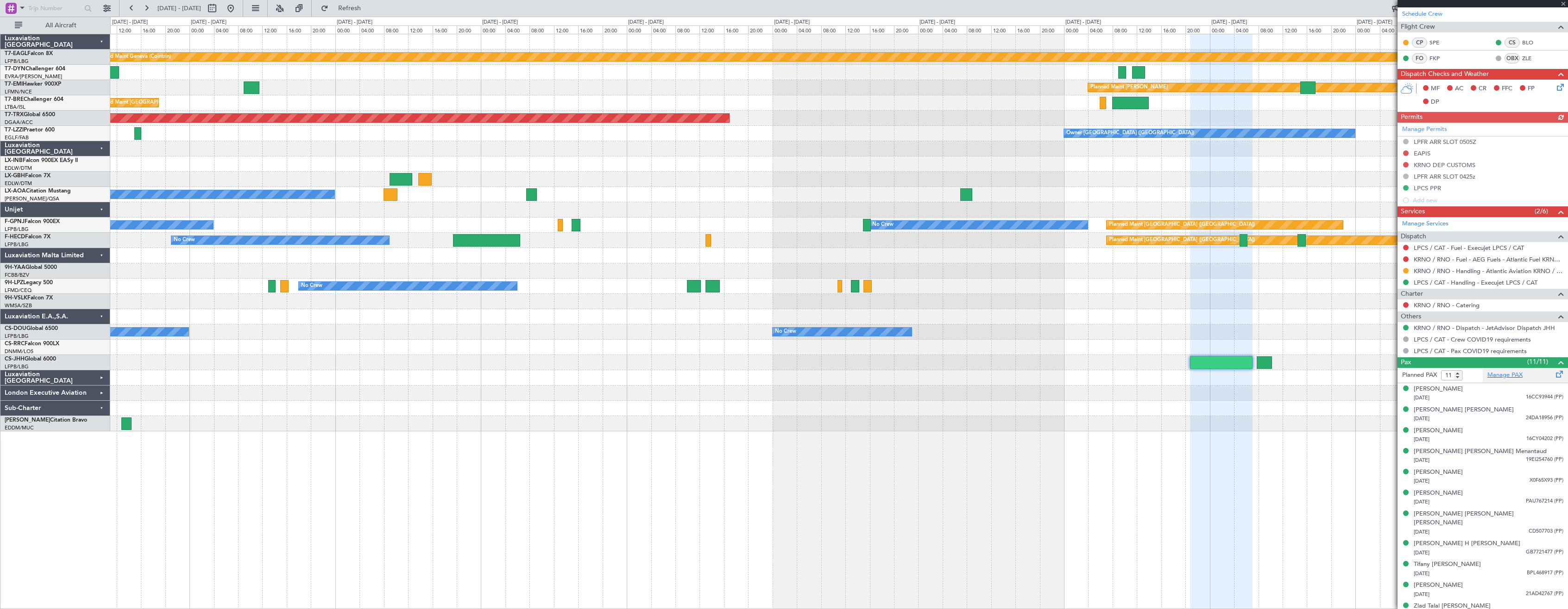
scroll to position [200, 0]
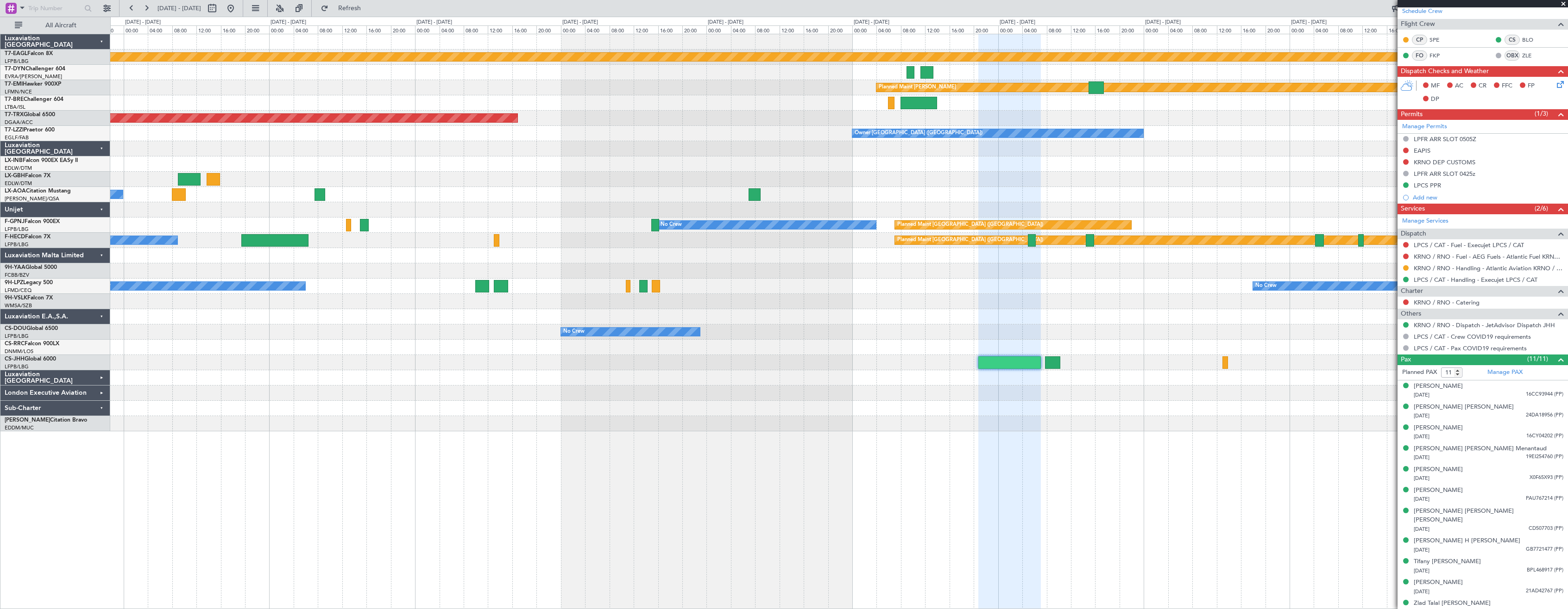
click at [997, 468] on div at bounding box center [1009, 322] width 63 height 576
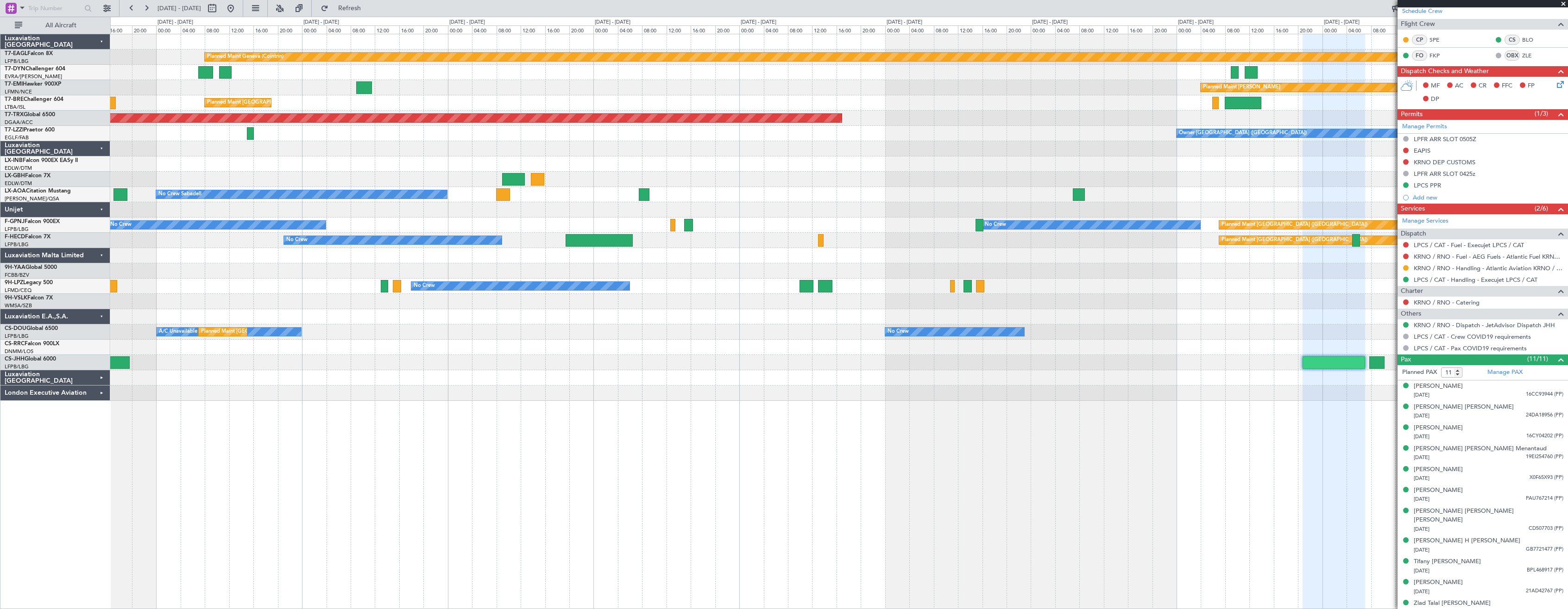
click at [935, 447] on div "Planned Maint Geneva (Cointrin) Planned Maint Chester Planned Maint Paris (Le B…" at bounding box center [839, 322] width 1458 height 576
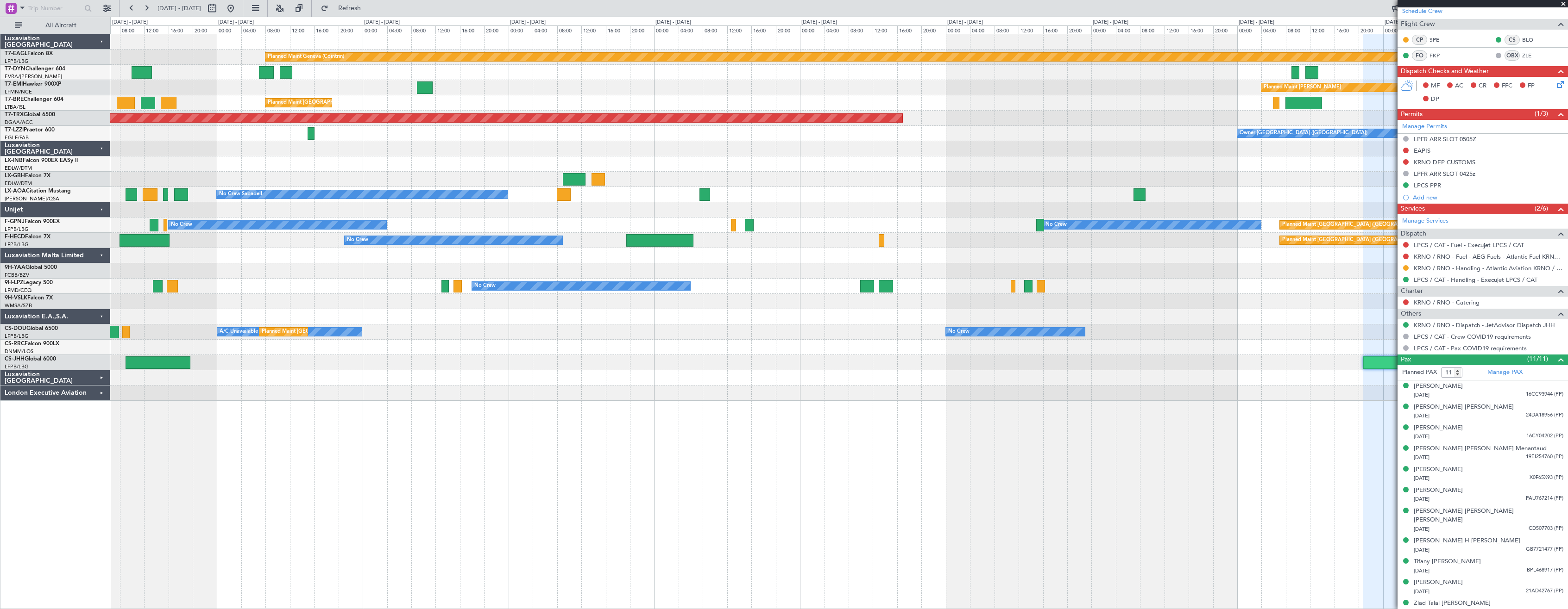
click at [1029, 422] on div "Planned Maint Geneva (Cointrin) Planned Maint Chester Planned Maint Paris (Le B…" at bounding box center [839, 322] width 1458 height 576
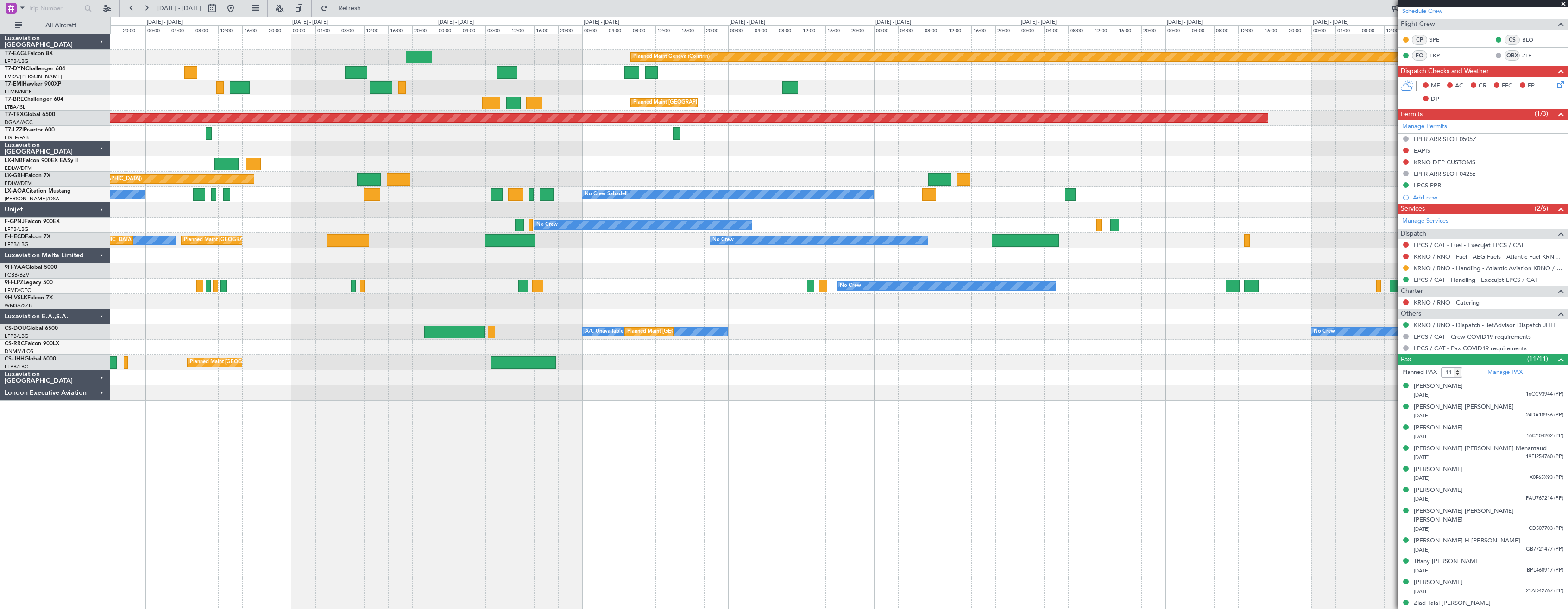
click at [1195, 417] on div "Planned Maint Geneva (Cointrin) Planned Maint Basel-Mulhouse Planned Maint Ches…" at bounding box center [839, 322] width 1458 height 576
